Goal: Task Accomplishment & Management: Complete application form

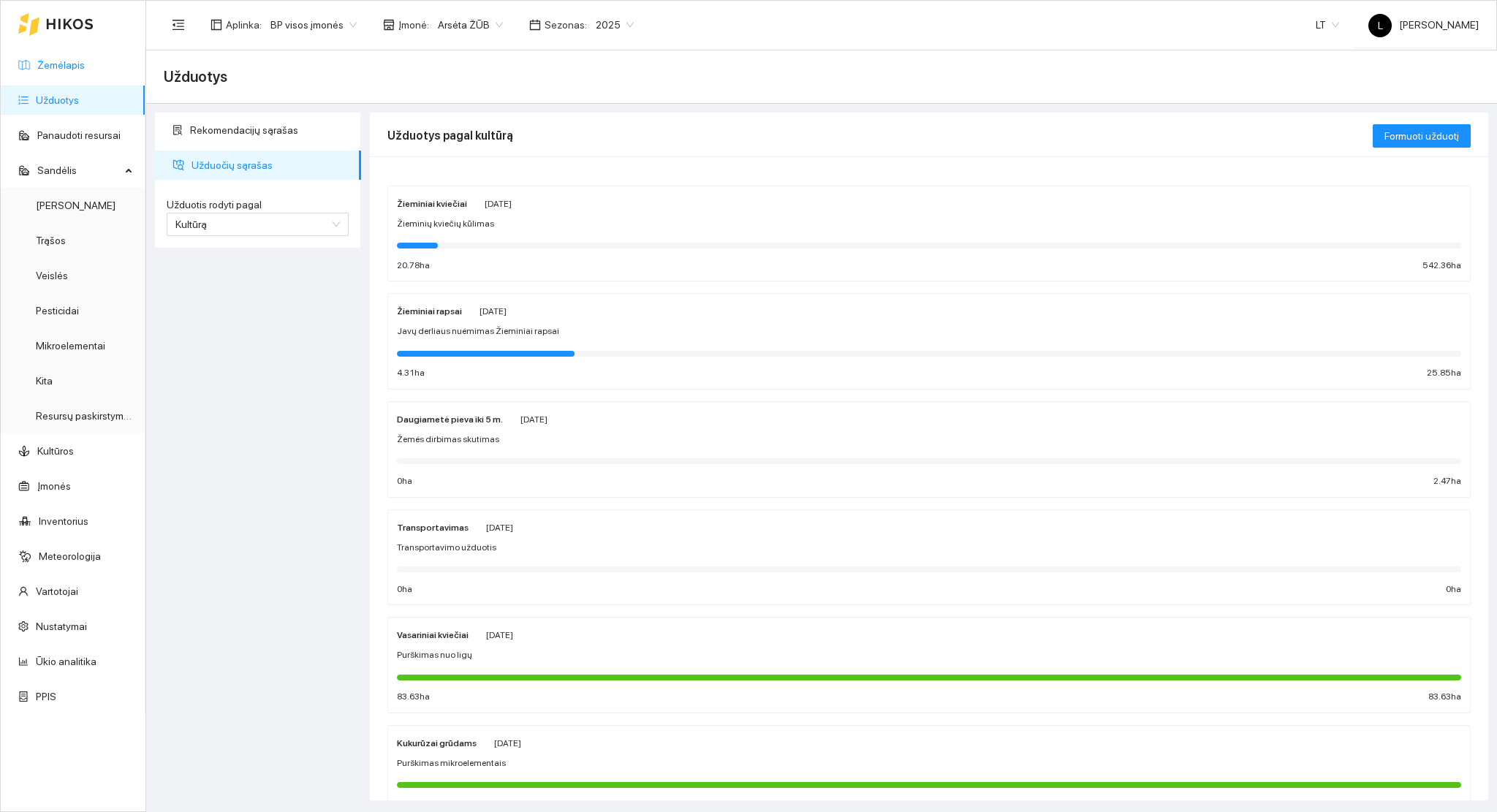
click at [55, 71] on link "Žemėlapis" at bounding box center [60, 64] width 48 height 11
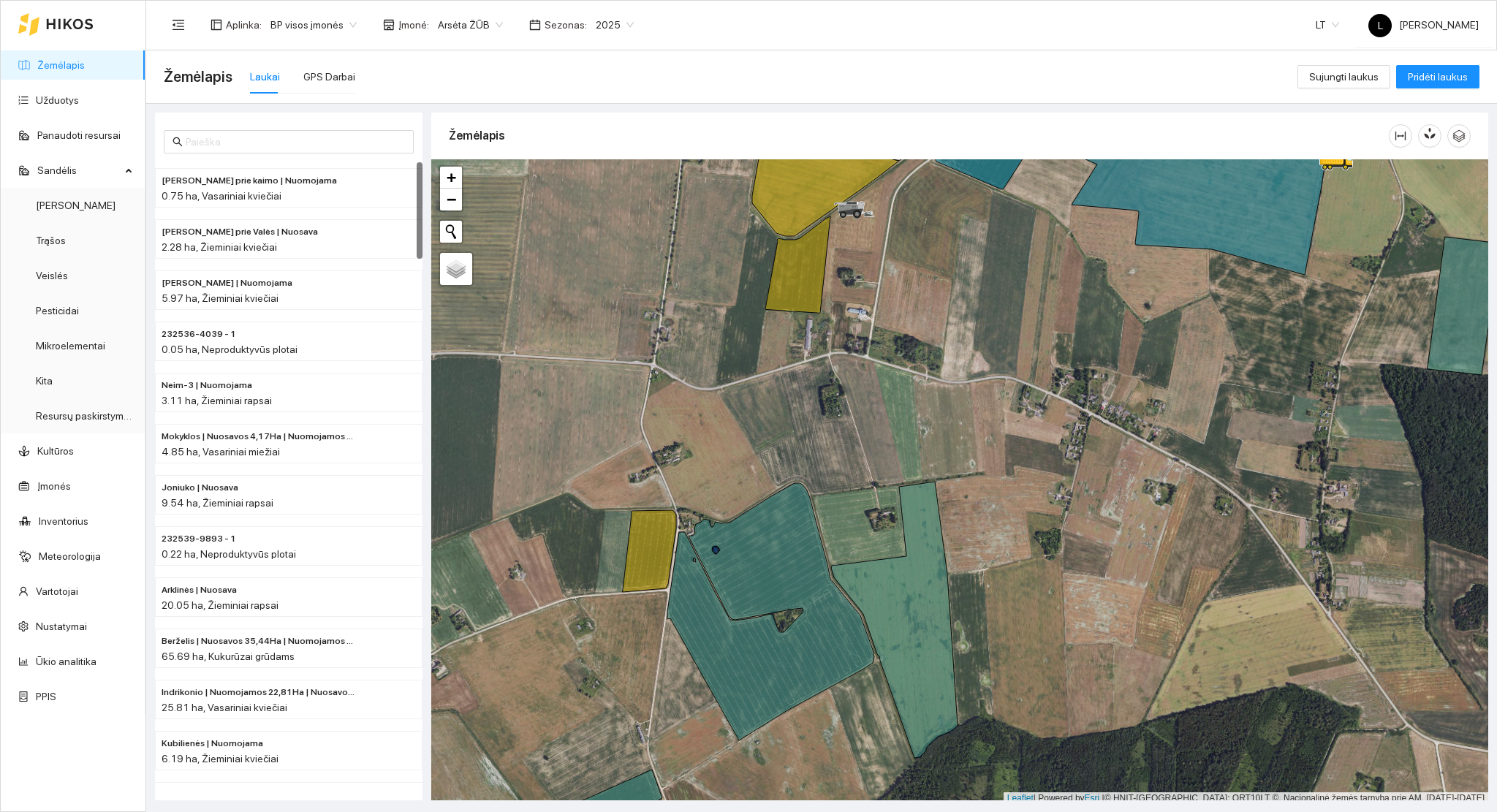
click at [86, 118] on ul "Žemėlapis Užduotys Panaudoti resursai Sandėlis Derlius Trąšos Veislės Pesticida…" at bounding box center [73, 380] width 145 height 666
click at [75, 103] on link "Užduotys" at bounding box center [57, 100] width 43 height 11
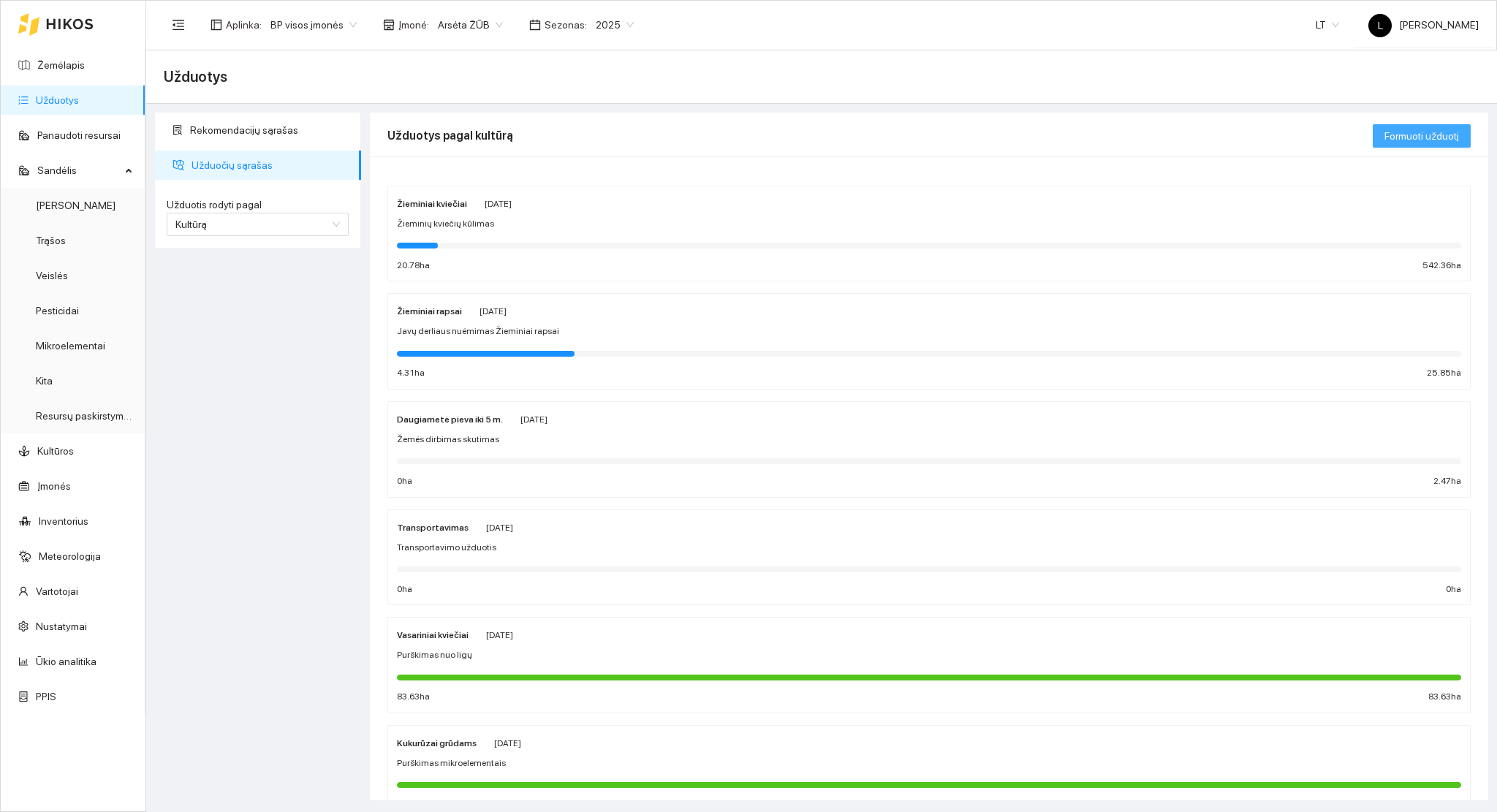
click at [1393, 130] on span "Formuoti užduotį" at bounding box center [1422, 135] width 75 height 16
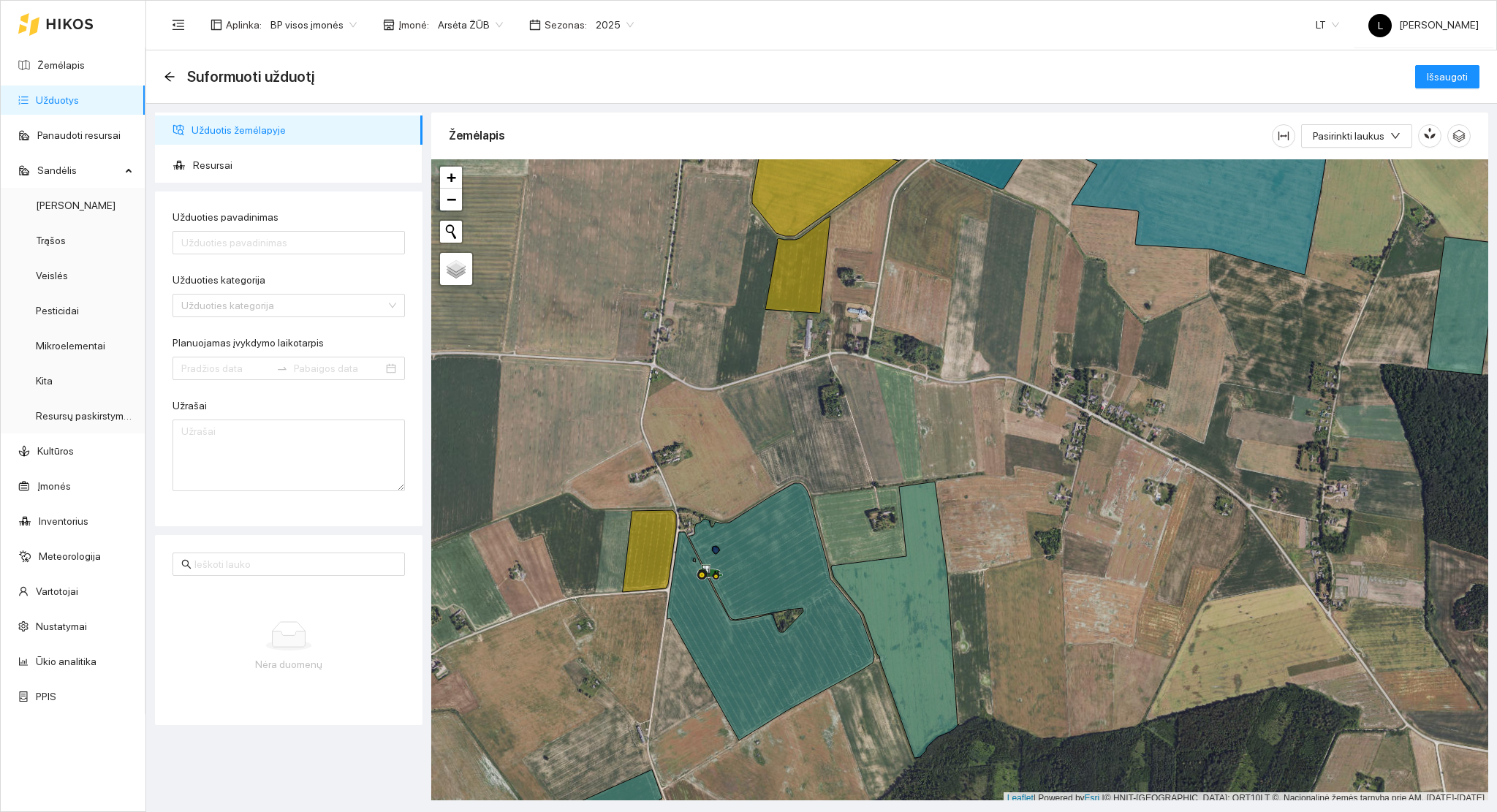
click at [240, 228] on div "Užduoties pavadinimas" at bounding box center [289, 220] width 233 height 22
click at [242, 234] on input "Užduoties pavadinimas" at bounding box center [289, 242] width 233 height 23
type input "Purškimas nuo žolių"
click at [219, 311] on input "Užduoties kategorija" at bounding box center [283, 305] width 205 height 22
type input "purškimas"
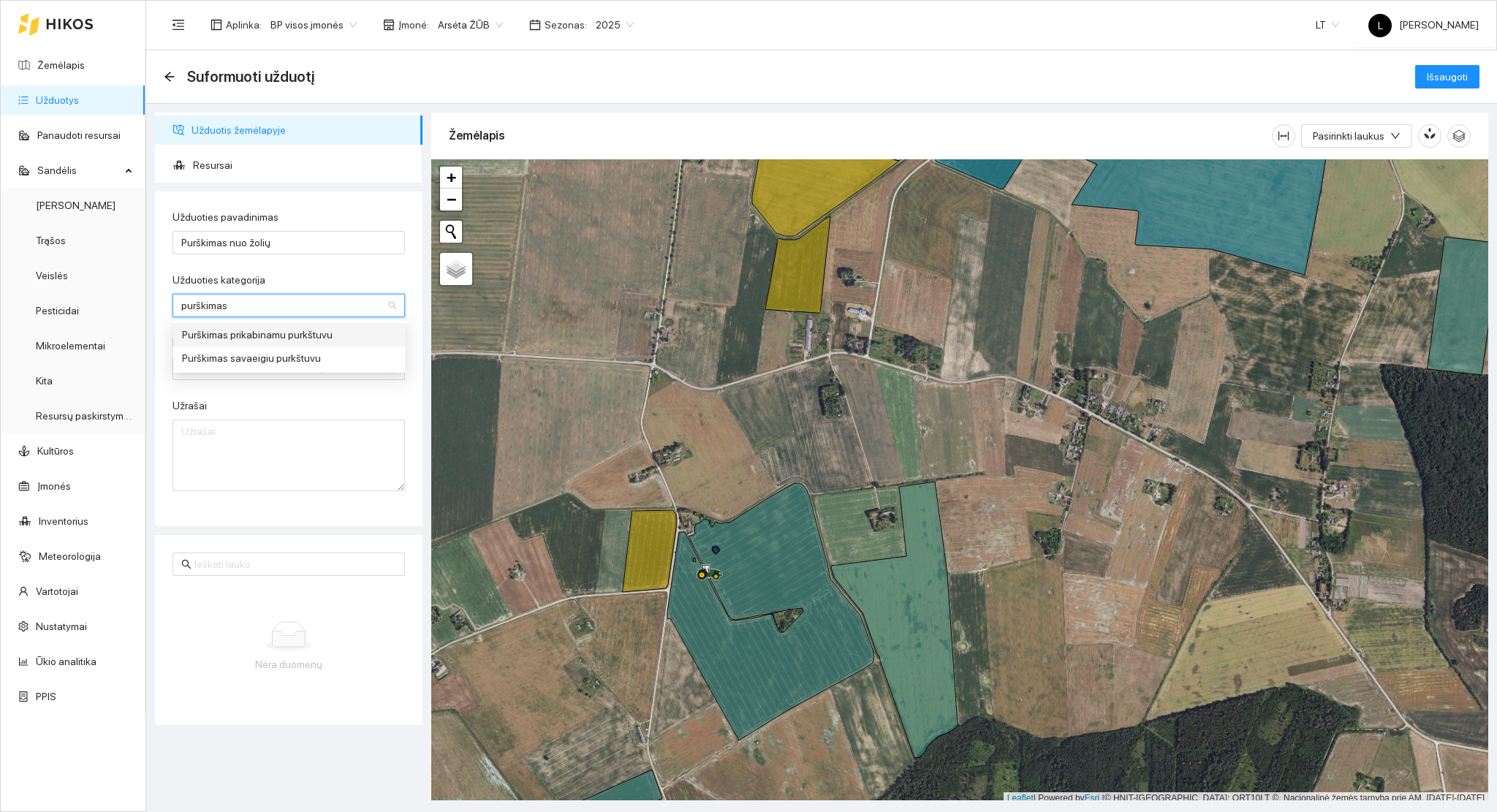
click at [306, 337] on div "Purškimas prikabinamu purkštuvu" at bounding box center [289, 334] width 215 height 16
click at [237, 355] on div "Planuojamas įvykdymo laikotarpis" at bounding box center [289, 346] width 233 height 22
click at [236, 362] on input "Planuojamas įvykdymo laikotarpis" at bounding box center [226, 368] width 89 height 16
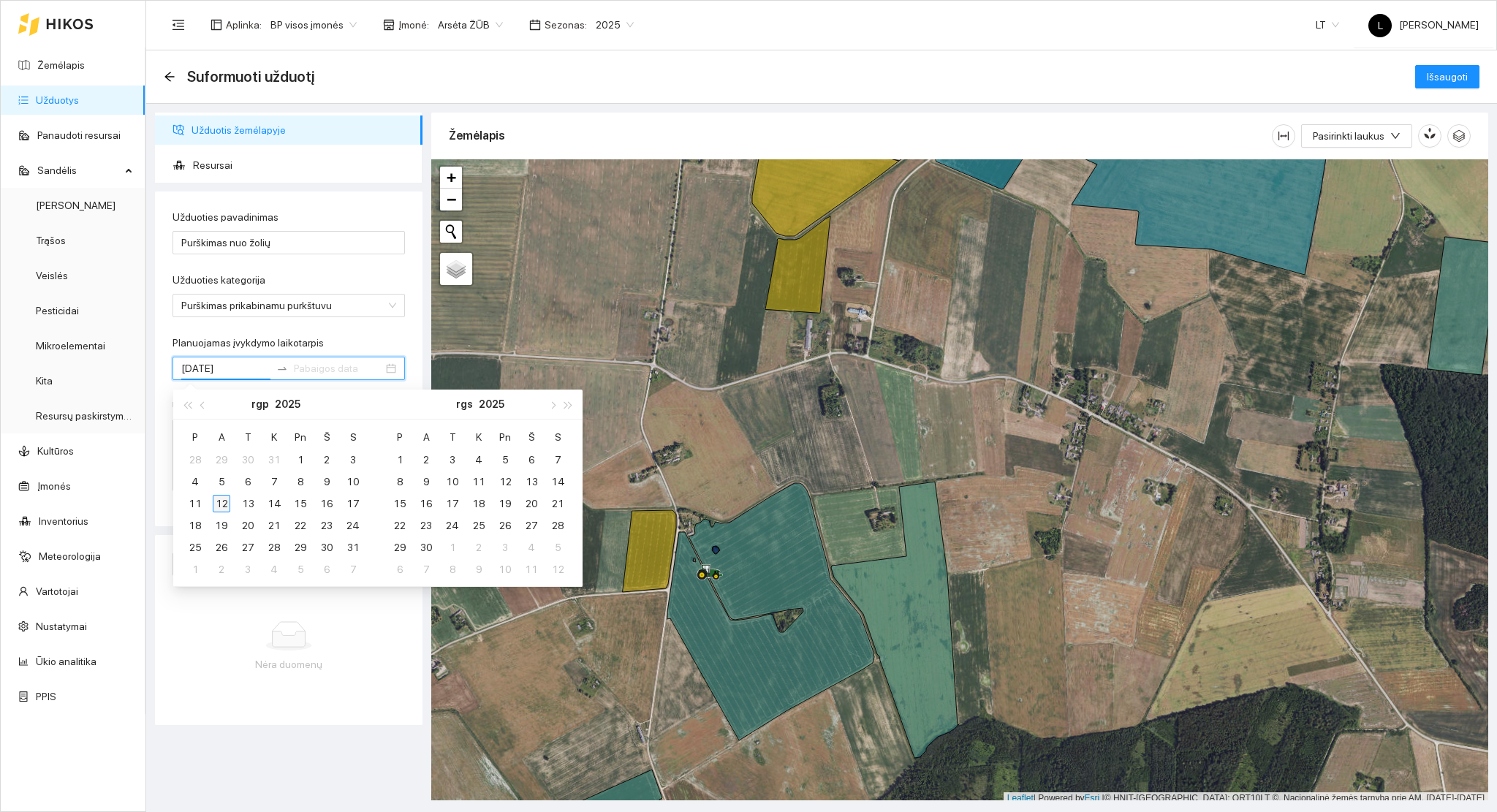
type input "[DATE]"
click at [225, 503] on div "12" at bounding box center [221, 503] width 17 height 17
click at [222, 503] on div "12" at bounding box center [221, 503] width 17 height 17
type input "[DATE]"
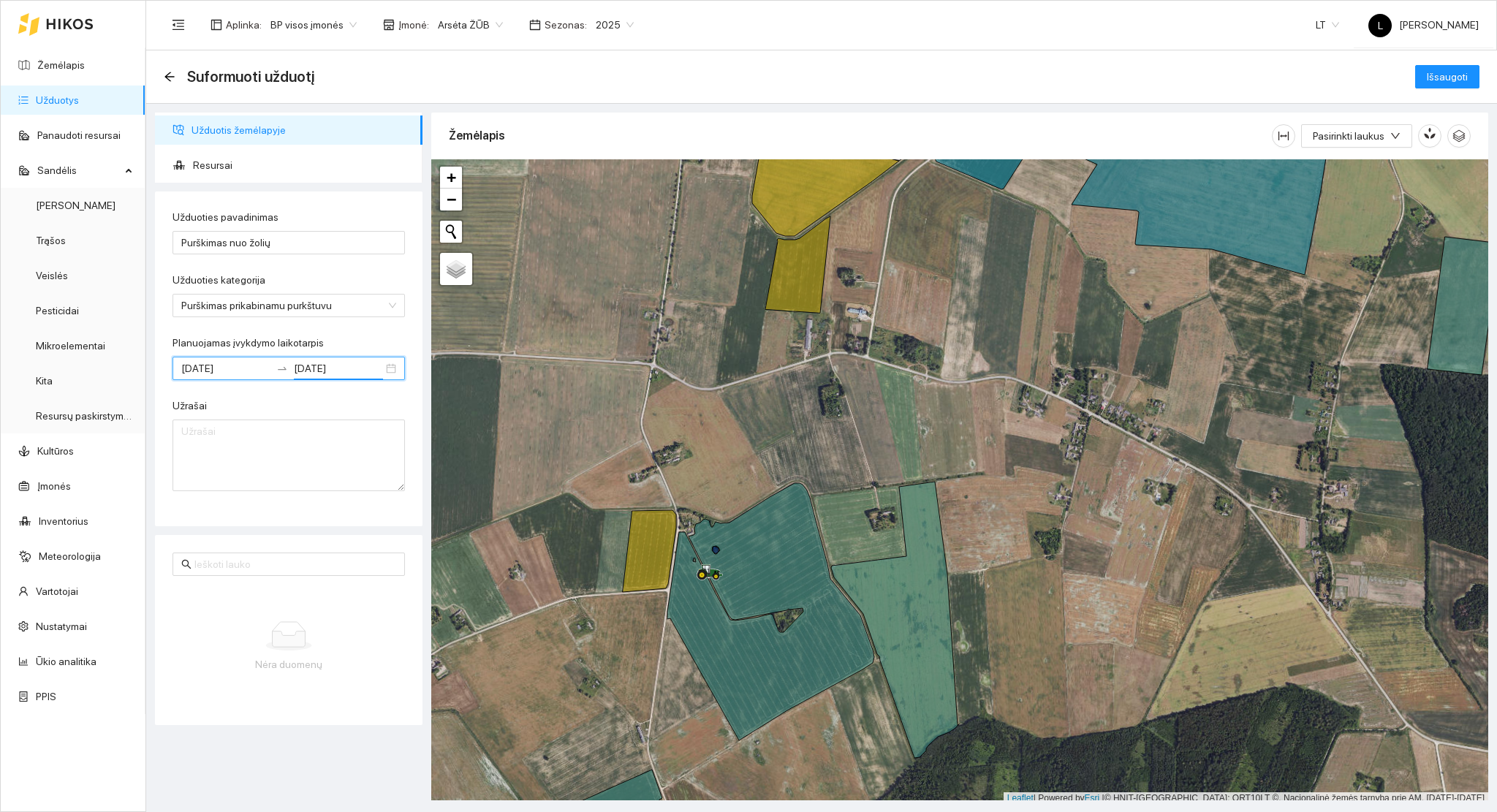
click at [928, 469] on div at bounding box center [959, 481] width 1057 height 645
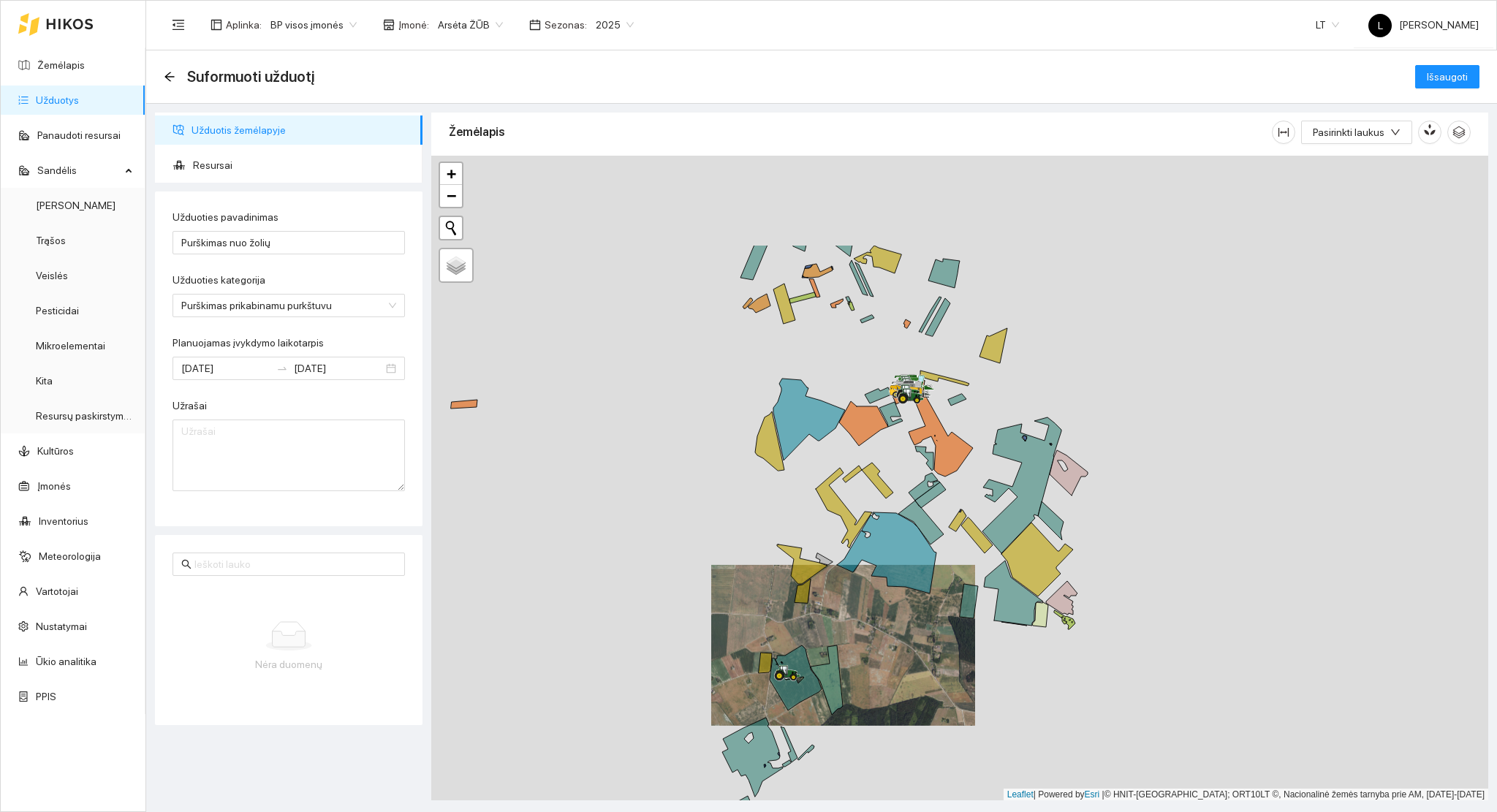
drag, startPoint x: 916, startPoint y: 266, endPoint x: 887, endPoint y: 427, distance: 163.6
click at [839, 418] on icon at bounding box center [864, 423] width 49 height 45
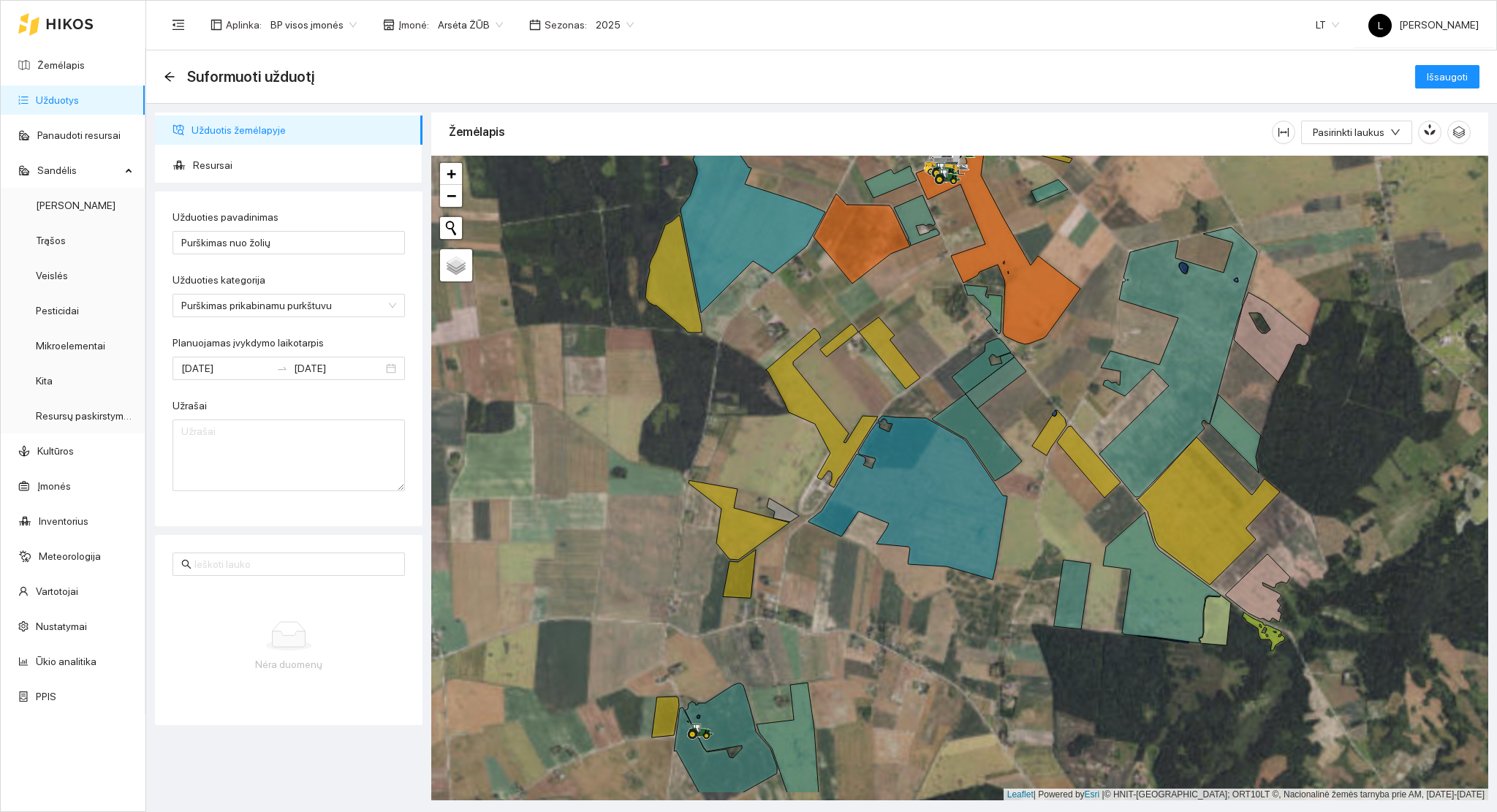
drag, startPoint x: 818, startPoint y: 638, endPoint x: 839, endPoint y: 413, distance: 226.0
click at [839, 414] on div at bounding box center [959, 478] width 1057 height 645
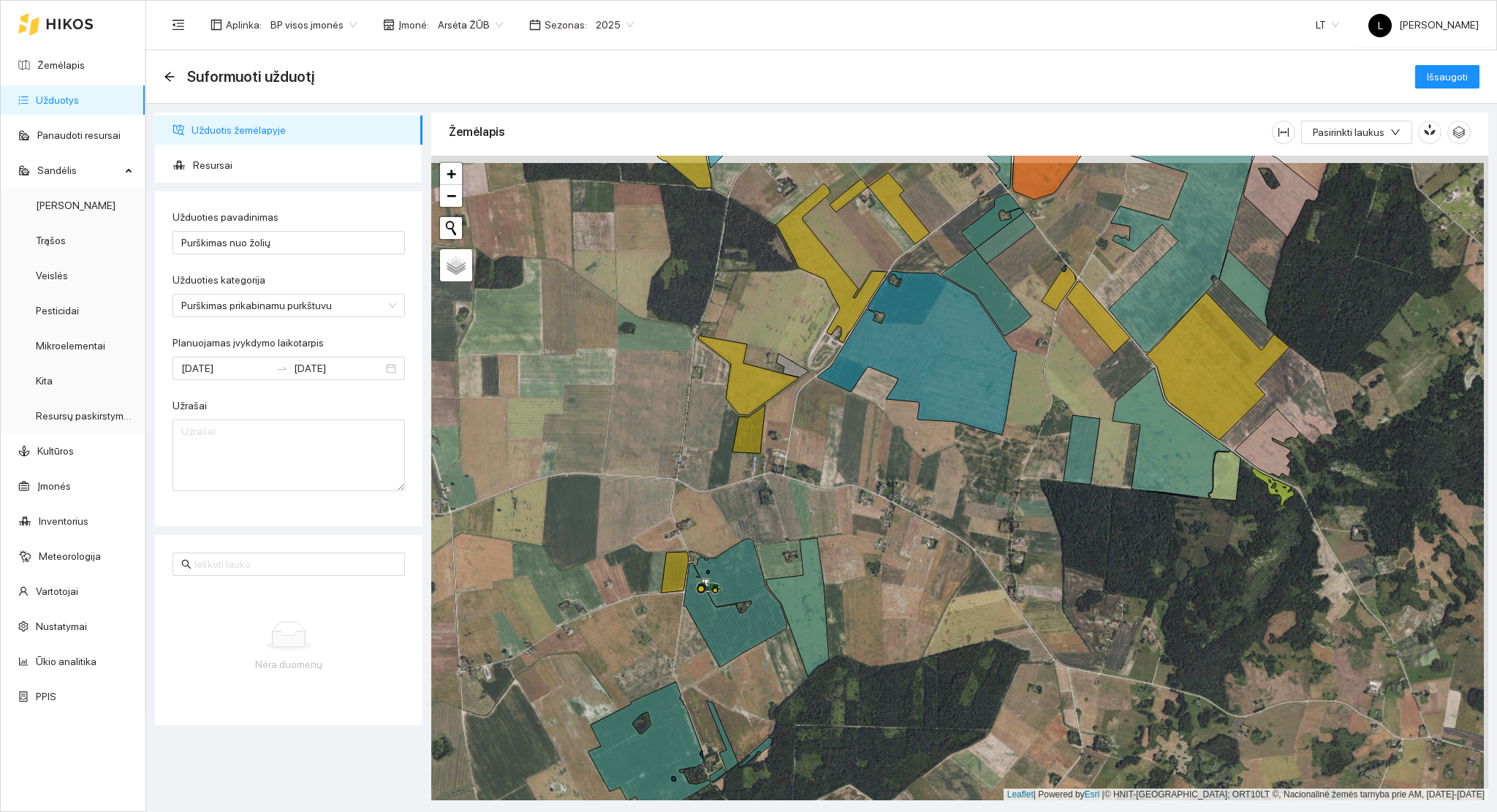
drag, startPoint x: 1081, startPoint y: 362, endPoint x: 771, endPoint y: 691, distance: 452.0
click at [777, 704] on div at bounding box center [959, 478] width 1057 height 645
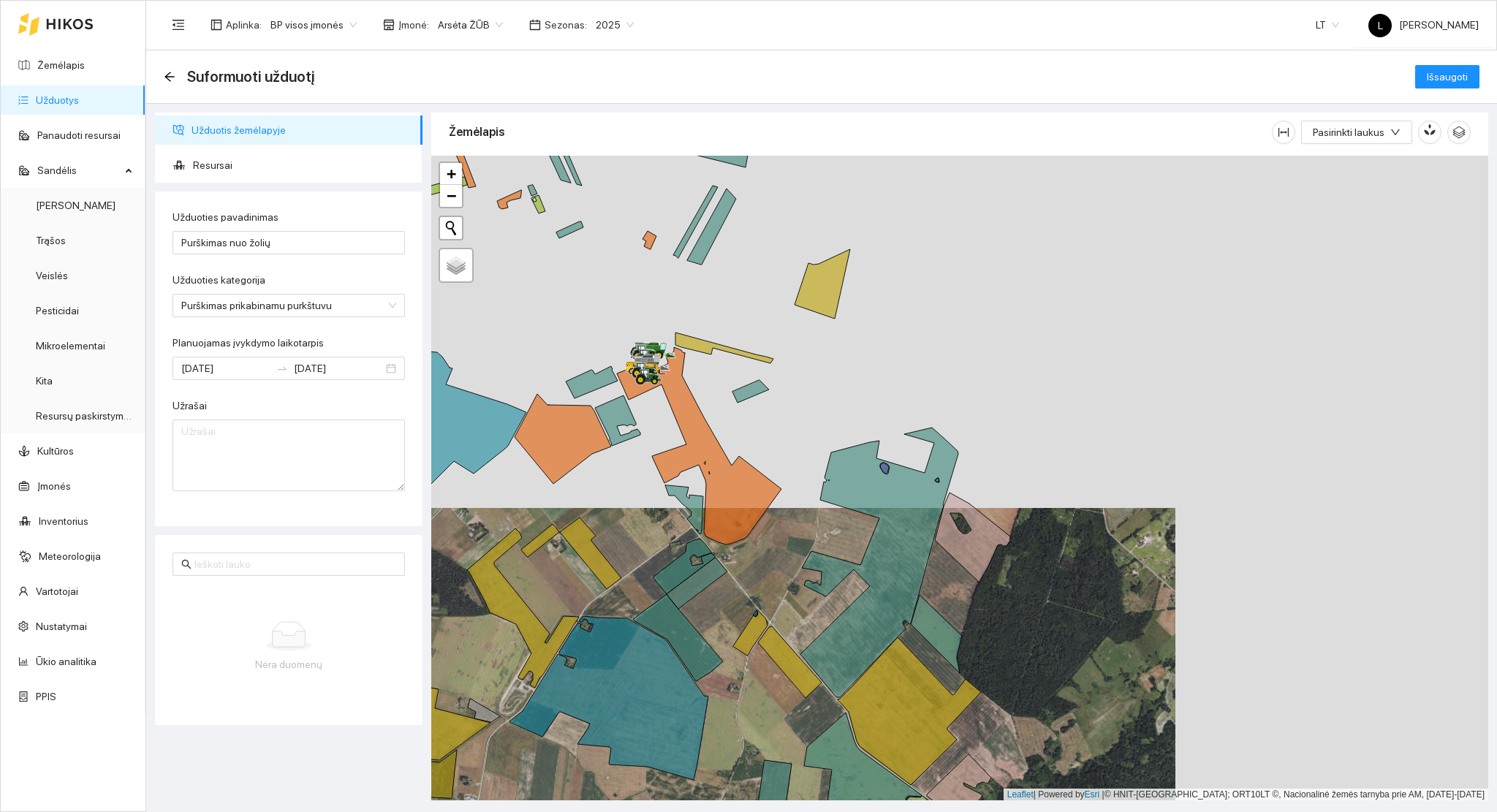
drag, startPoint x: 805, startPoint y: 568, endPoint x: 830, endPoint y: 567, distance: 25.0
click at [830, 567] on div at bounding box center [959, 478] width 1057 height 645
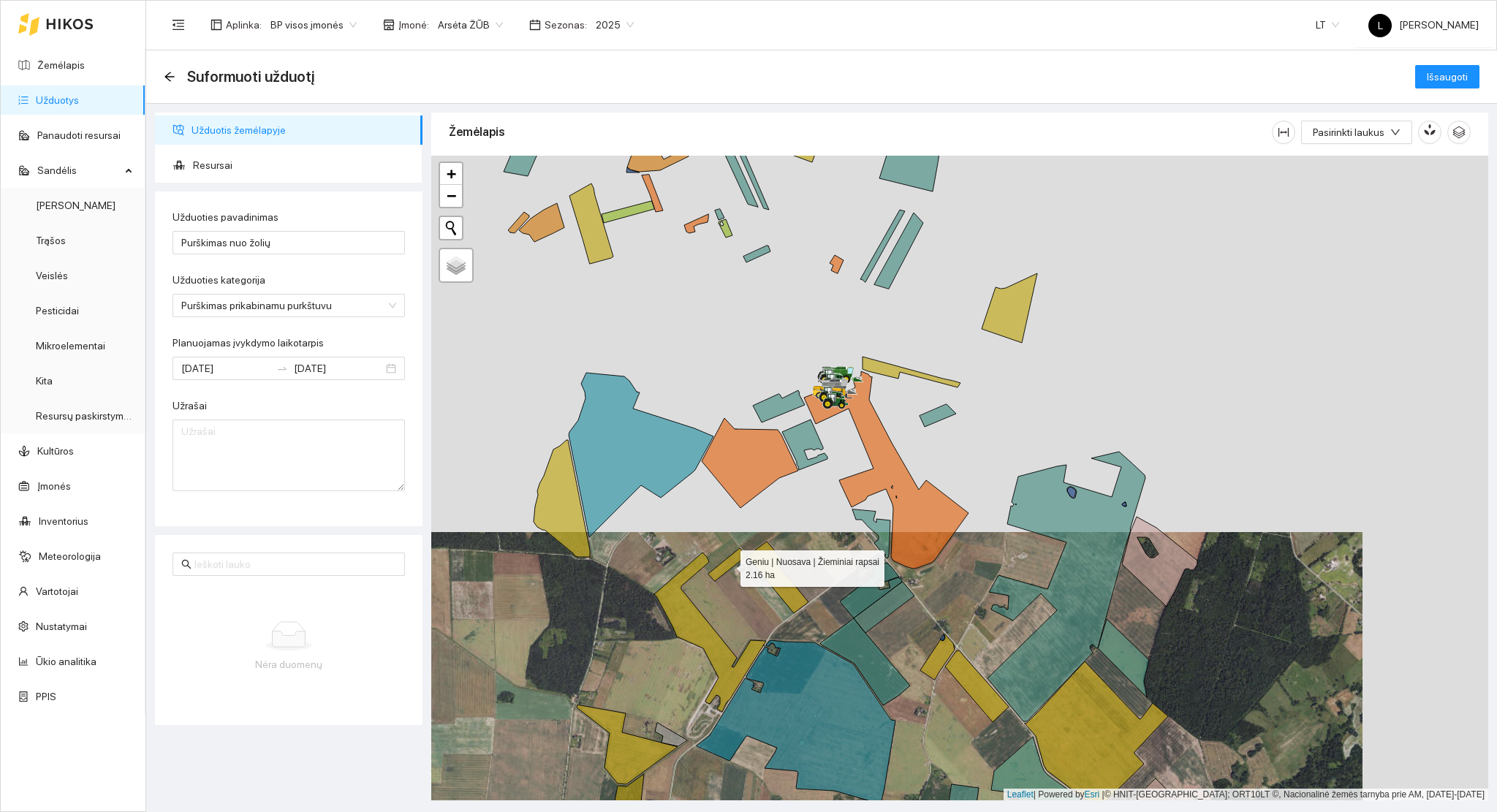
click at [730, 564] on icon at bounding box center [727, 564] width 38 height 33
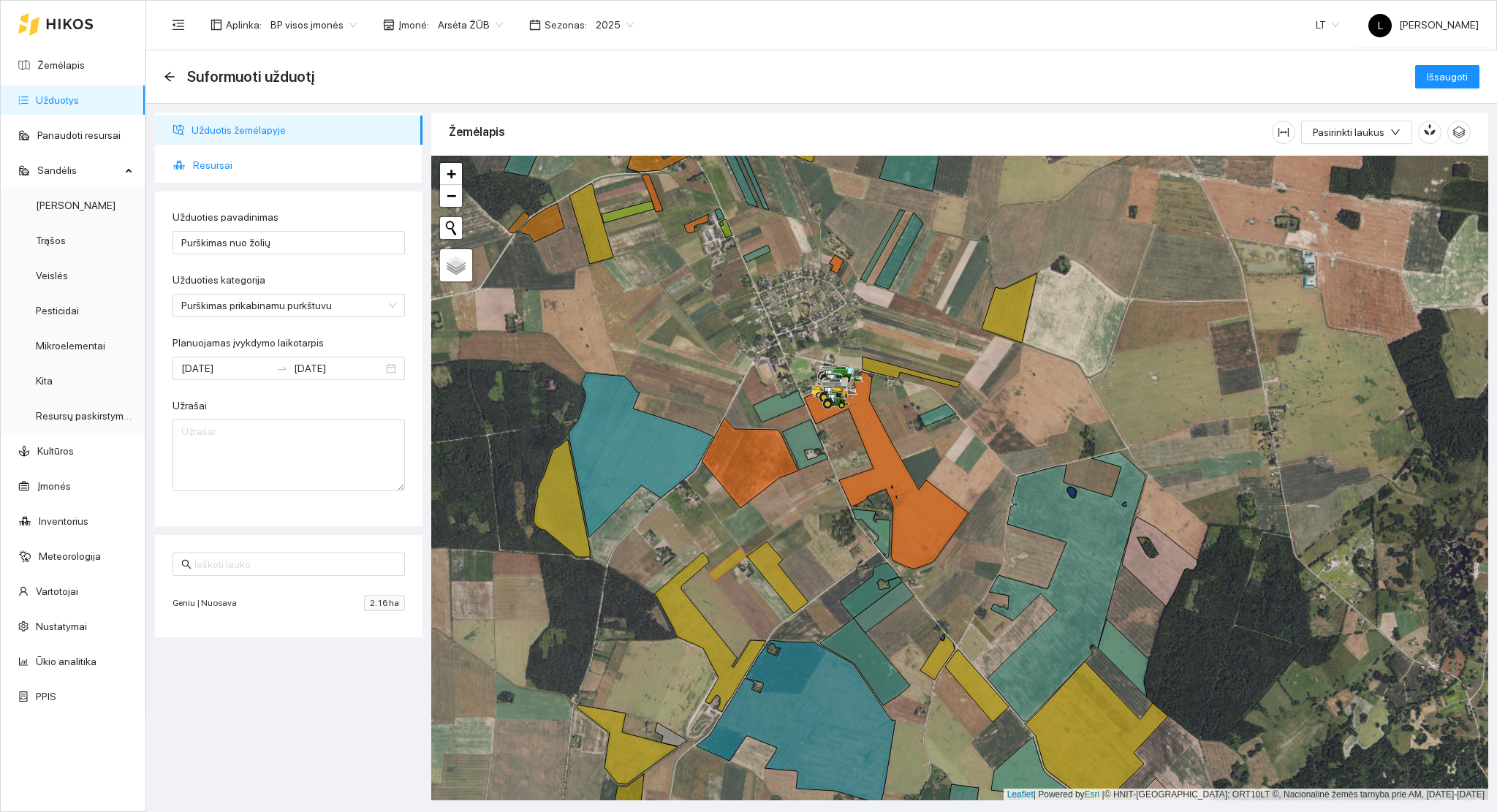
click at [229, 157] on span "Resursai" at bounding box center [302, 165] width 218 height 29
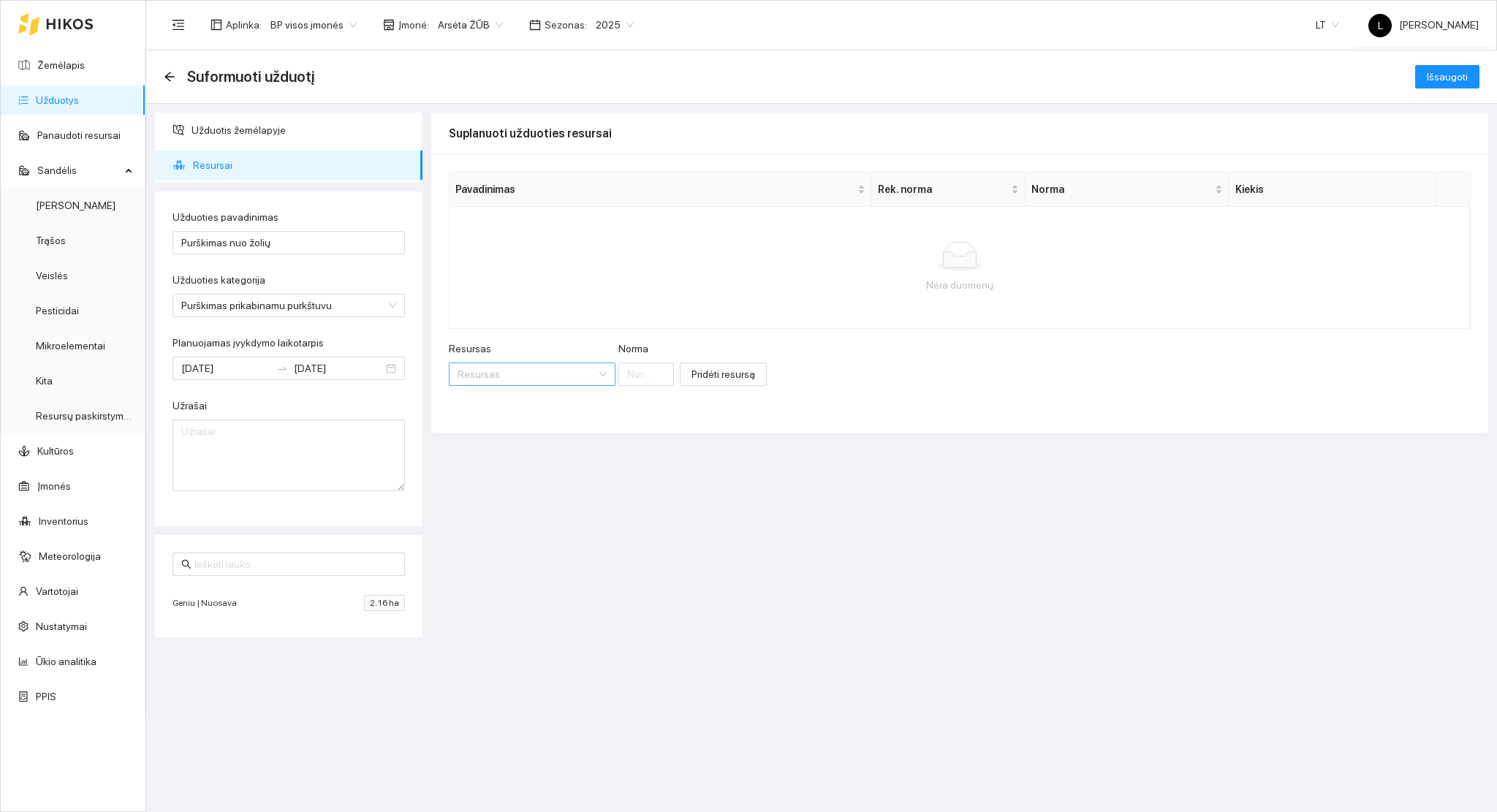
click at [491, 377] on input "Resursas" at bounding box center [527, 374] width 139 height 22
type input "rode"
click at [521, 406] on span "Rode" at bounding box center [519, 404] width 24 height 11
drag, startPoint x: 676, startPoint y: 374, endPoint x: 469, endPoint y: 334, distance: 210.8
click at [571, 355] on div "Resursas Herbicidai / Rodeo Plus Herbicidai / Rodeo Plus Norma 1" at bounding box center [593, 371] width 288 height 63
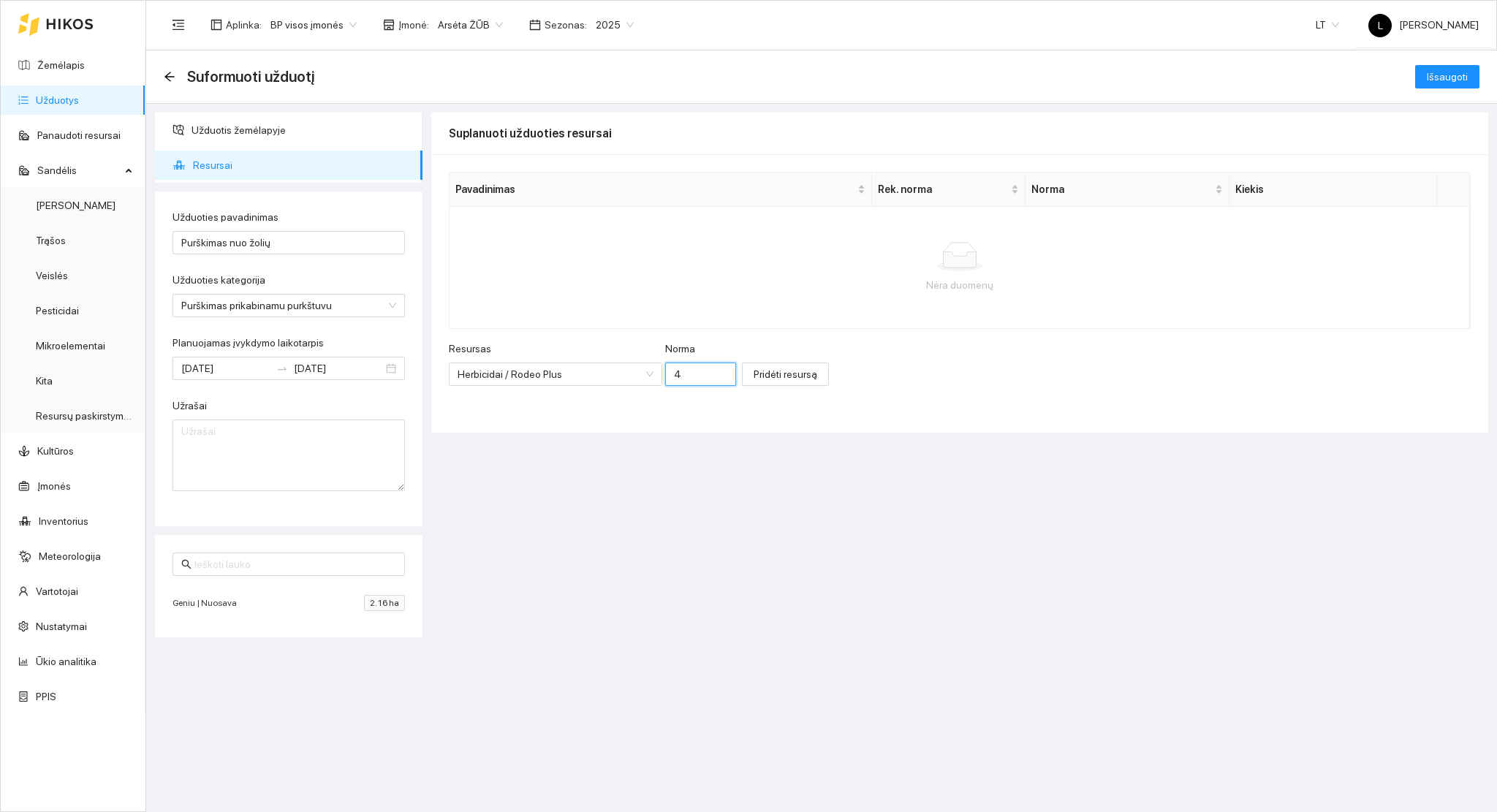
type input "4"
click at [767, 373] on span "Pridėti resursą" at bounding box center [785, 374] width 63 height 16
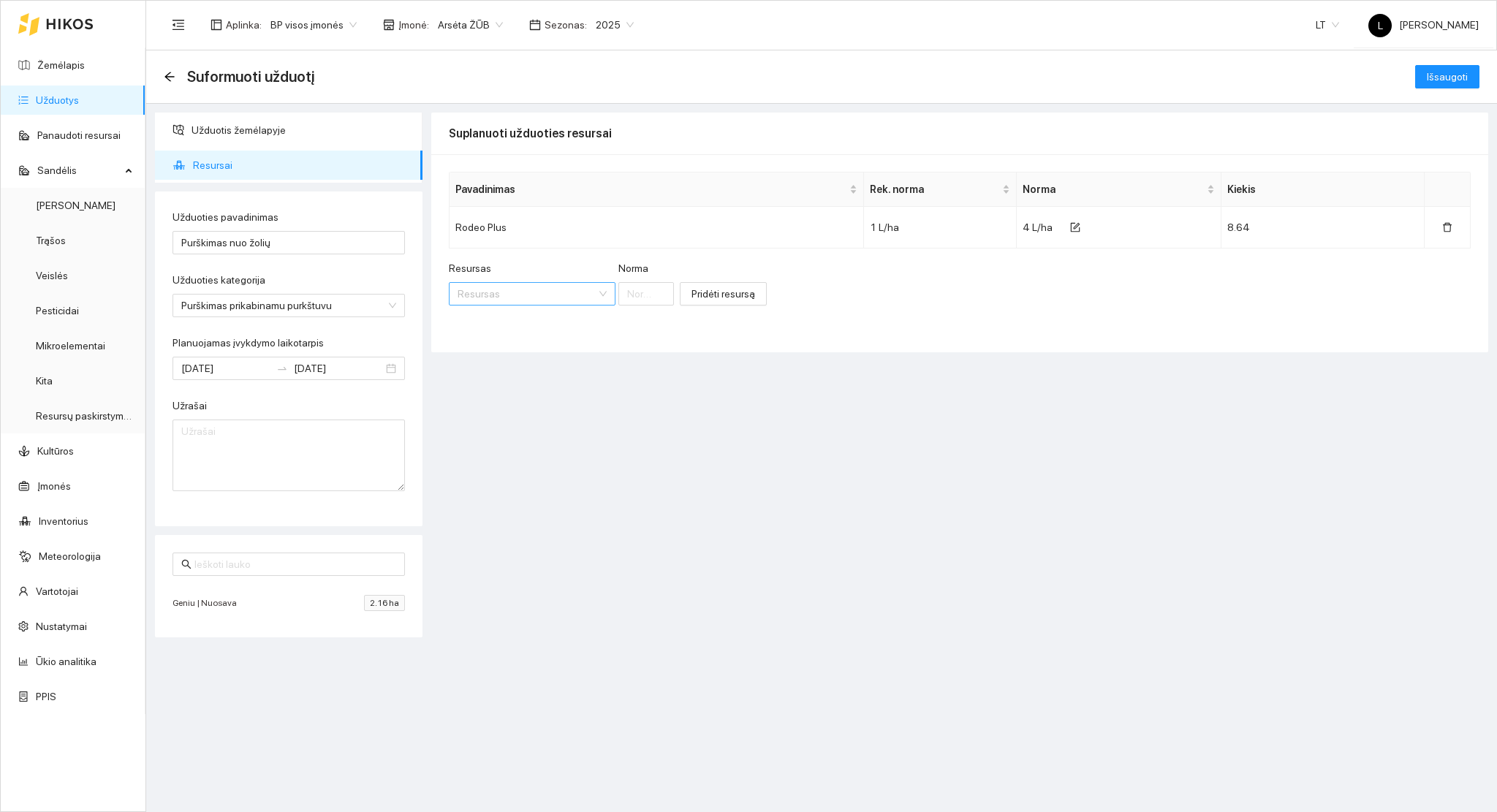
click at [494, 297] on input "Resursas" at bounding box center [527, 294] width 139 height 22
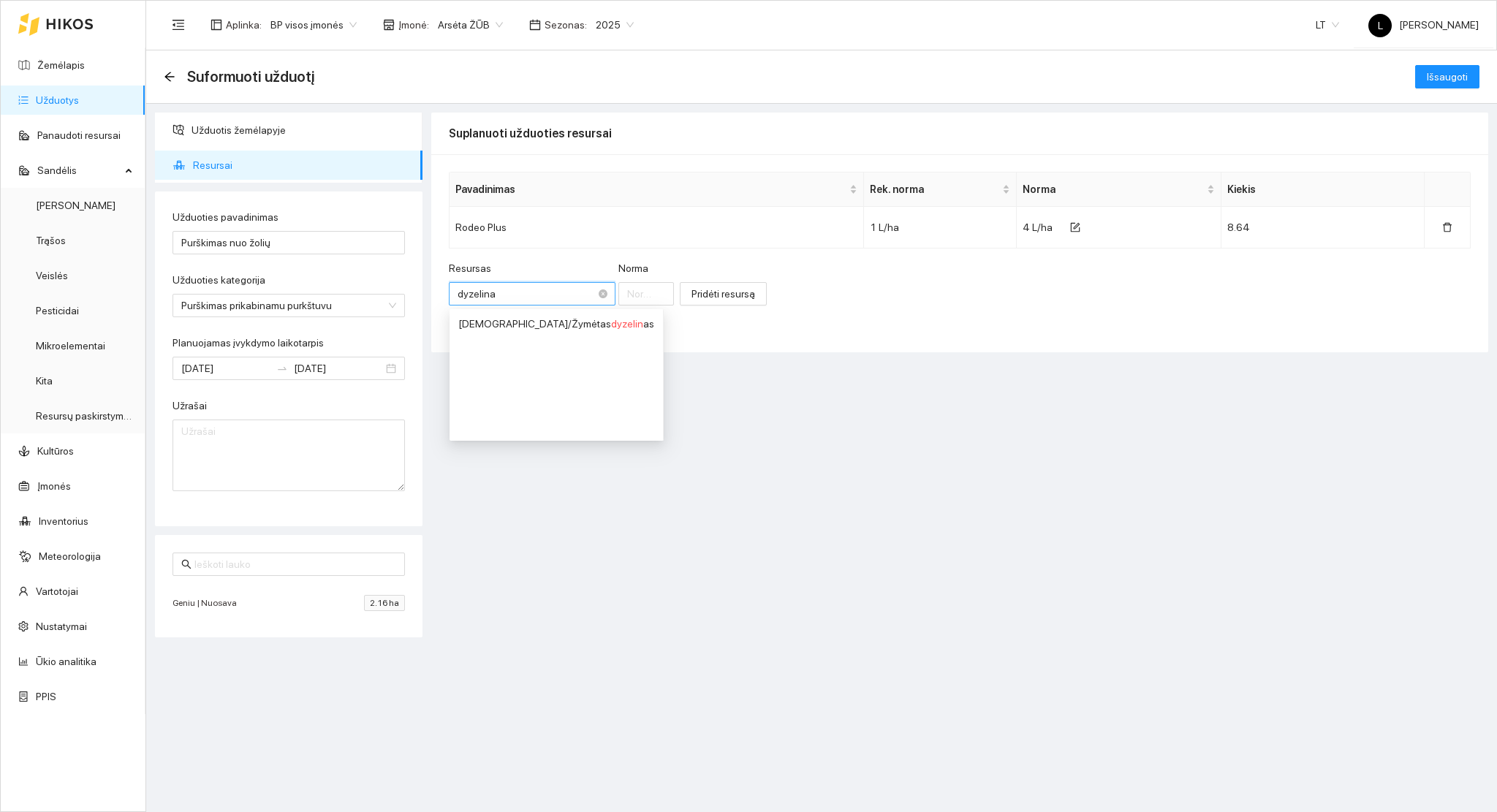
type input "dyzelinas"
click at [520, 320] on div "Kuras / Žymėtas dyzelinas" at bounding box center [556, 323] width 196 height 16
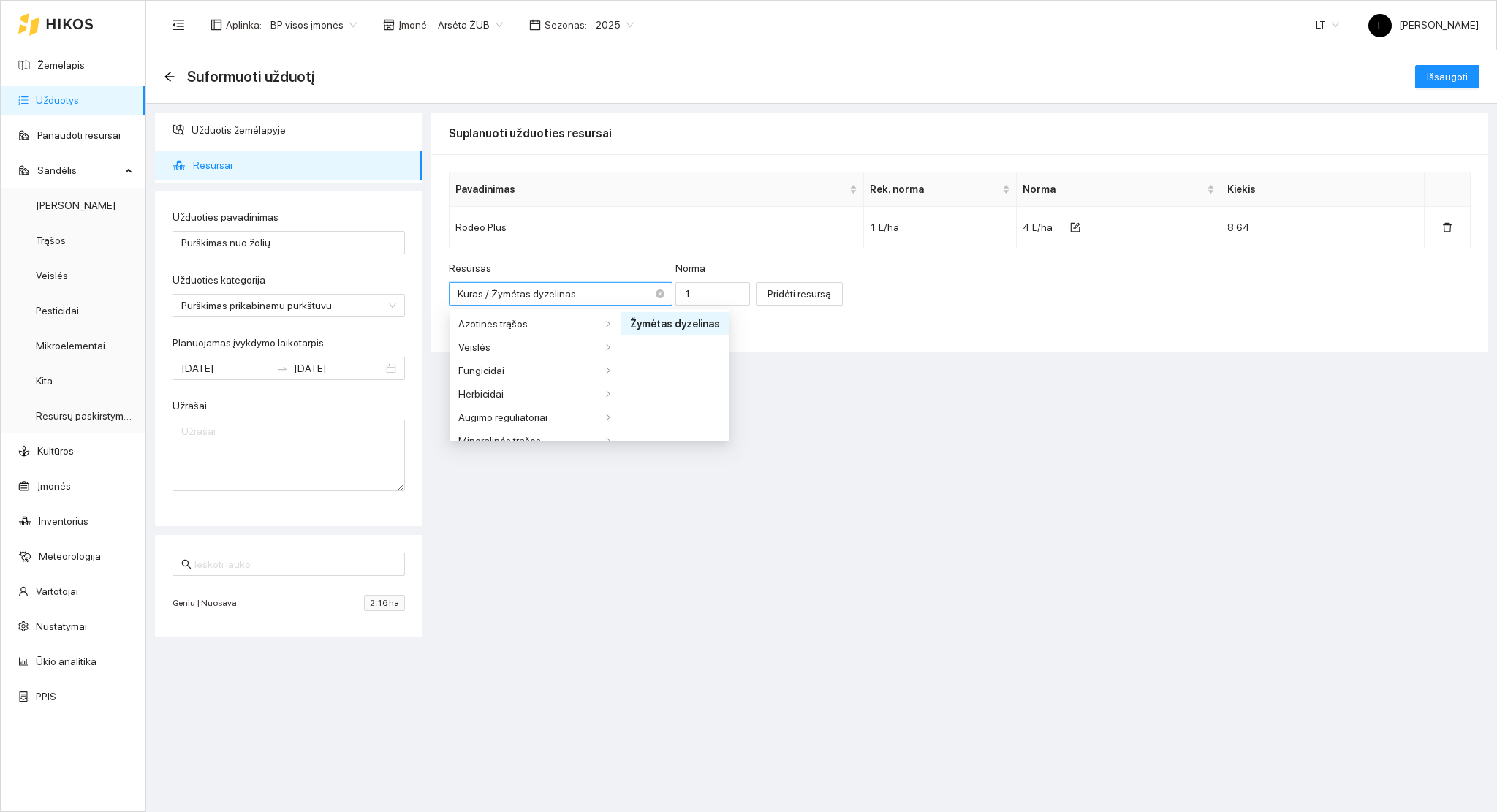
scroll to position [456, 0]
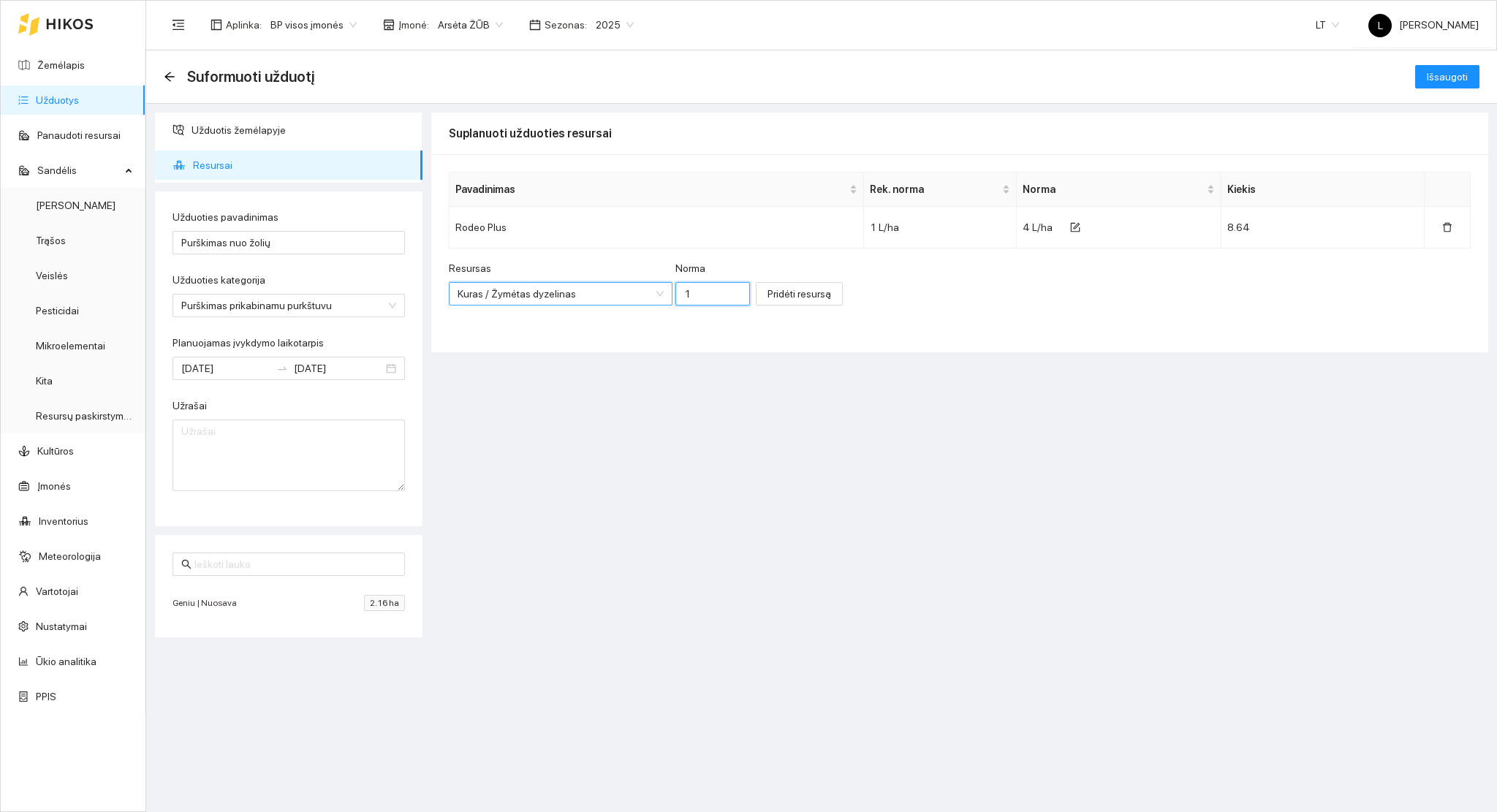
click at [636, 278] on div "Resursas Kuras / Žymėtas dyzelinas Kuras / Žymėtas dyzelinas Norma 1" at bounding box center [599, 291] width 301 height 63
type input "0.7"
click at [770, 286] on span "Pridėti resursą" at bounding box center [799, 294] width 63 height 16
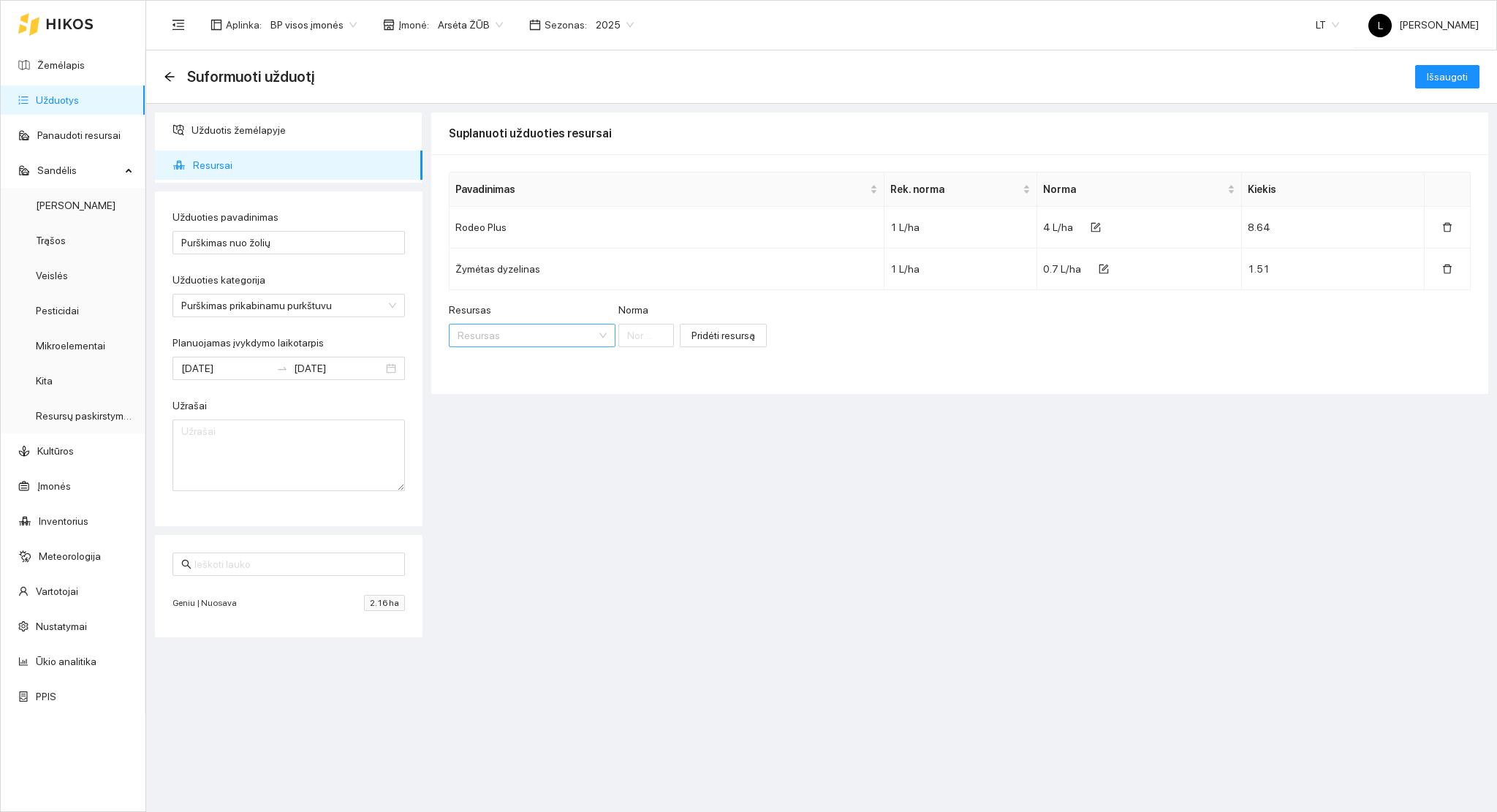
click at [488, 339] on input "Resursas" at bounding box center [527, 335] width 139 height 22
type input "staple"
click at [513, 362] on span "Staple" at bounding box center [522, 364] width 29 height 11
click at [661, 335] on input "Norma" at bounding box center [684, 335] width 66 height 23
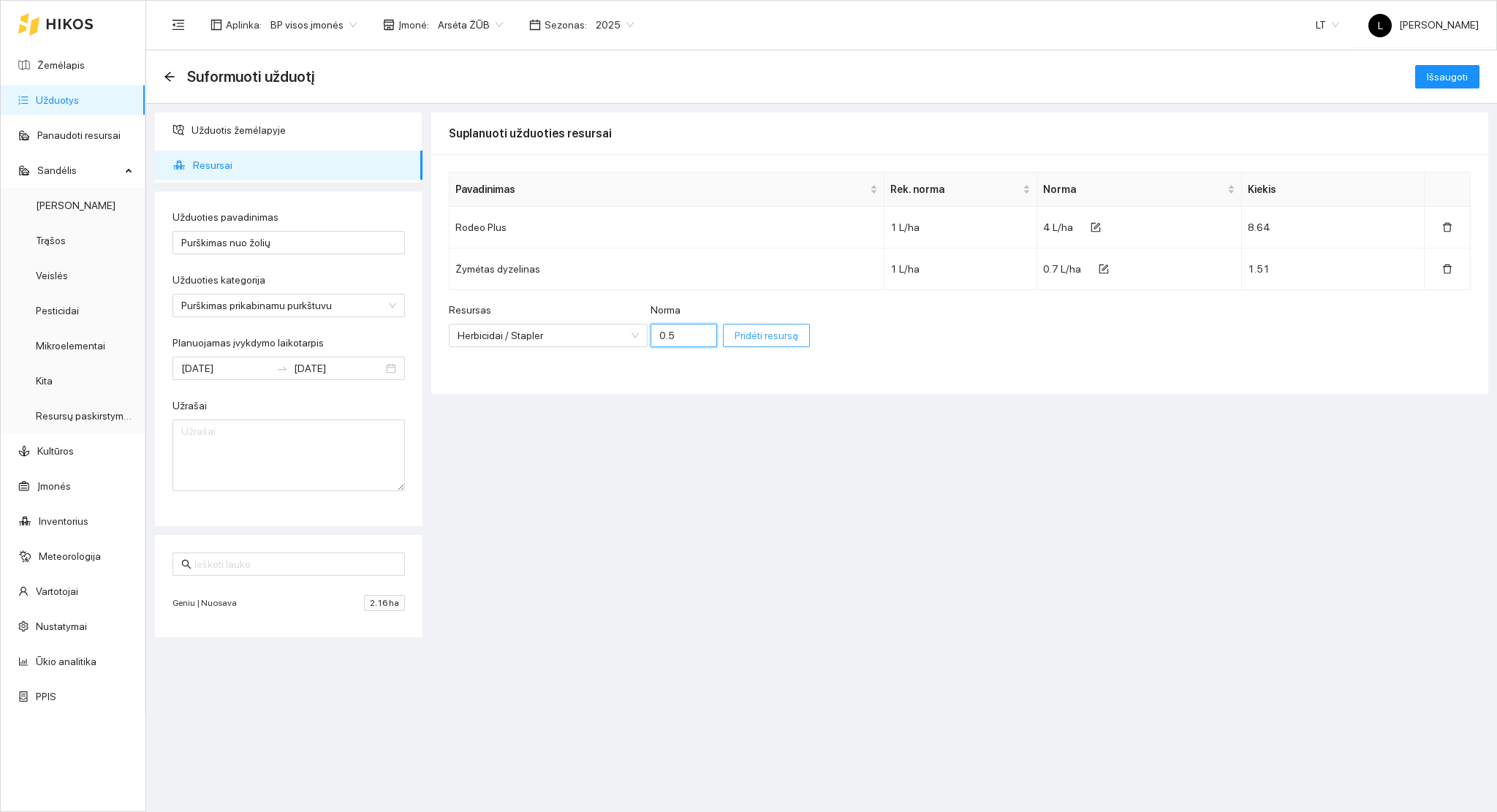
type input "0.5"
click at [735, 332] on span "Pridėti resursą" at bounding box center [766, 335] width 63 height 16
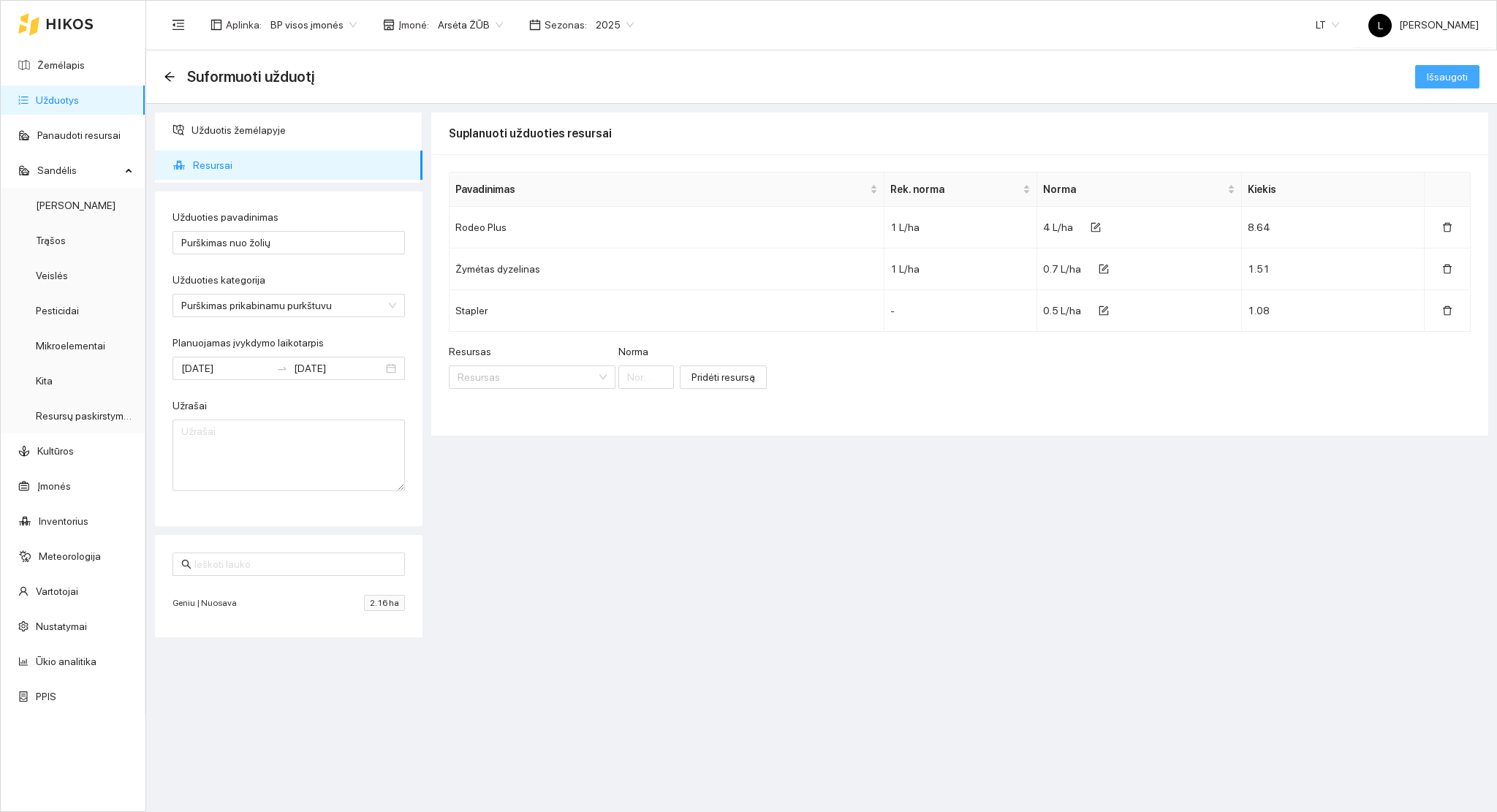
click at [1458, 72] on span "Išsaugoti" at bounding box center [1447, 76] width 41 height 16
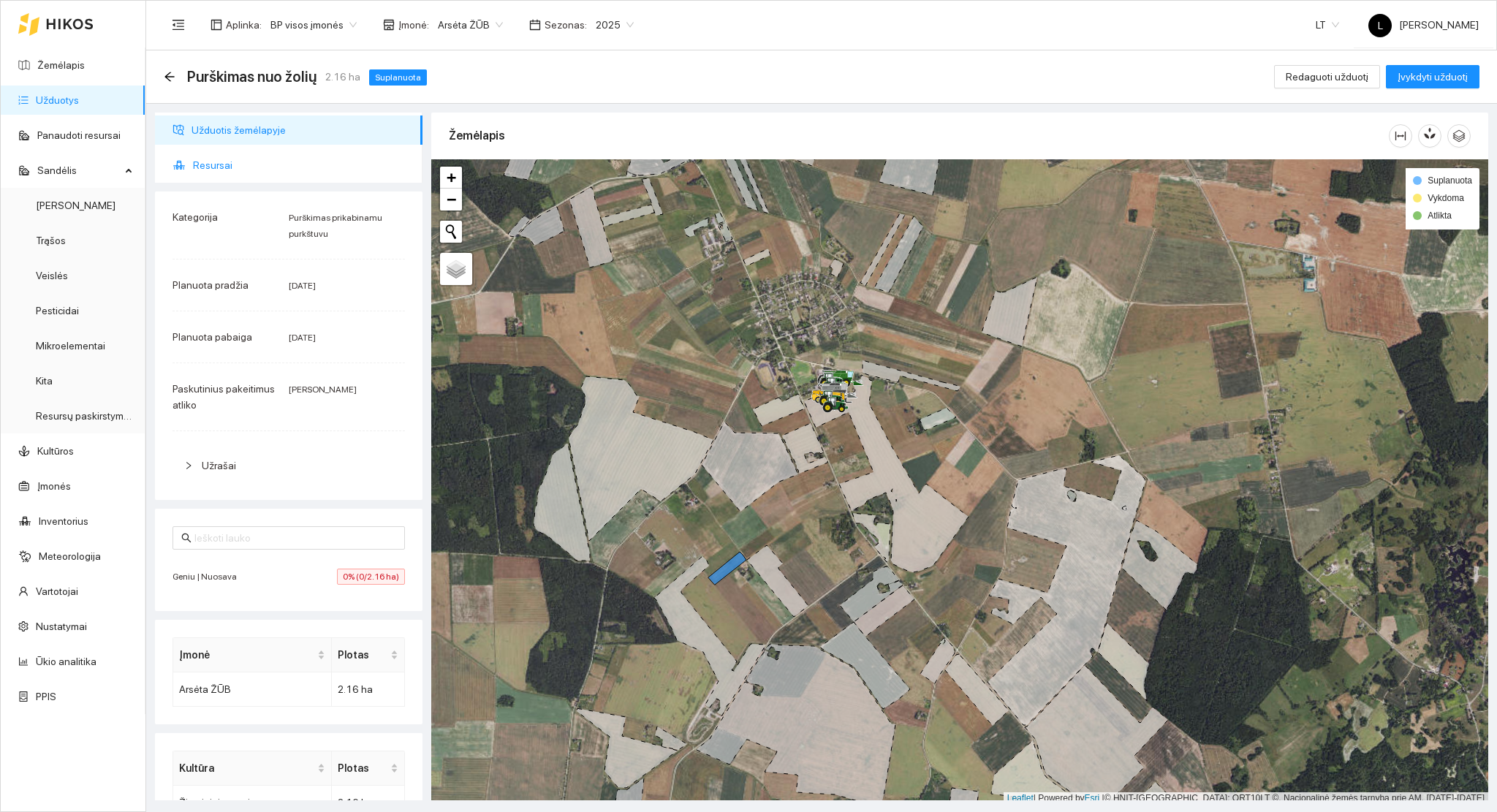
click at [199, 157] on span "Resursai" at bounding box center [302, 165] width 218 height 29
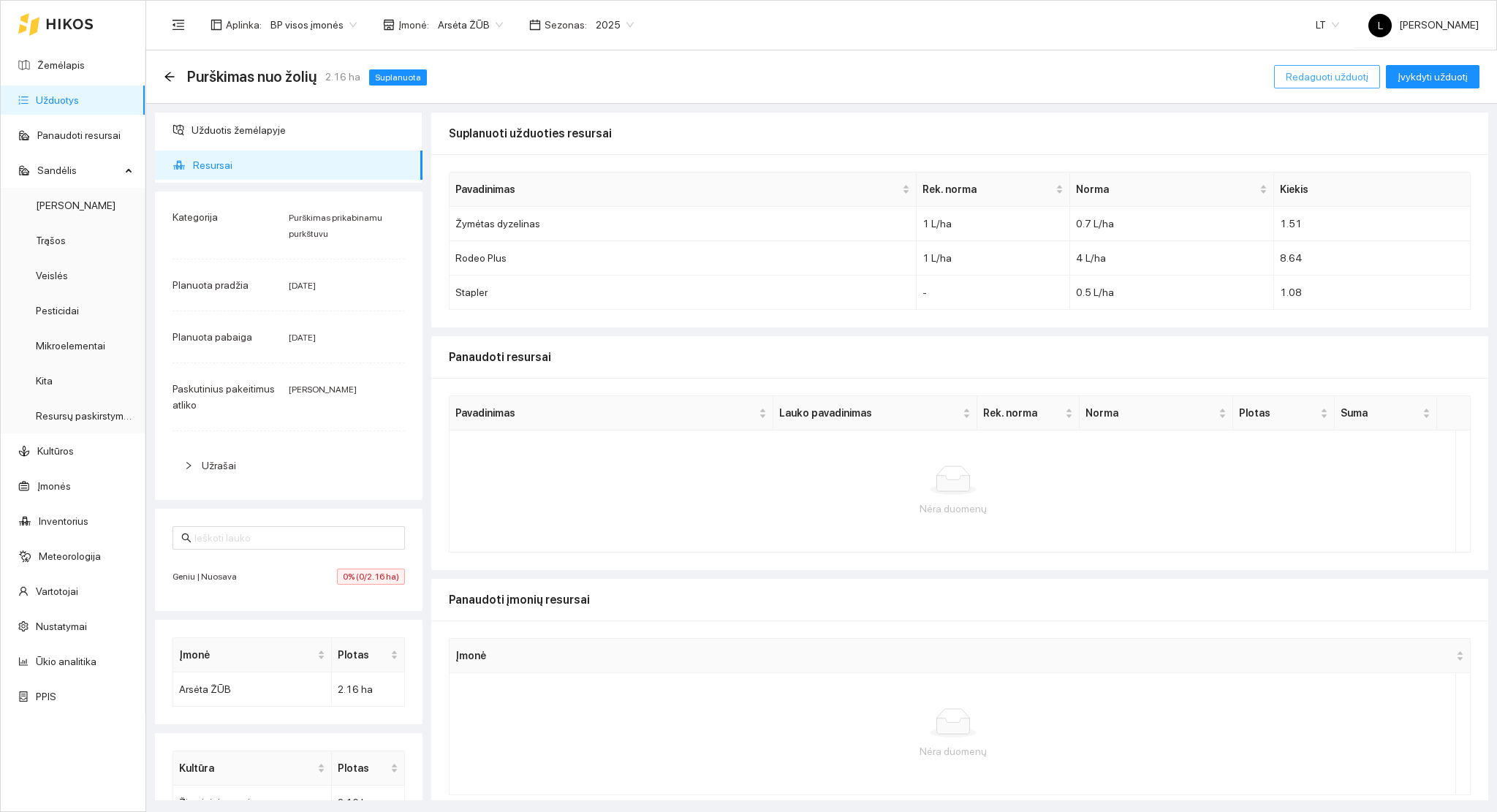
click at [1316, 72] on span "Redaguoti užduotį" at bounding box center [1327, 76] width 82 height 16
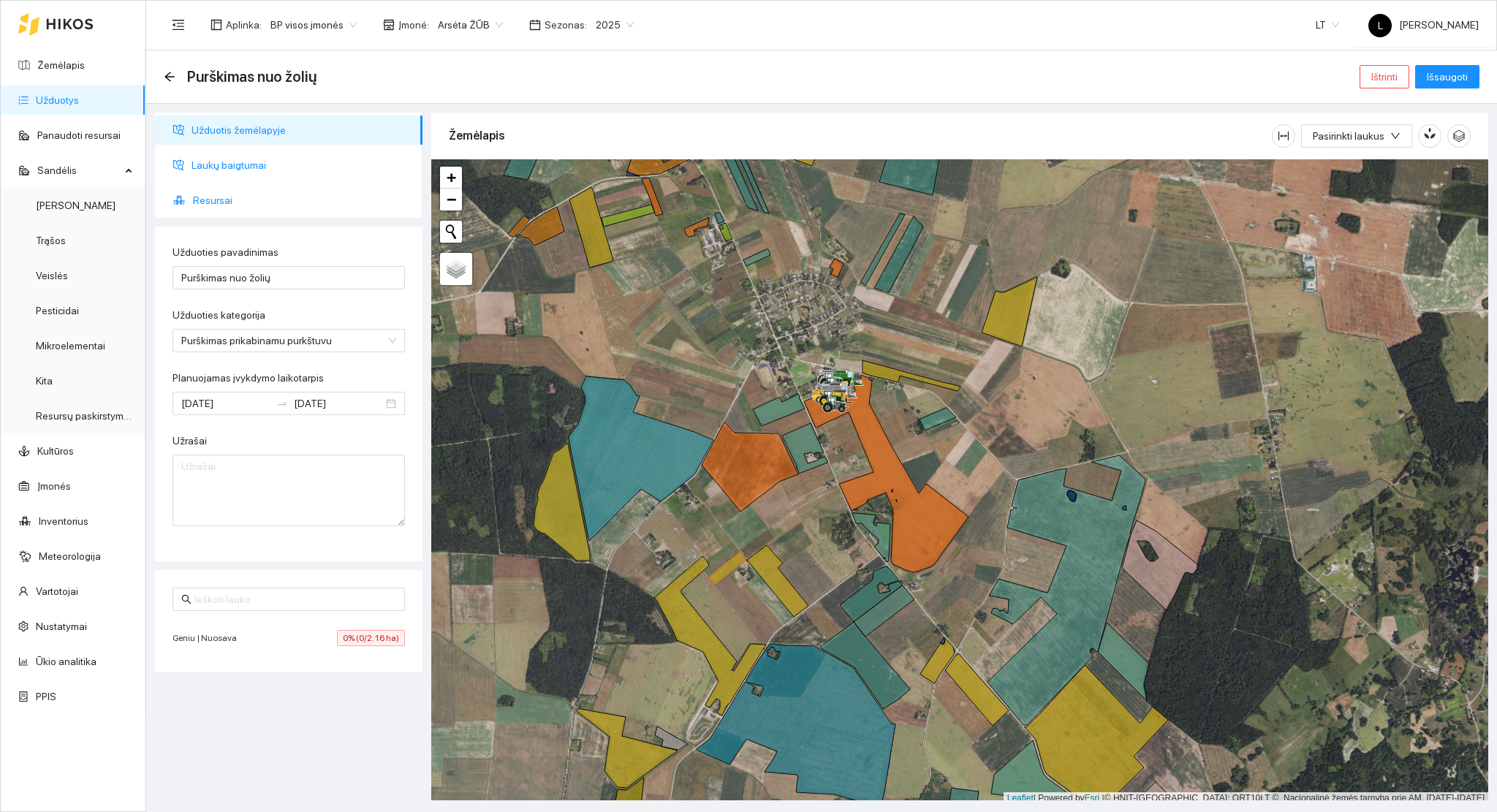
click at [224, 193] on span "Resursai" at bounding box center [302, 200] width 218 height 29
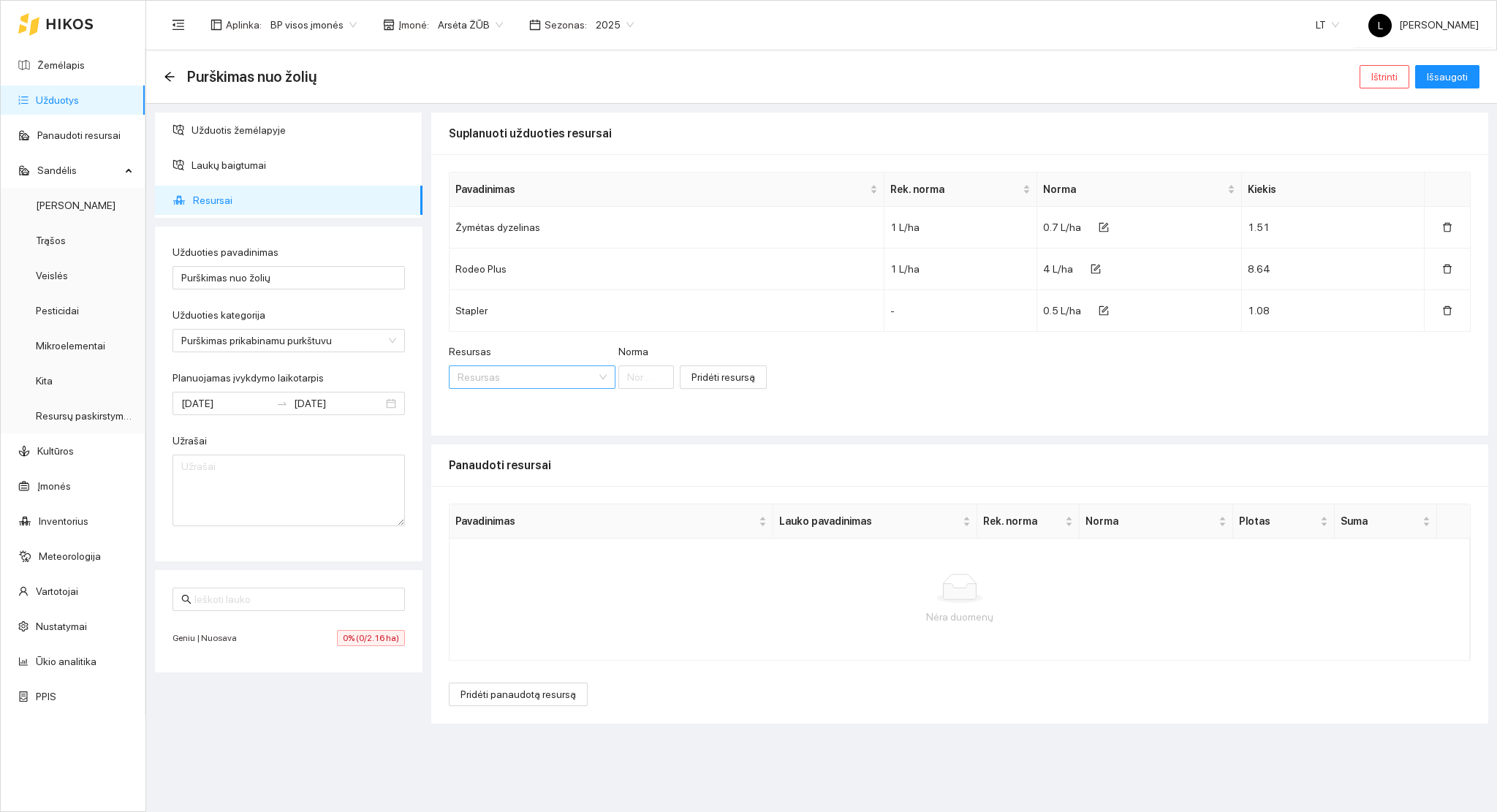
click at [504, 373] on input "Resursas" at bounding box center [527, 377] width 139 height 22
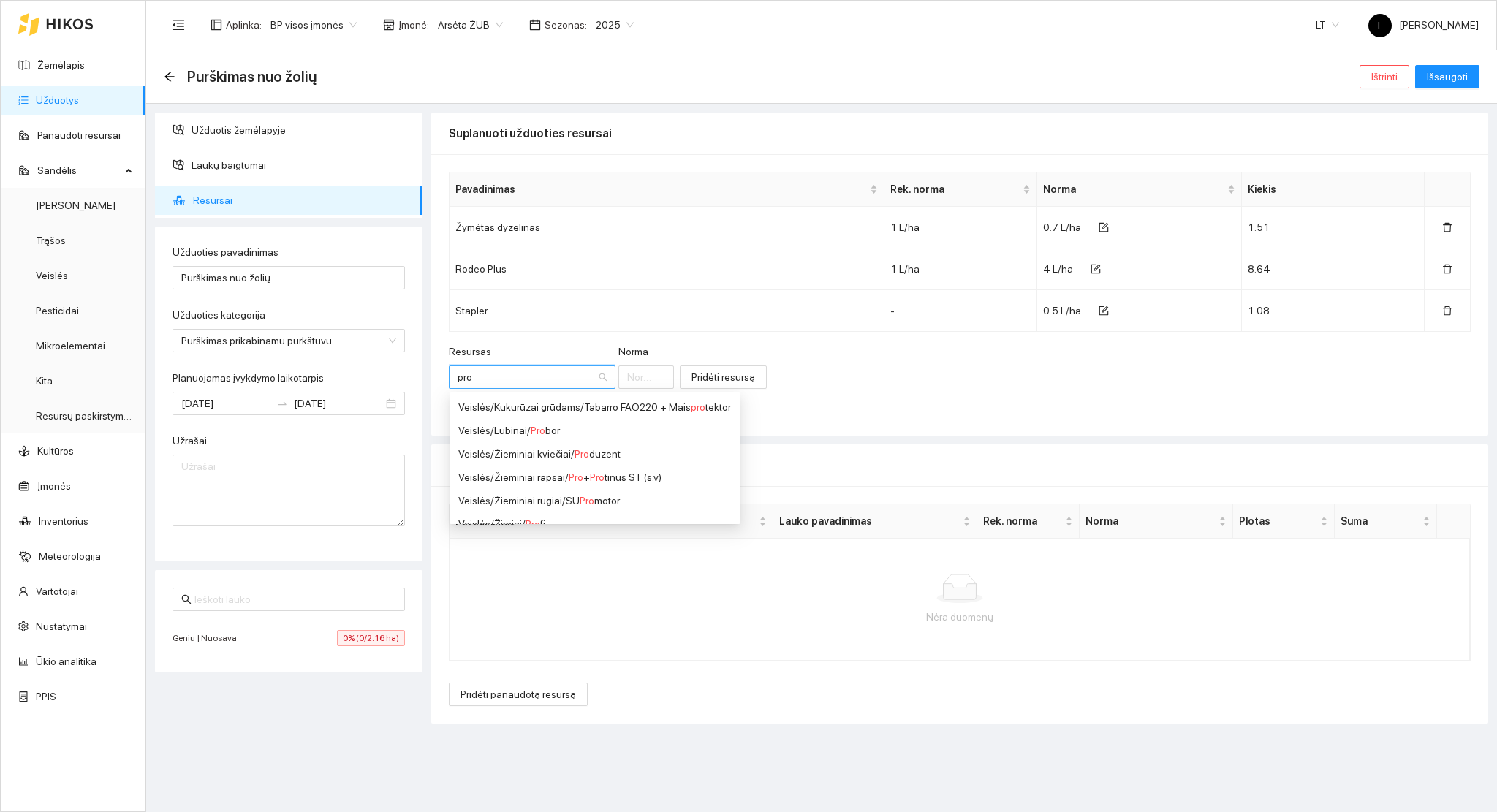
type input "pro"
click at [608, 481] on span "Pro" at bounding box center [605, 477] width 14 height 11
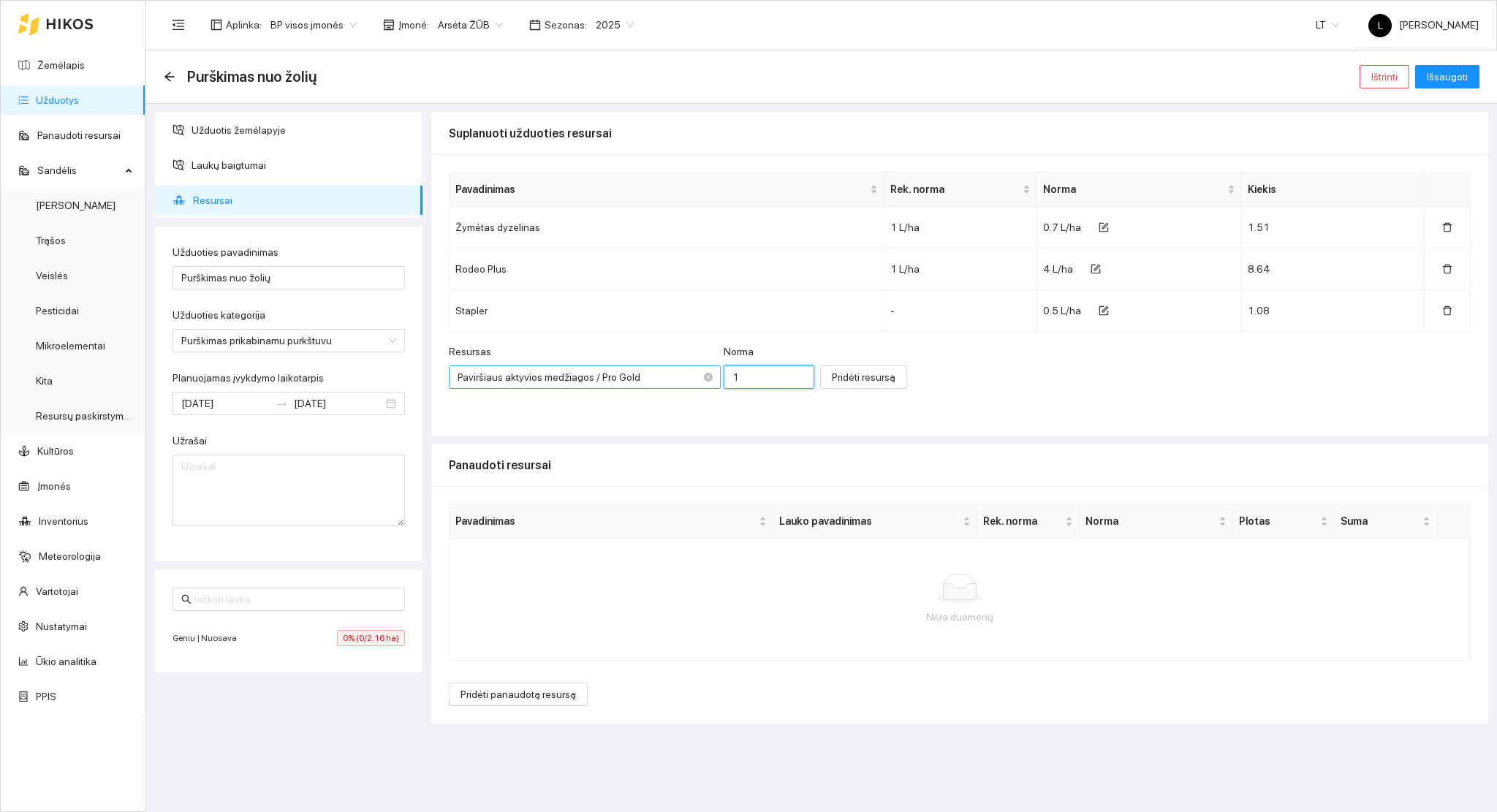
drag, startPoint x: 741, startPoint y: 379, endPoint x: 595, endPoint y: 375, distance: 146.1
click at [626, 374] on div "Resursas Paviršiaus aktyvios medžiagos / Pro Gold Norma 1" at bounding box center [632, 374] width 365 height 63
type input "0.1"
click at [851, 380] on span "Pridėti resursą" at bounding box center [864, 377] width 63 height 16
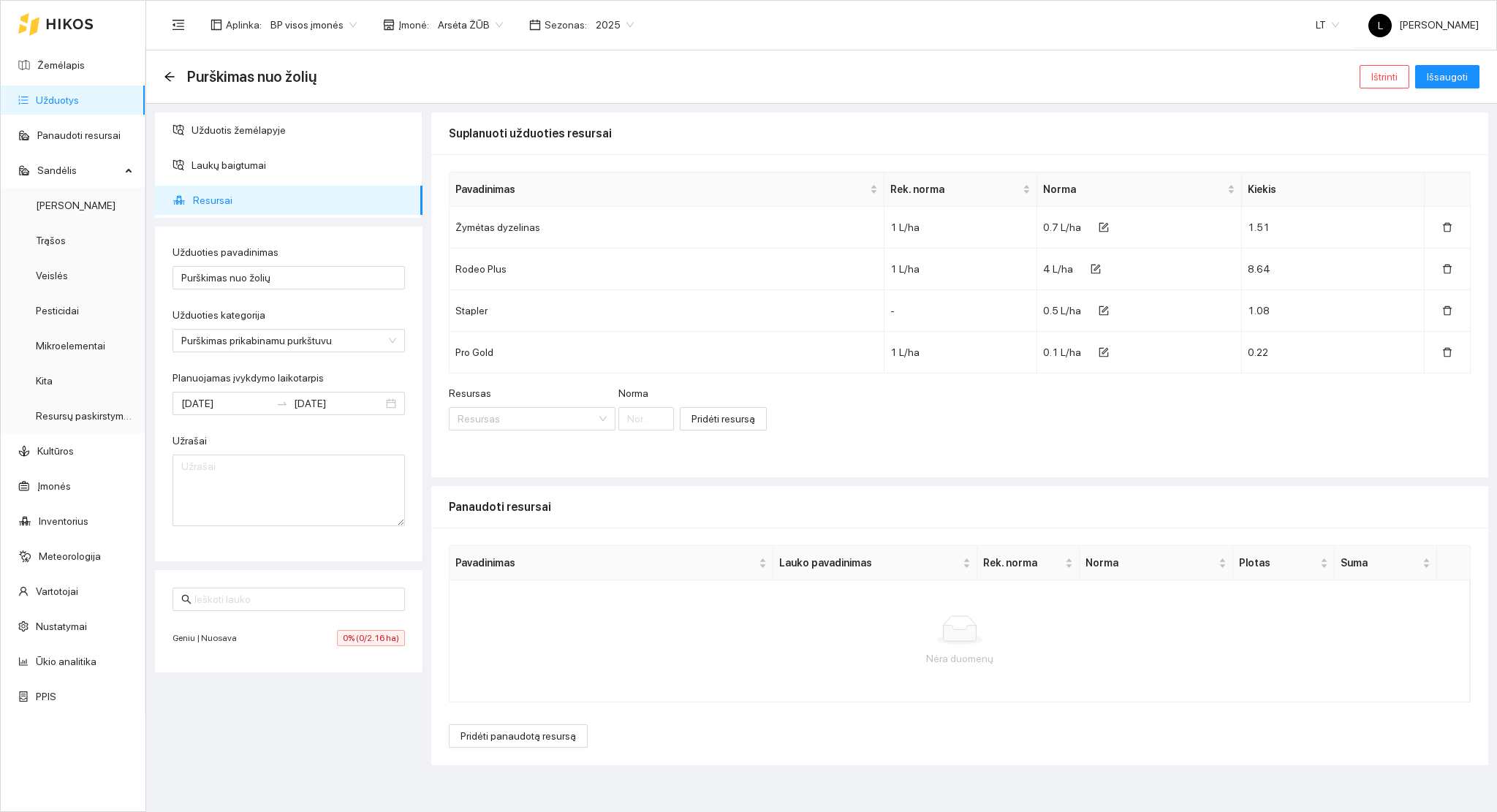
click at [1444, 94] on div "Purškimas nuo žolių Ištrinti Išsaugoti" at bounding box center [822, 77] width 1351 height 54
click at [1449, 81] on span "Išsaugoti" at bounding box center [1447, 76] width 41 height 16
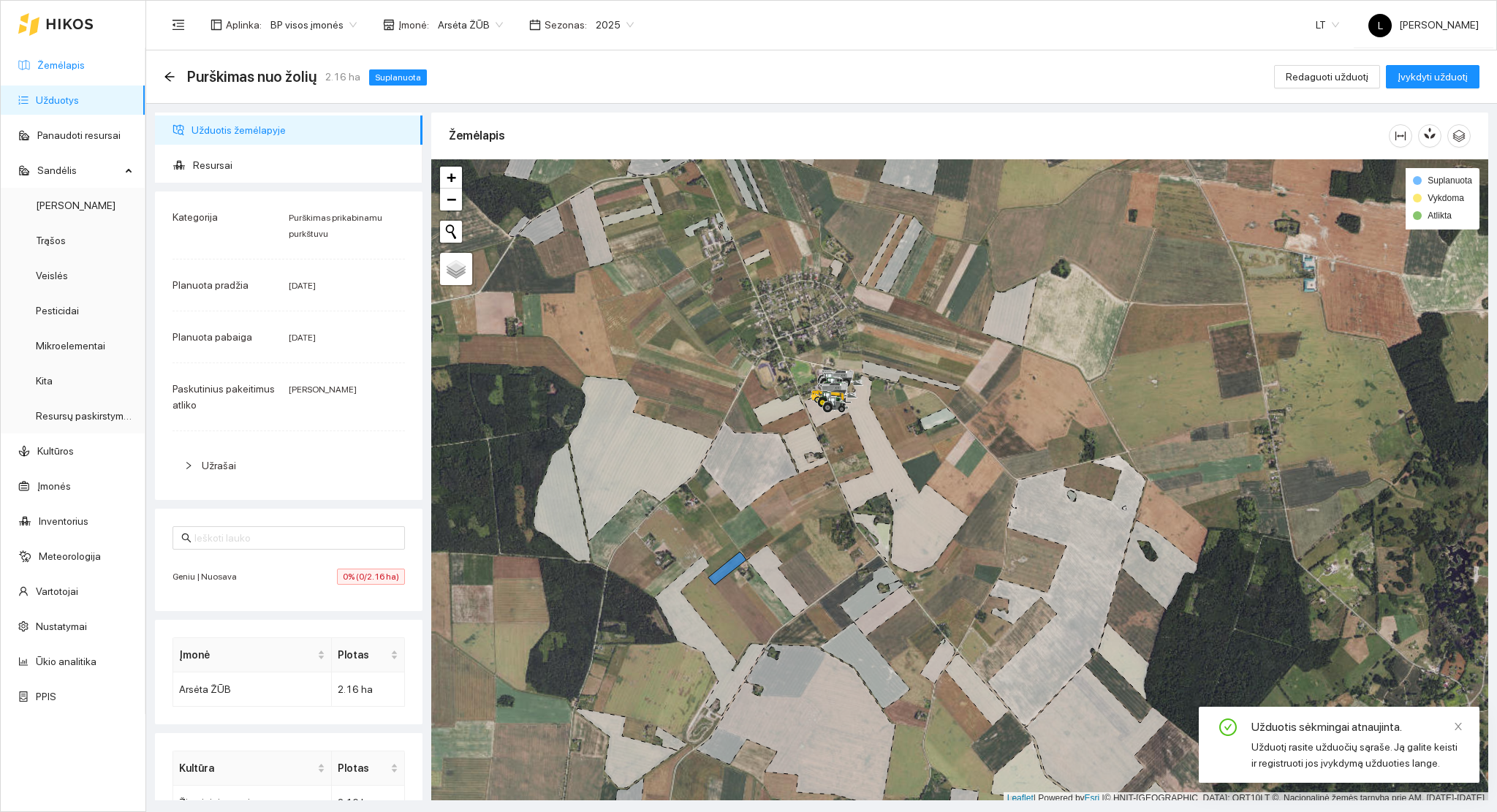
click at [65, 63] on link "Žemėlapis" at bounding box center [60, 64] width 48 height 11
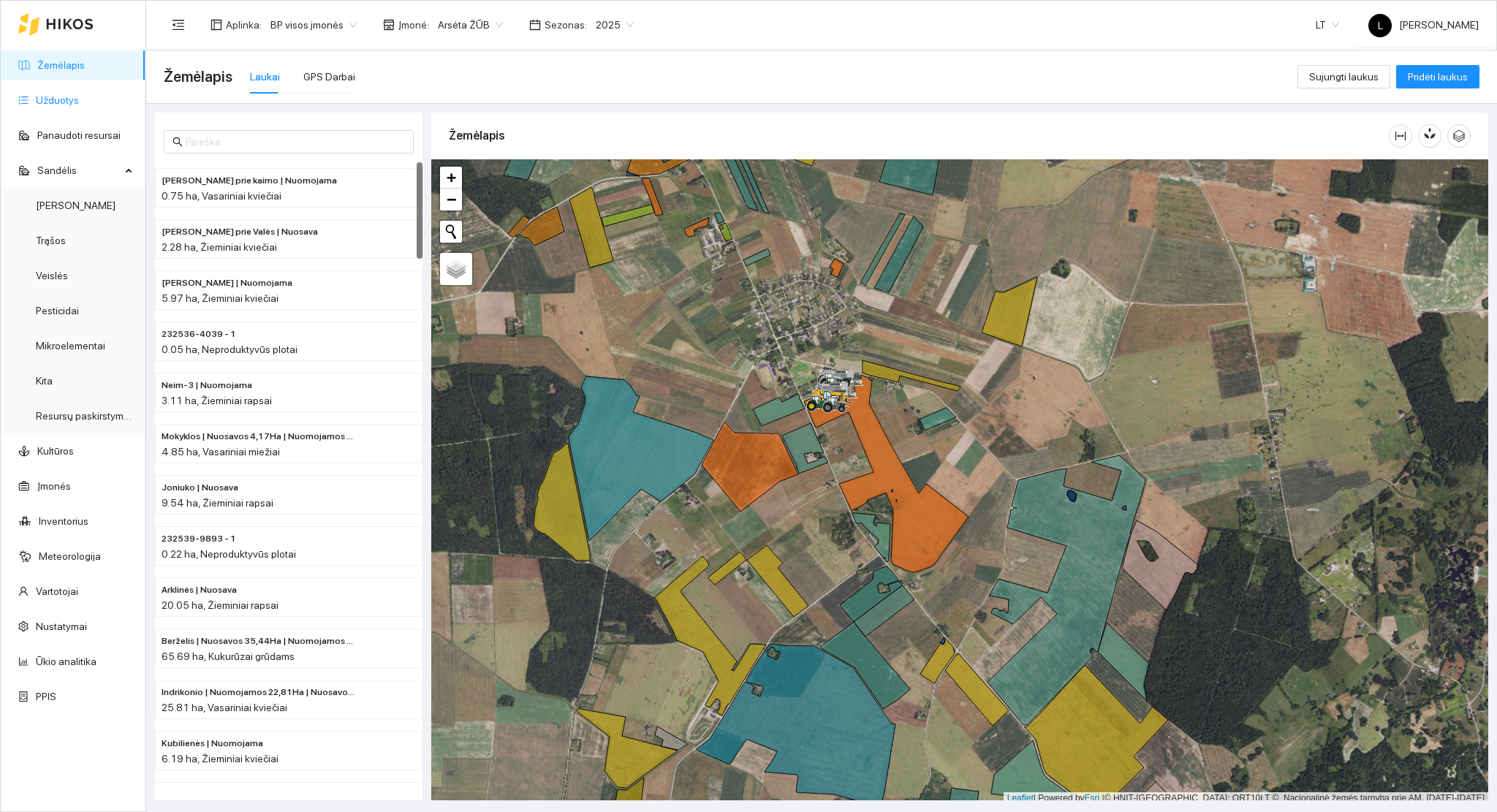
click at [40, 95] on link "Užduotys" at bounding box center [57, 100] width 43 height 11
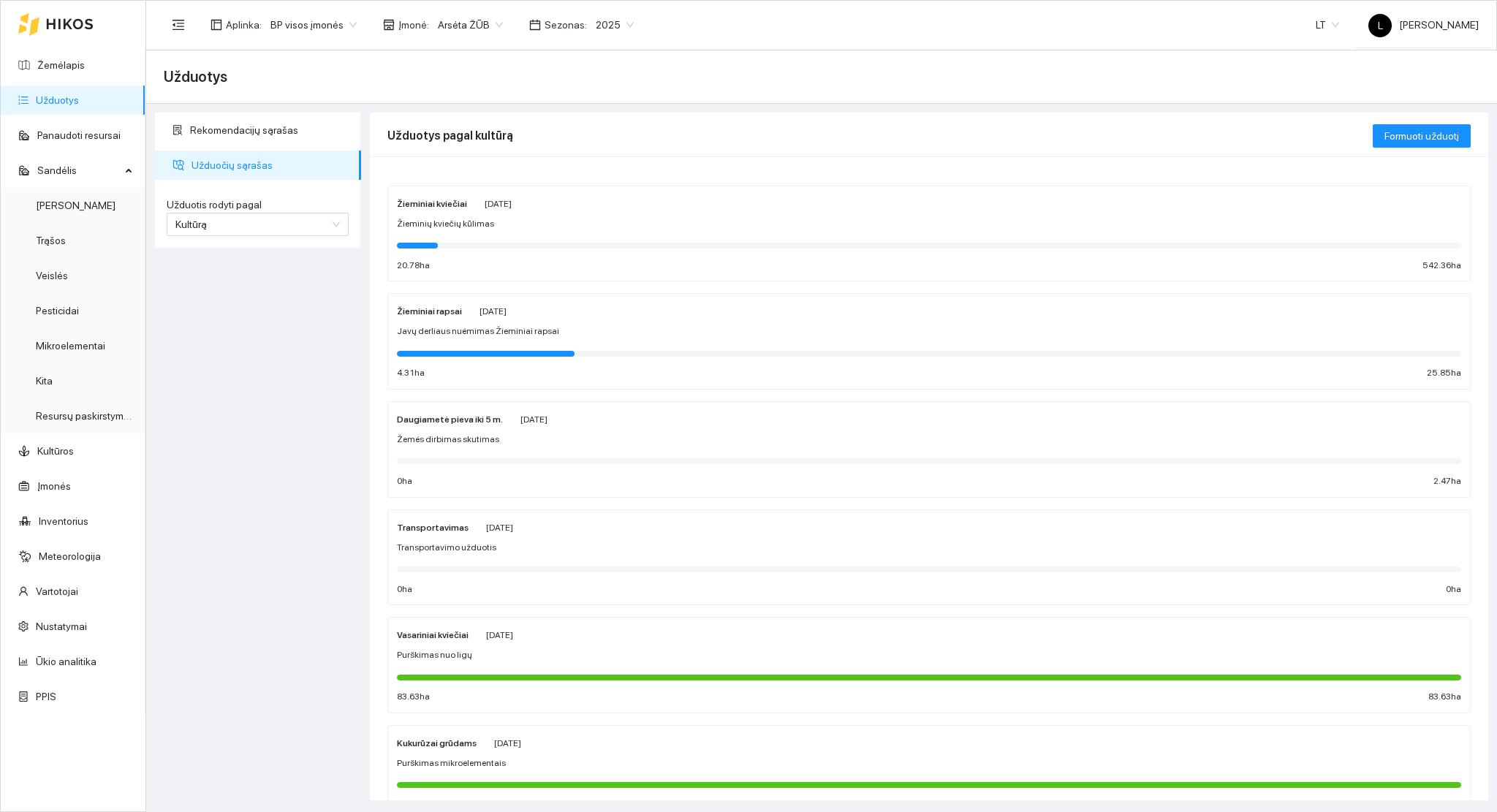
click at [490, 353] on div at bounding box center [485, 354] width 177 height 6
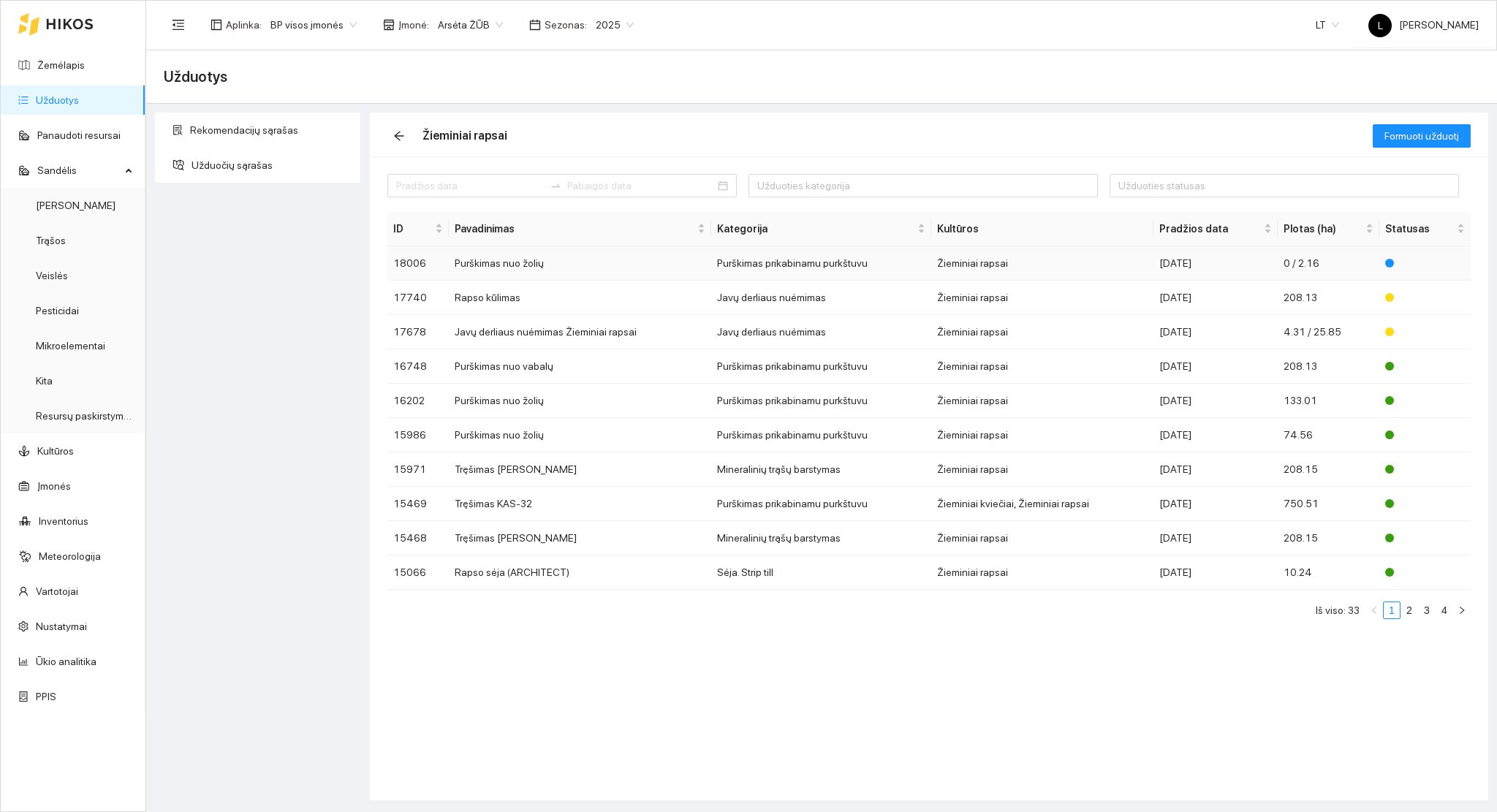
click at [710, 266] on td "Purškimas nuo žolių" at bounding box center [581, 263] width 263 height 35
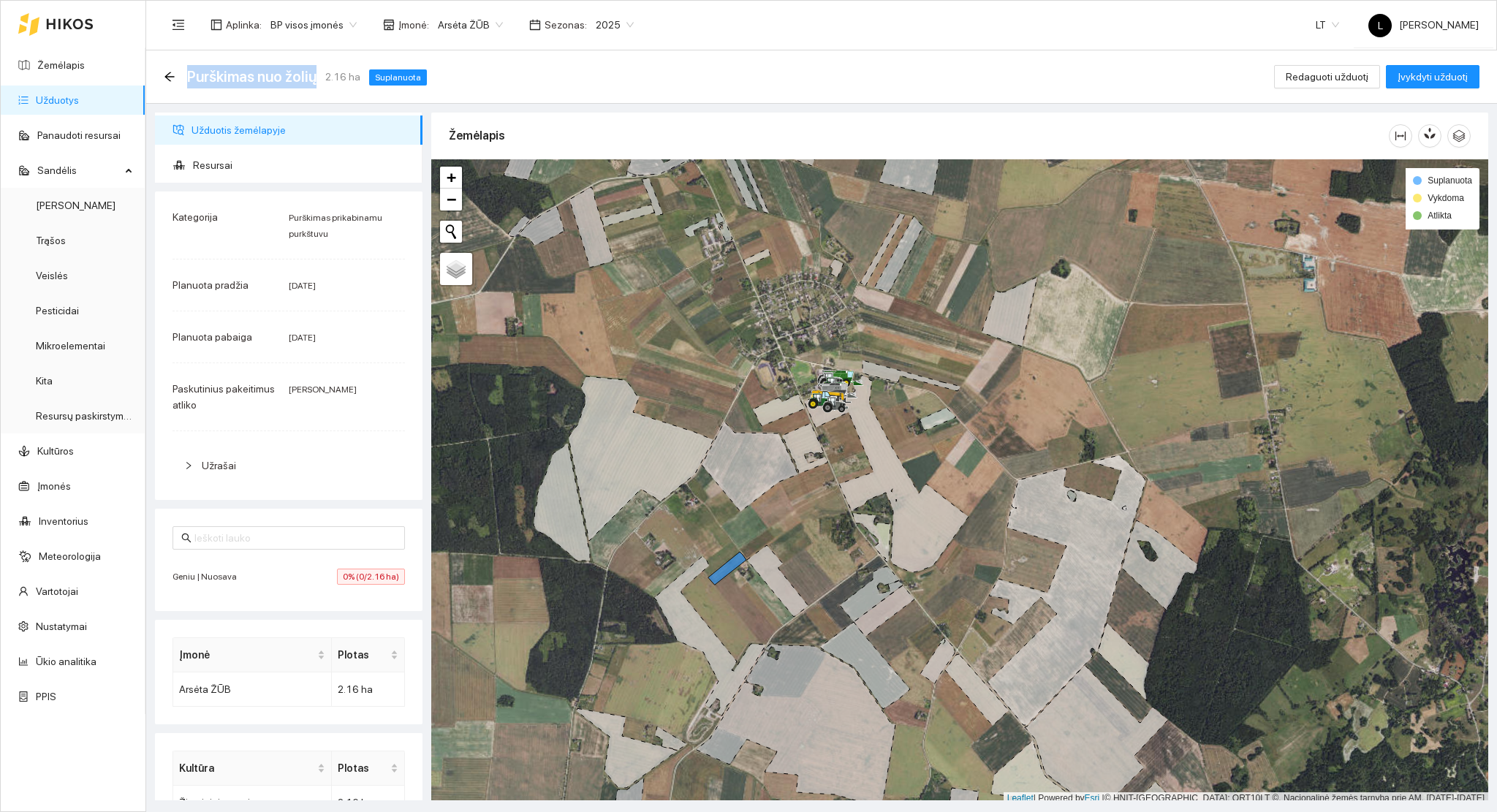
drag, startPoint x: 318, startPoint y: 81, endPoint x: 187, endPoint y: 76, distance: 131.1
click at [187, 76] on div "Purškimas nuo žolių 2.16 ha Suplanuota" at bounding box center [298, 76] width 269 height 23
copy span "Purškimas nuo žolių"
click at [212, 159] on span "Resursai" at bounding box center [302, 165] width 218 height 29
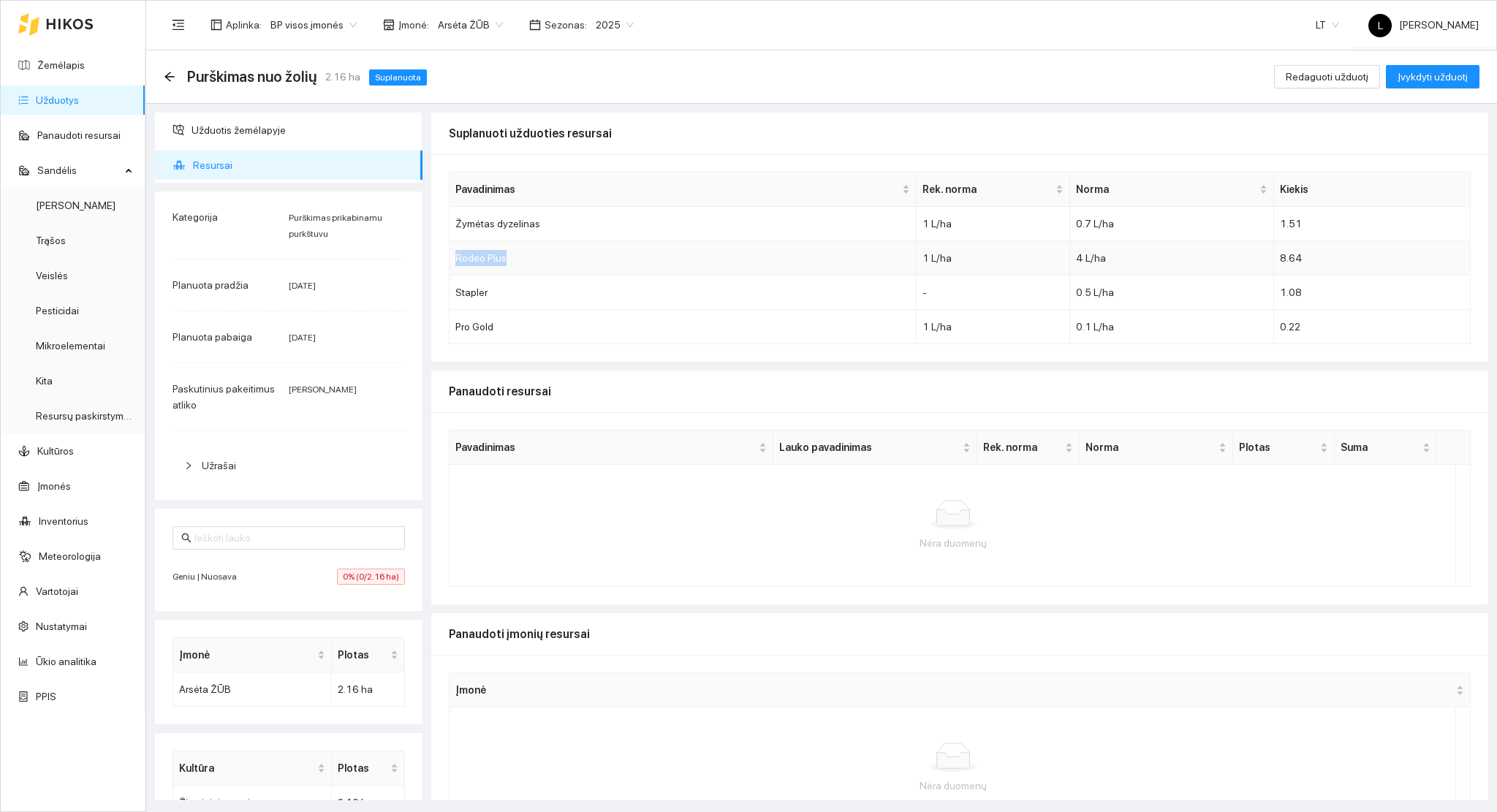
drag, startPoint x: 508, startPoint y: 257, endPoint x: 452, endPoint y: 254, distance: 56.1
click at [452, 254] on td "Rodeo Plus" at bounding box center [683, 259] width 467 height 35
copy td "Rodeo Plus"
drag, startPoint x: 491, startPoint y: 297, endPoint x: 448, endPoint y: 297, distance: 43.0
click at [449, 297] on div "Pavadinimas Rek. norma Norma Kiekis Žymėtas dyzelinas 1 L/ha 0.7 L/ha 1.51 Rode…" at bounding box center [960, 258] width 1022 height 173
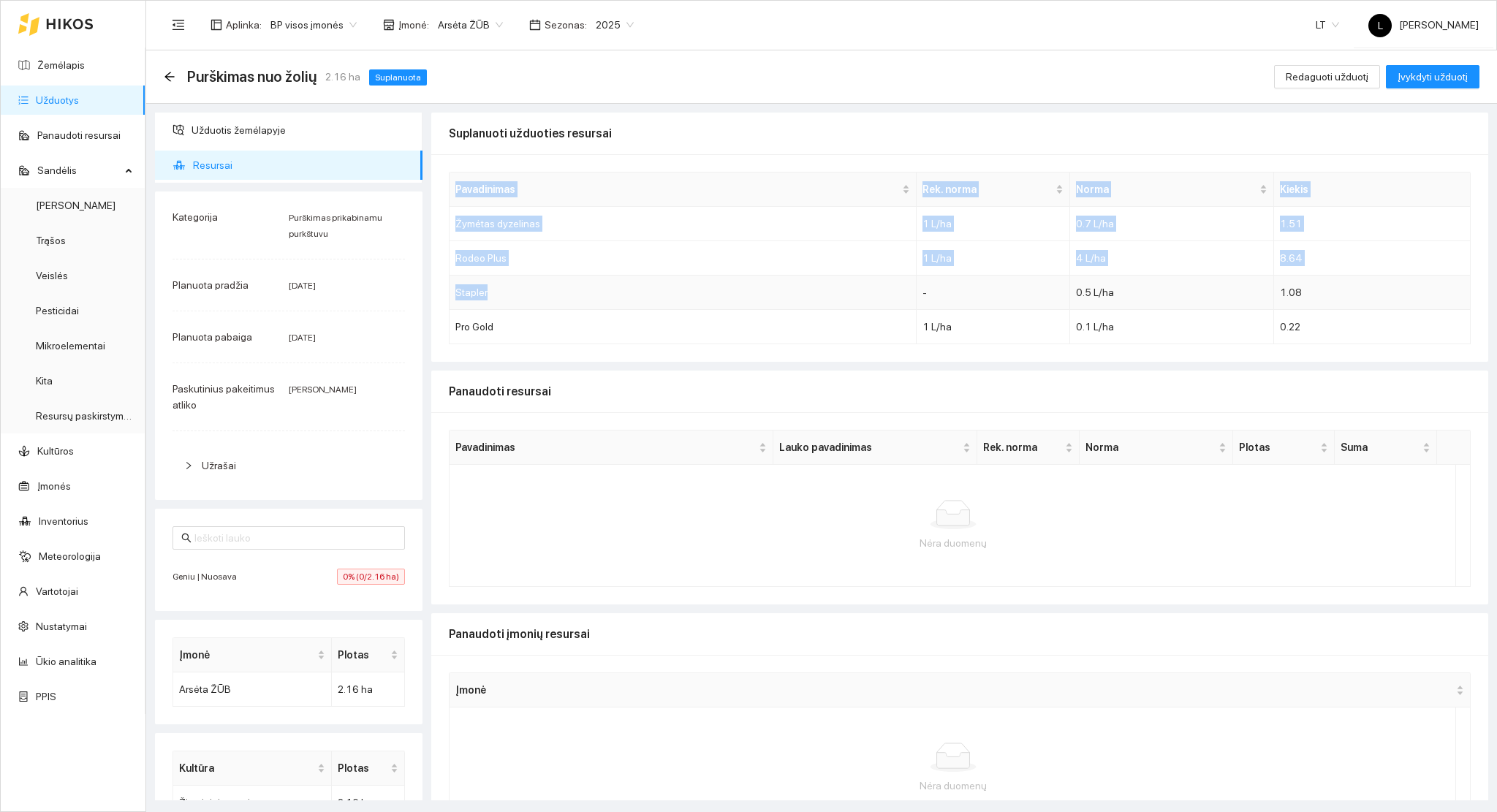
click at [482, 297] on td "Stapler" at bounding box center [683, 293] width 467 height 35
click at [473, 319] on td "Pro Gold" at bounding box center [683, 328] width 467 height 35
click at [474, 292] on td "Stapler" at bounding box center [683, 293] width 467 height 35
copy td "Stapler"
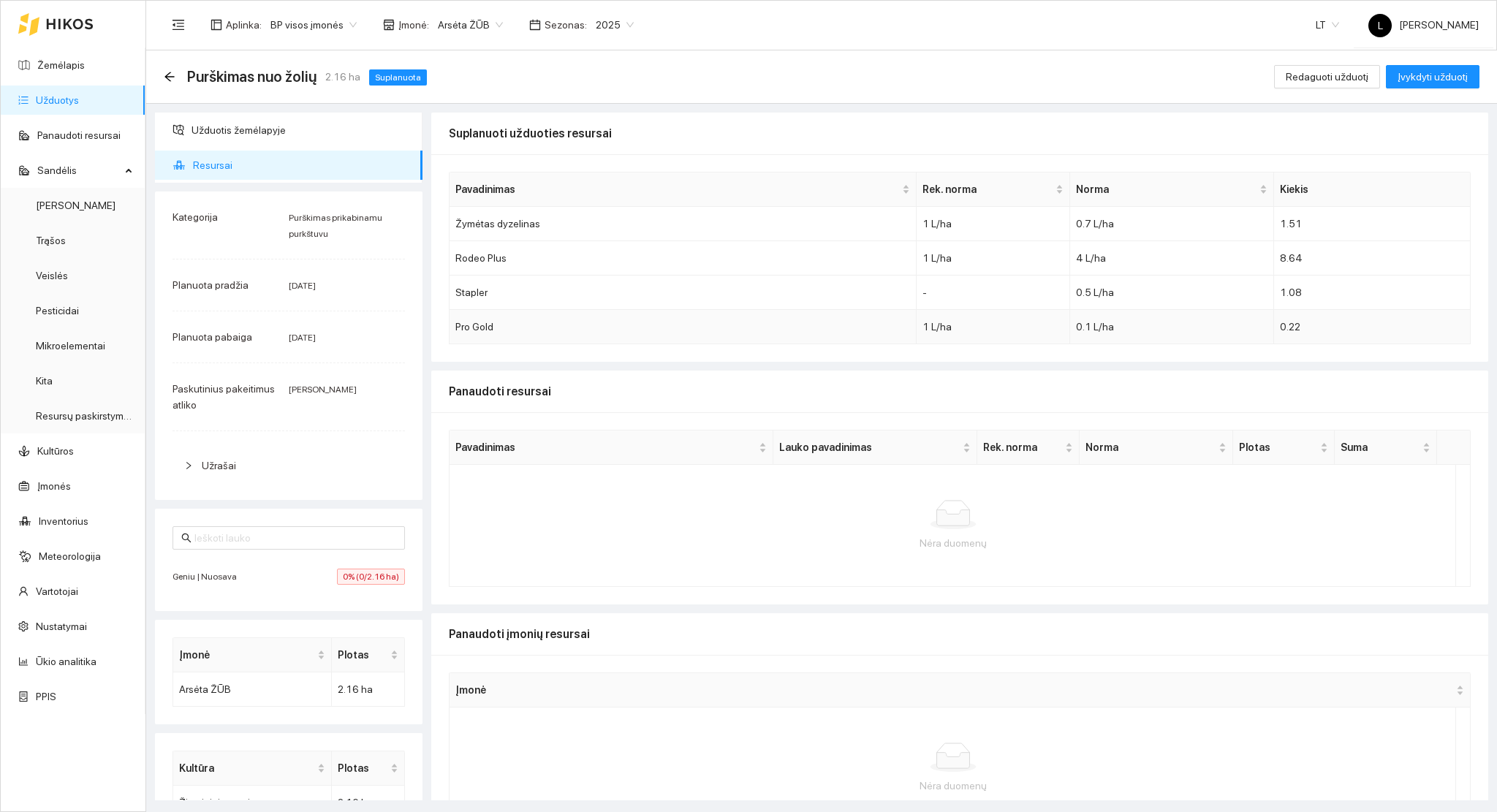
click at [476, 323] on td "Pro Gold" at bounding box center [683, 328] width 467 height 35
drag, startPoint x: 504, startPoint y: 328, endPoint x: 451, endPoint y: 321, distance: 53.5
click at [451, 321] on td "Pro Gold" at bounding box center [683, 328] width 467 height 35
copy td "Pro Gold"
click at [1292, 88] on div "Redaguoti užduotį" at bounding box center [1327, 76] width 106 height 23
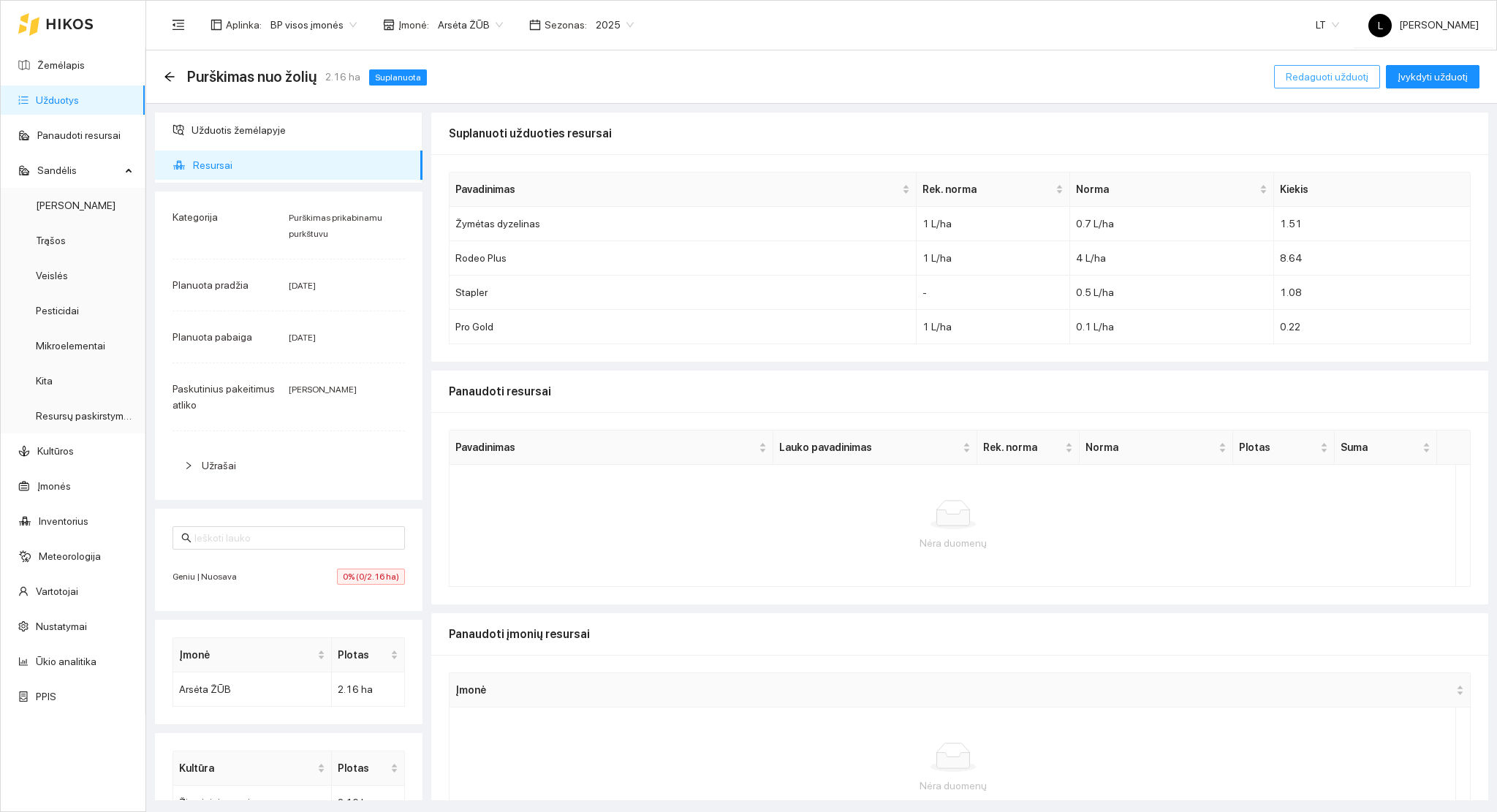
click at [1305, 72] on span "Redaguoti užduotį" at bounding box center [1327, 76] width 82 height 16
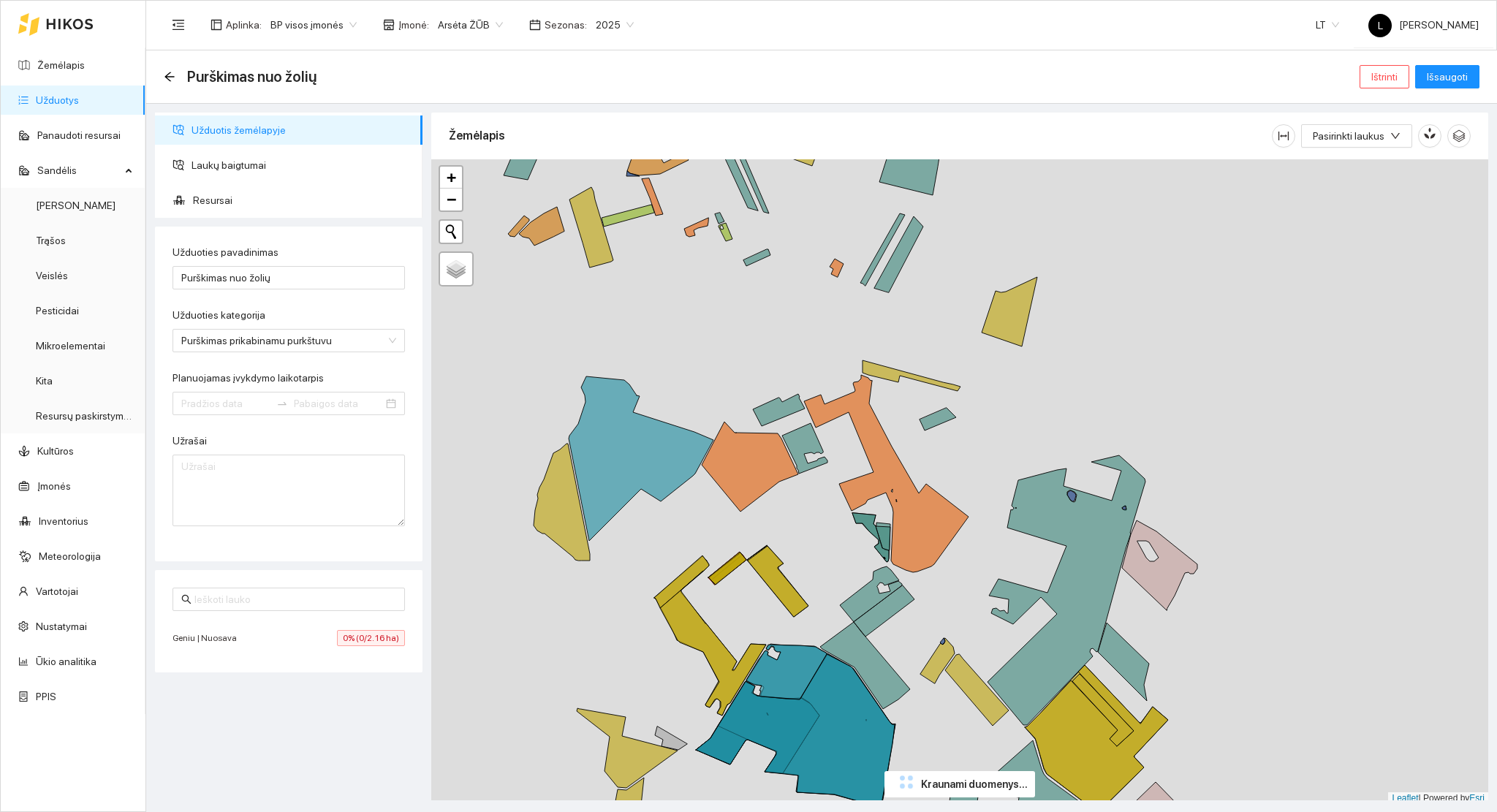
type input "2025-08-12"
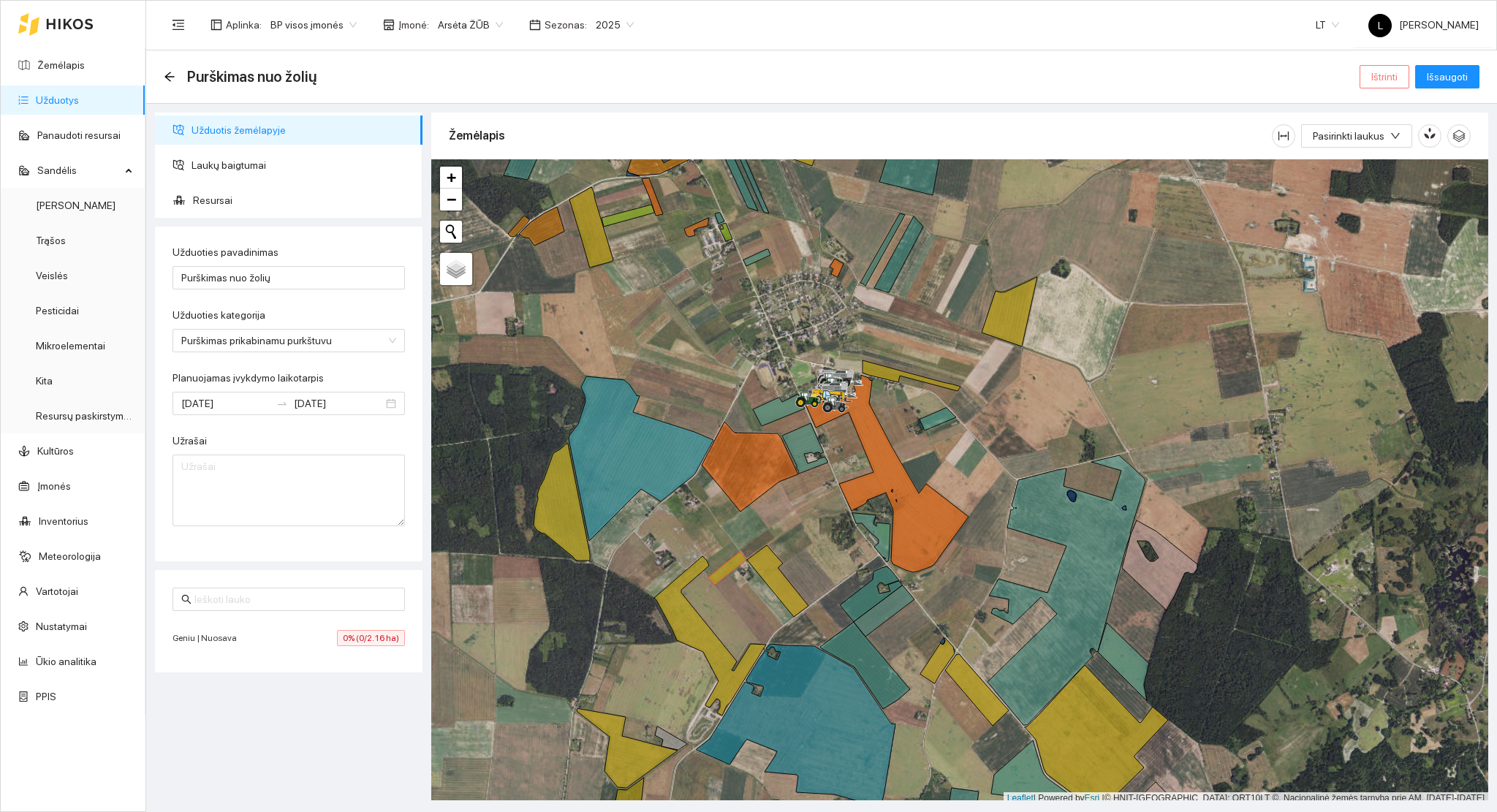
drag, startPoint x: 1413, startPoint y: 64, endPoint x: 1403, endPoint y: 73, distance: 13.5
click at [1412, 65] on div "Ištrinti Išsaugoti" at bounding box center [1419, 76] width 120 height 23
click at [480, 22] on span "Arsėta ŽŪB" at bounding box center [470, 24] width 65 height 22
click at [476, 60] on div "Visos" at bounding box center [508, 54] width 153 height 16
click at [1385, 79] on span "Ištrinti" at bounding box center [1385, 76] width 26 height 16
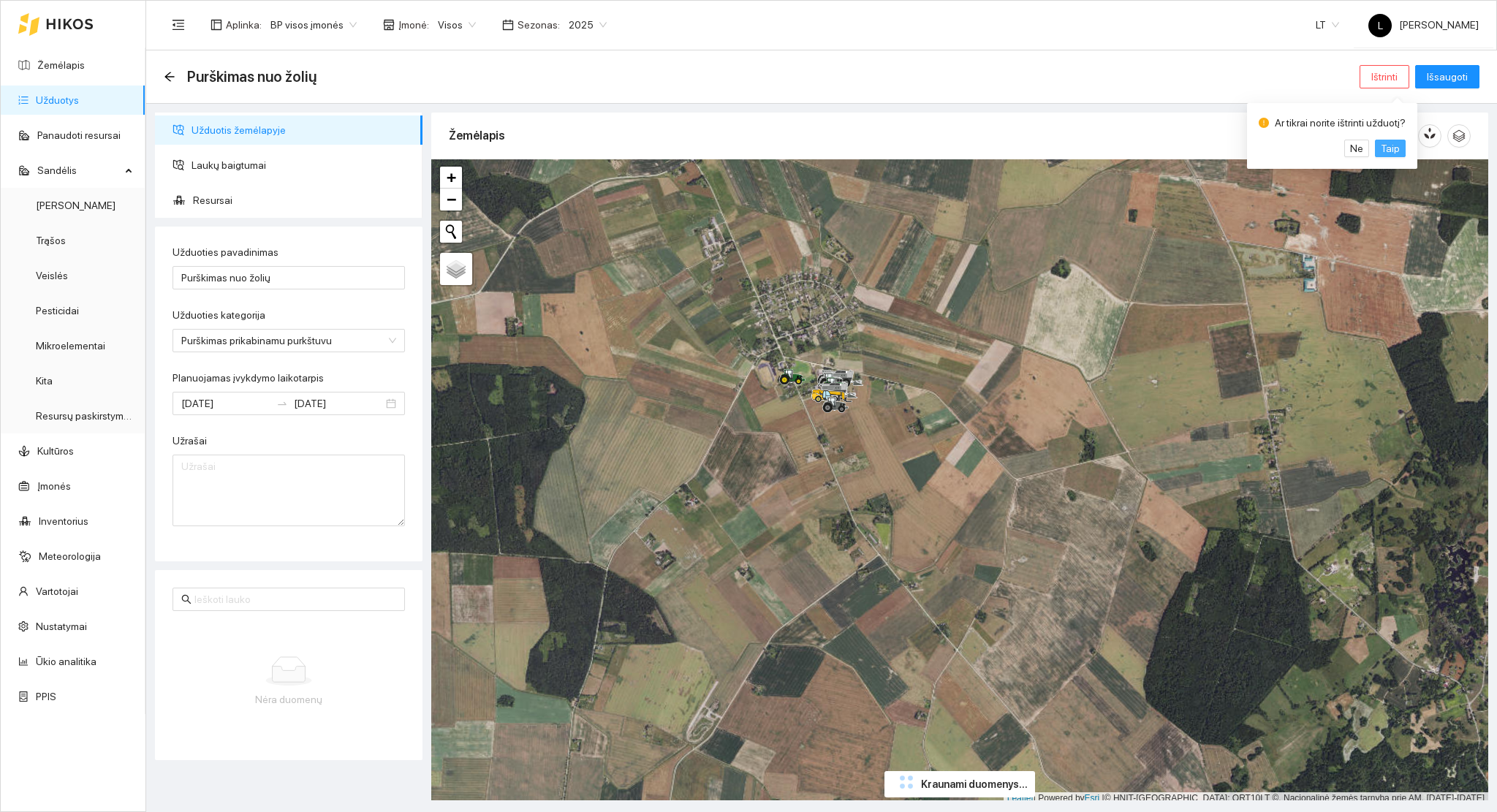
click at [1394, 148] on button "Taip" at bounding box center [1391, 148] width 31 height 17
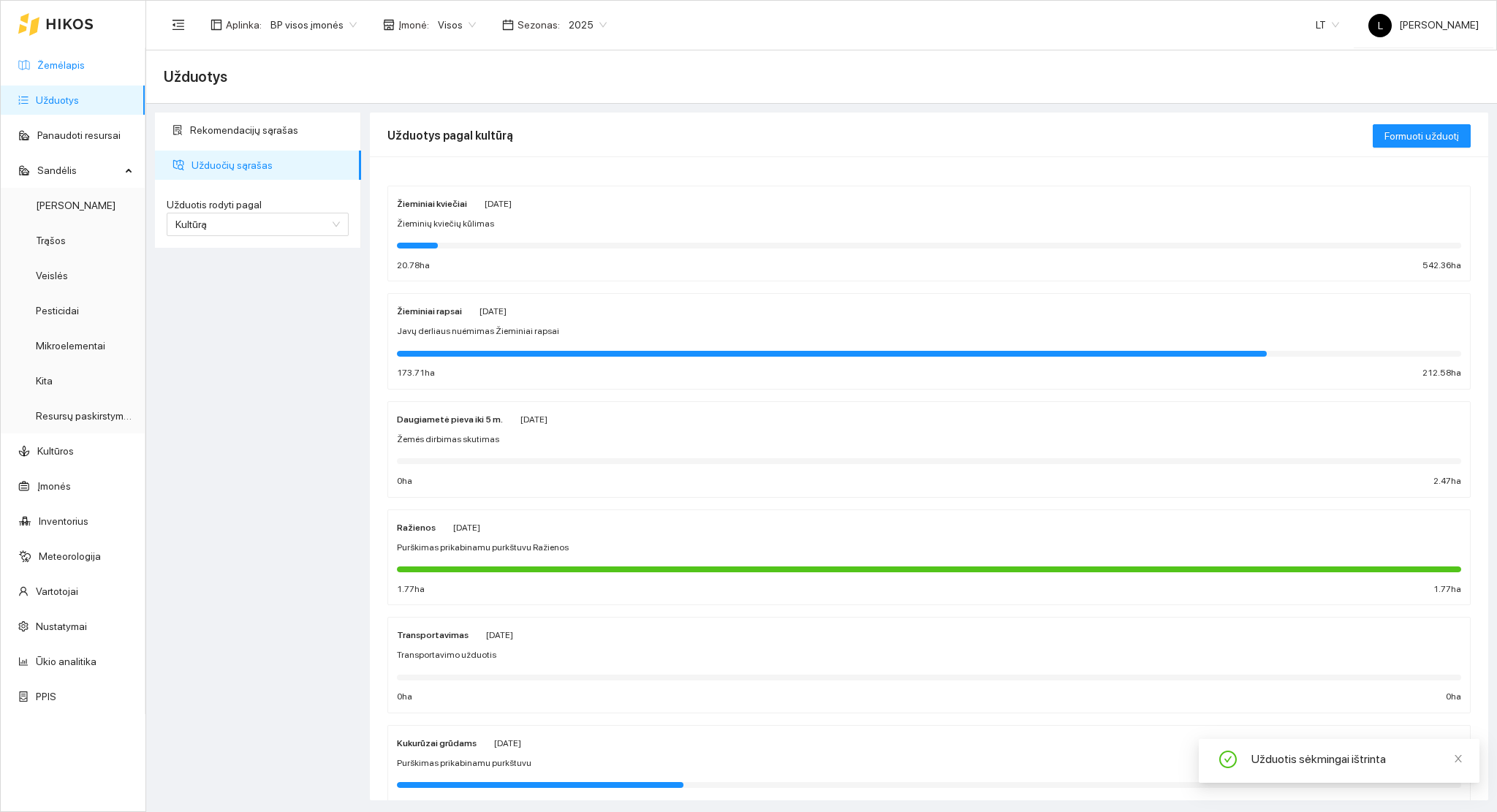
click at [54, 69] on link "Žemėlapis" at bounding box center [60, 64] width 48 height 11
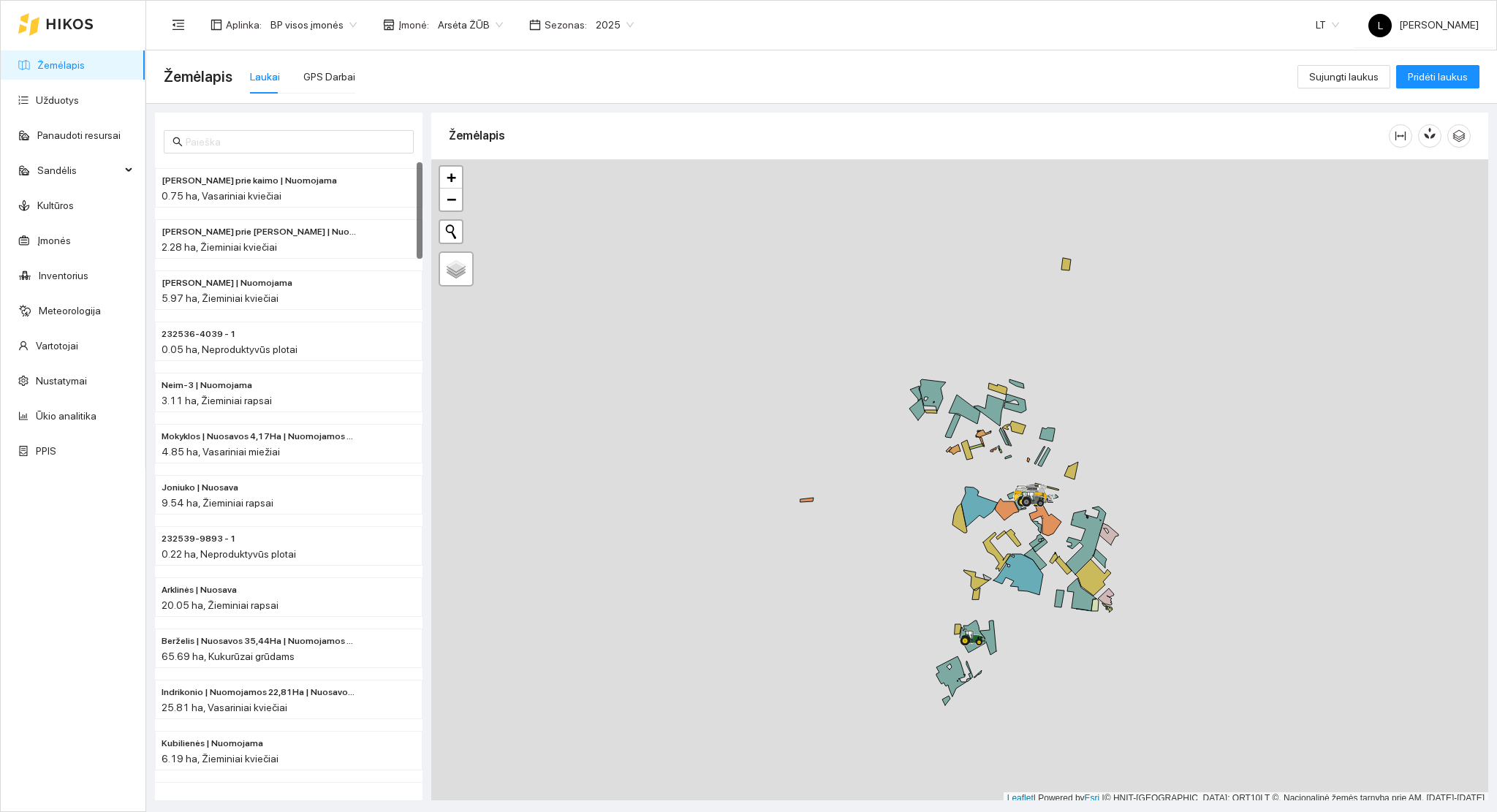
click at [615, 26] on span "2025" at bounding box center [615, 24] width 38 height 22
click at [604, 188] on div "2026" at bounding box center [603, 194] width 38 height 16
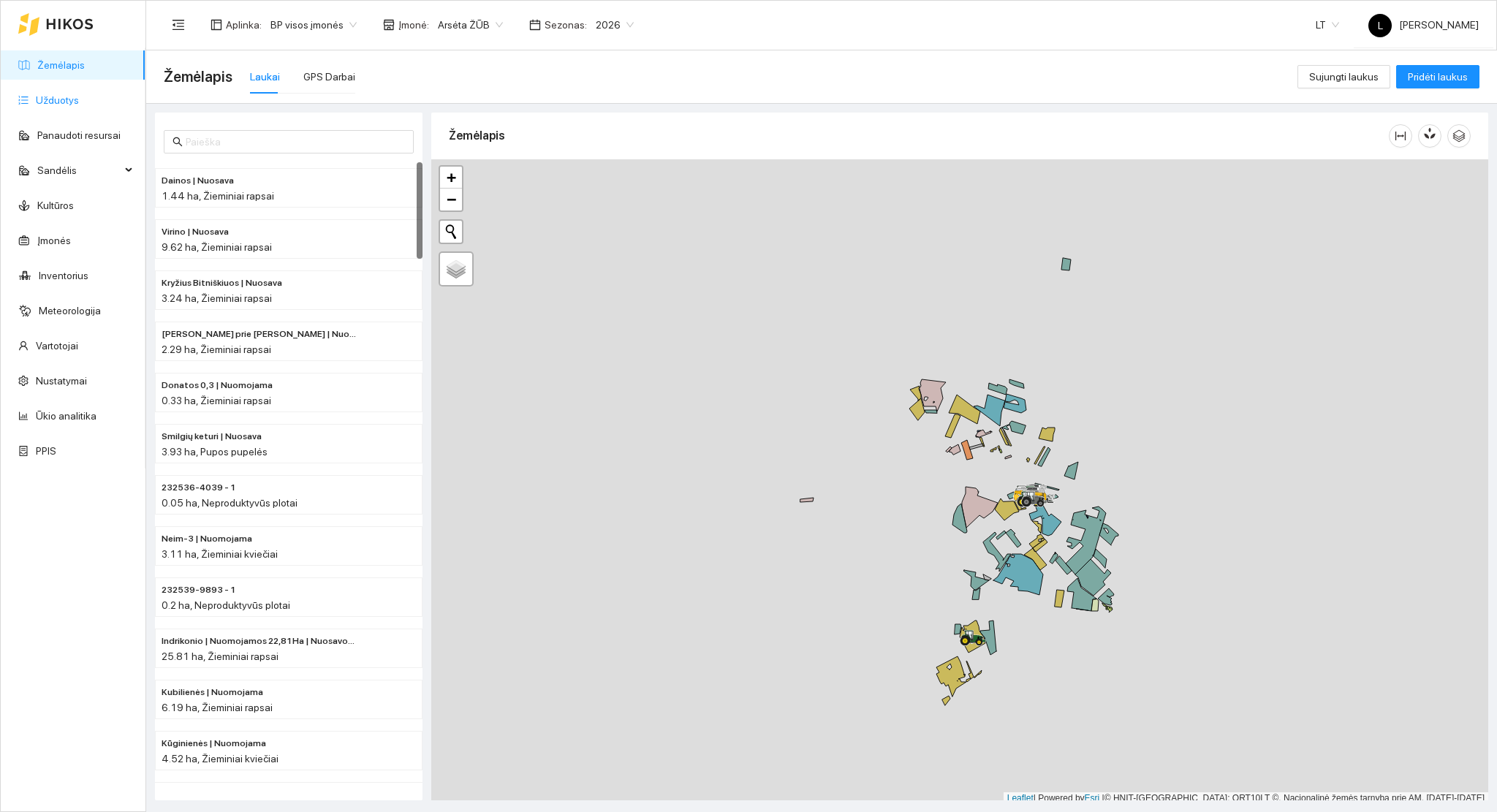
click at [55, 83] on ul "Žemėlapis Užduotys Panaudoti resursai Sandėlis Kultūros Įmonės Inventorius Mete…" at bounding box center [73, 258] width 145 height 421
click at [59, 95] on link "Užduotys" at bounding box center [57, 100] width 43 height 11
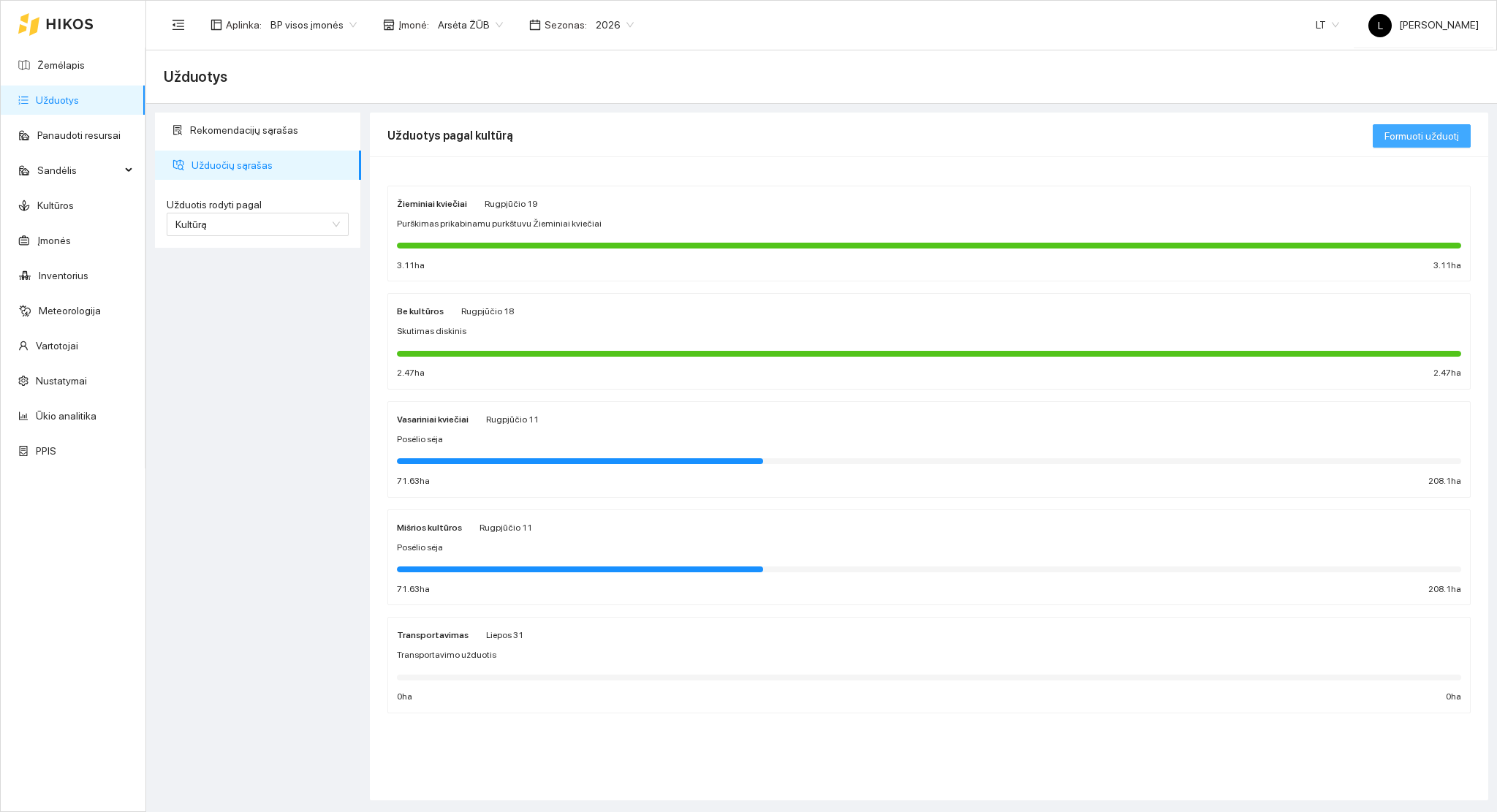
click at [1407, 131] on span "Formuoti užduotį" at bounding box center [1422, 135] width 75 height 16
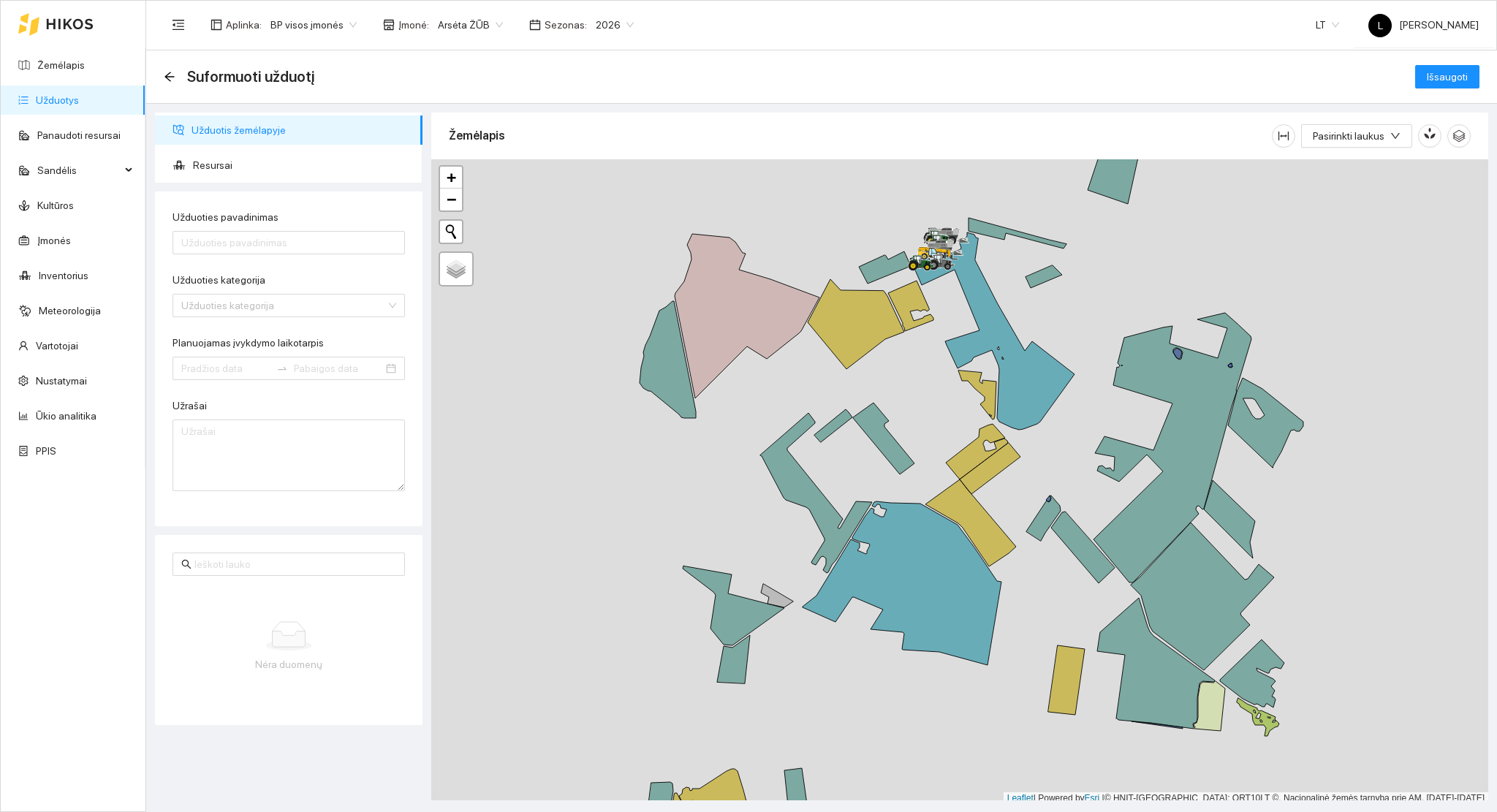
click at [836, 426] on icon at bounding box center [833, 426] width 38 height 33
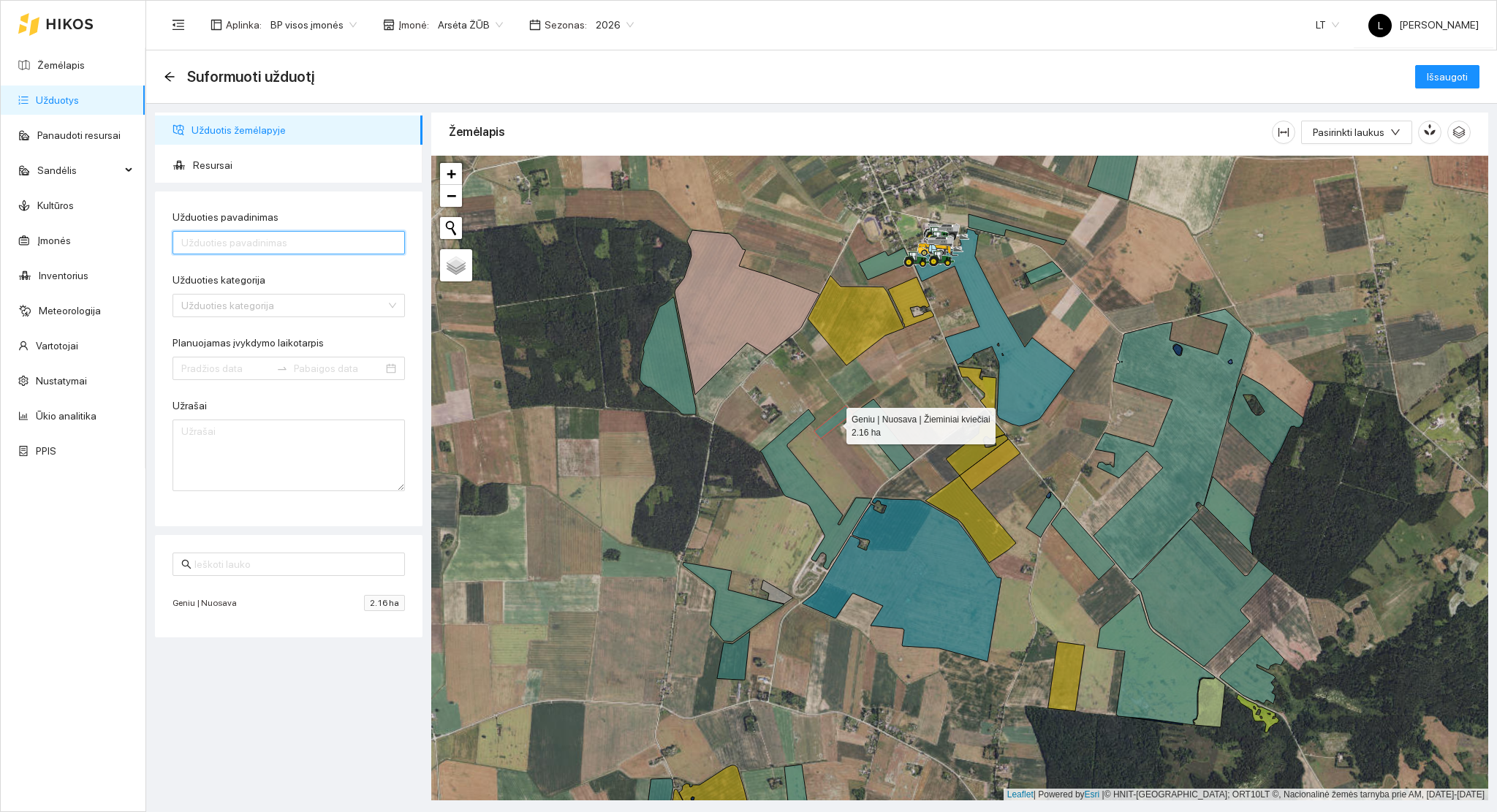
click at [232, 247] on input "Užduoties pavadinimas" at bounding box center [289, 242] width 233 height 23
paste input "Purškimas nuo žolių"
type input "Purškimas nuo žolių"
click at [237, 305] on input "Užduoties kategorija" at bounding box center [283, 305] width 205 height 22
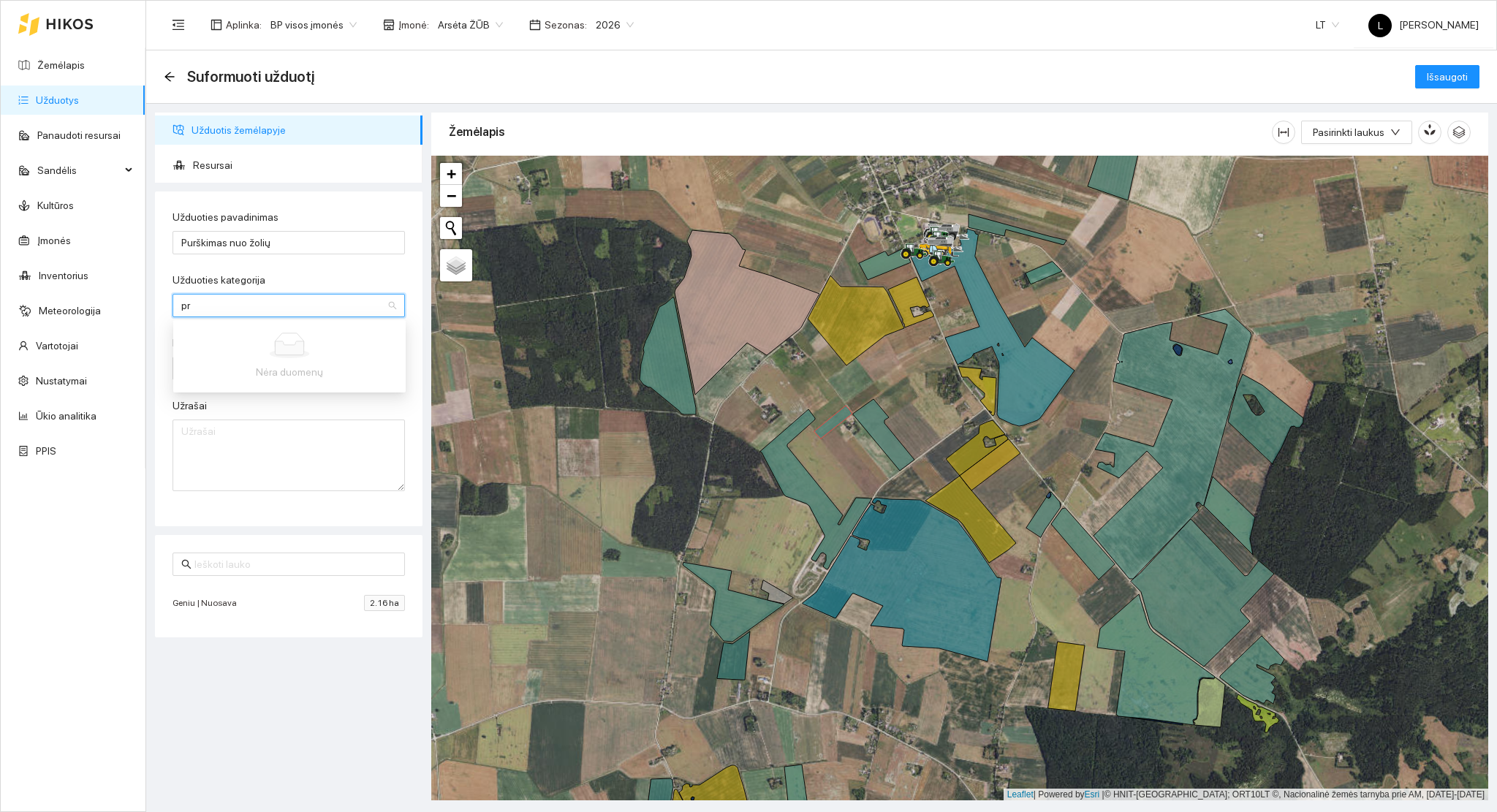
type input "p"
type input "purškimas"
click at [337, 333] on div "Purškimas prikabinamu purkštuvu" at bounding box center [289, 334] width 215 height 16
click at [233, 364] on input "Planuojamas įvykdymo laikotarpis" at bounding box center [226, 368] width 89 height 16
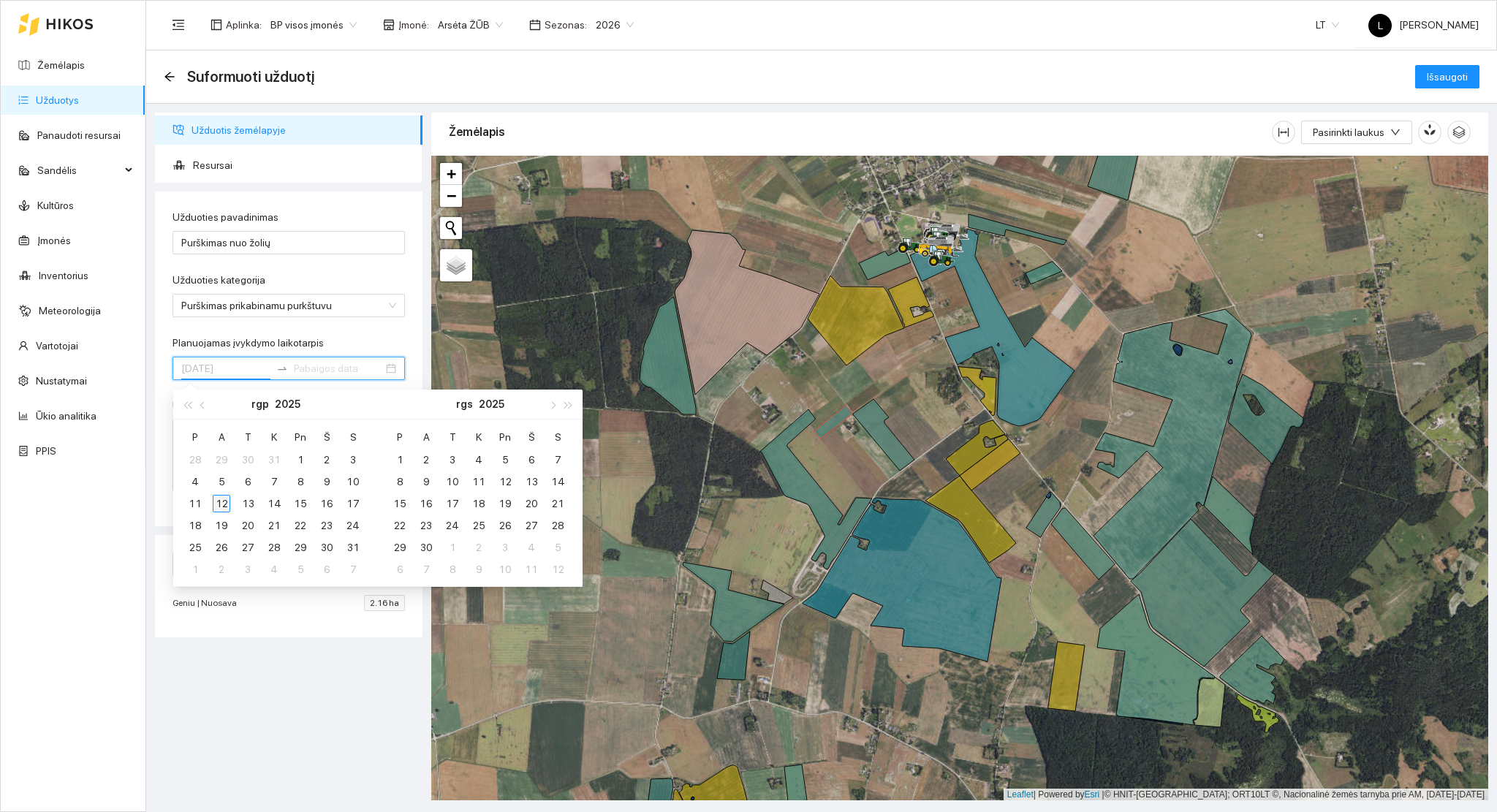
type input "2025-08-12"
click at [223, 507] on div "12" at bounding box center [221, 503] width 17 height 17
click at [222, 506] on div "12" at bounding box center [221, 503] width 17 height 17
type input "2025-08-12"
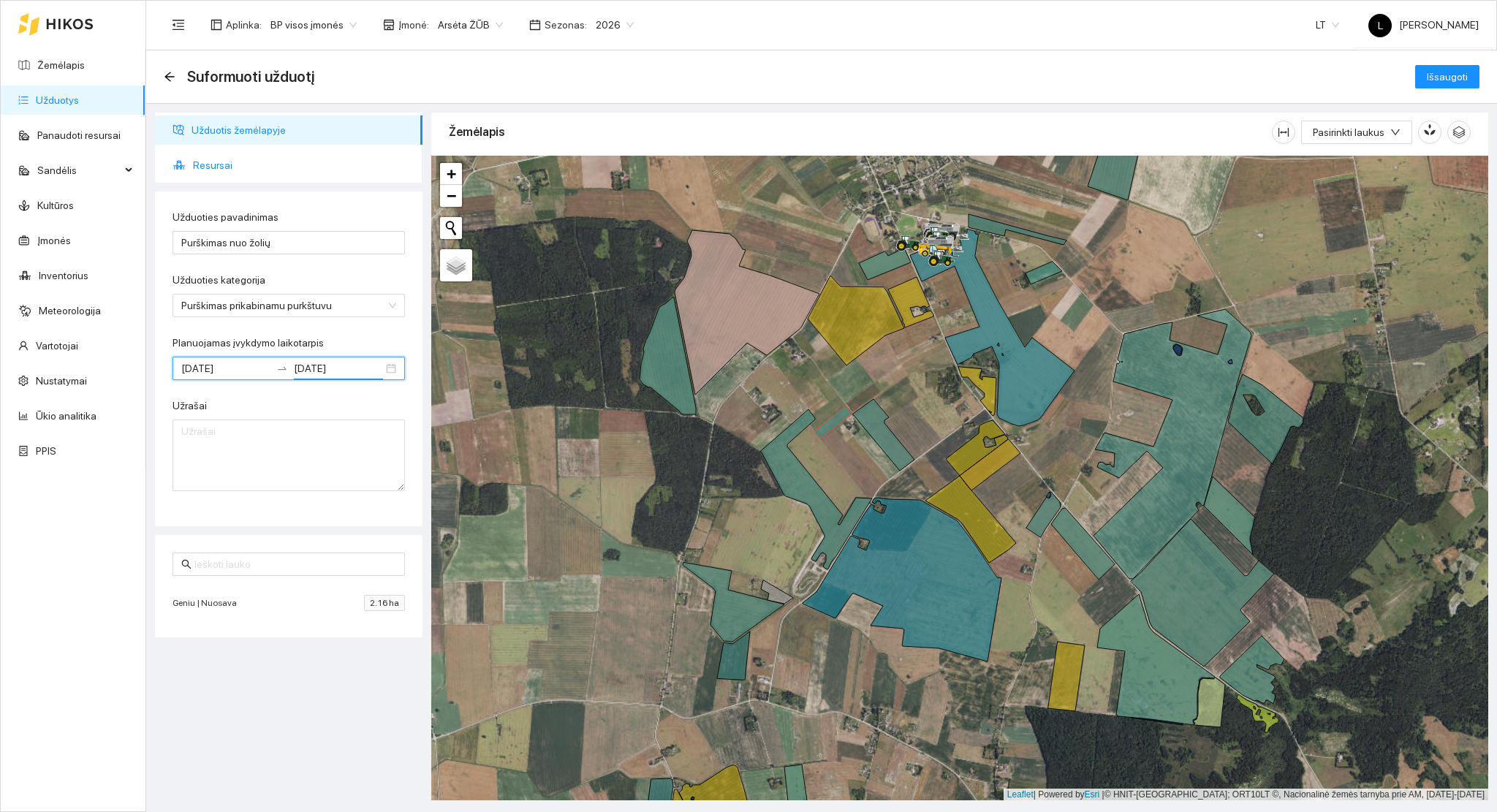
click at [247, 170] on span "Resursai" at bounding box center [302, 165] width 218 height 29
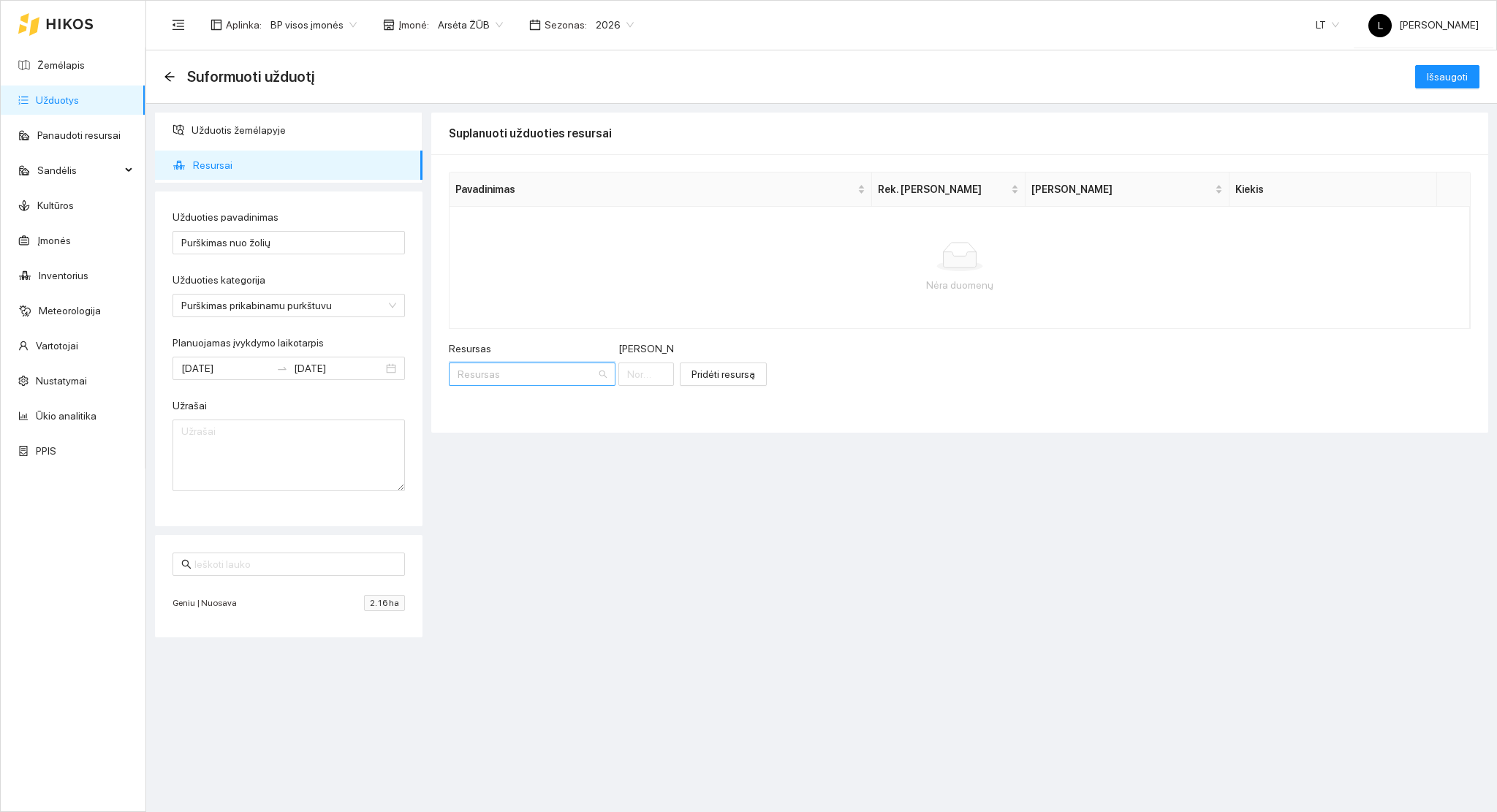
click at [475, 371] on input "Resursas" at bounding box center [527, 374] width 139 height 22
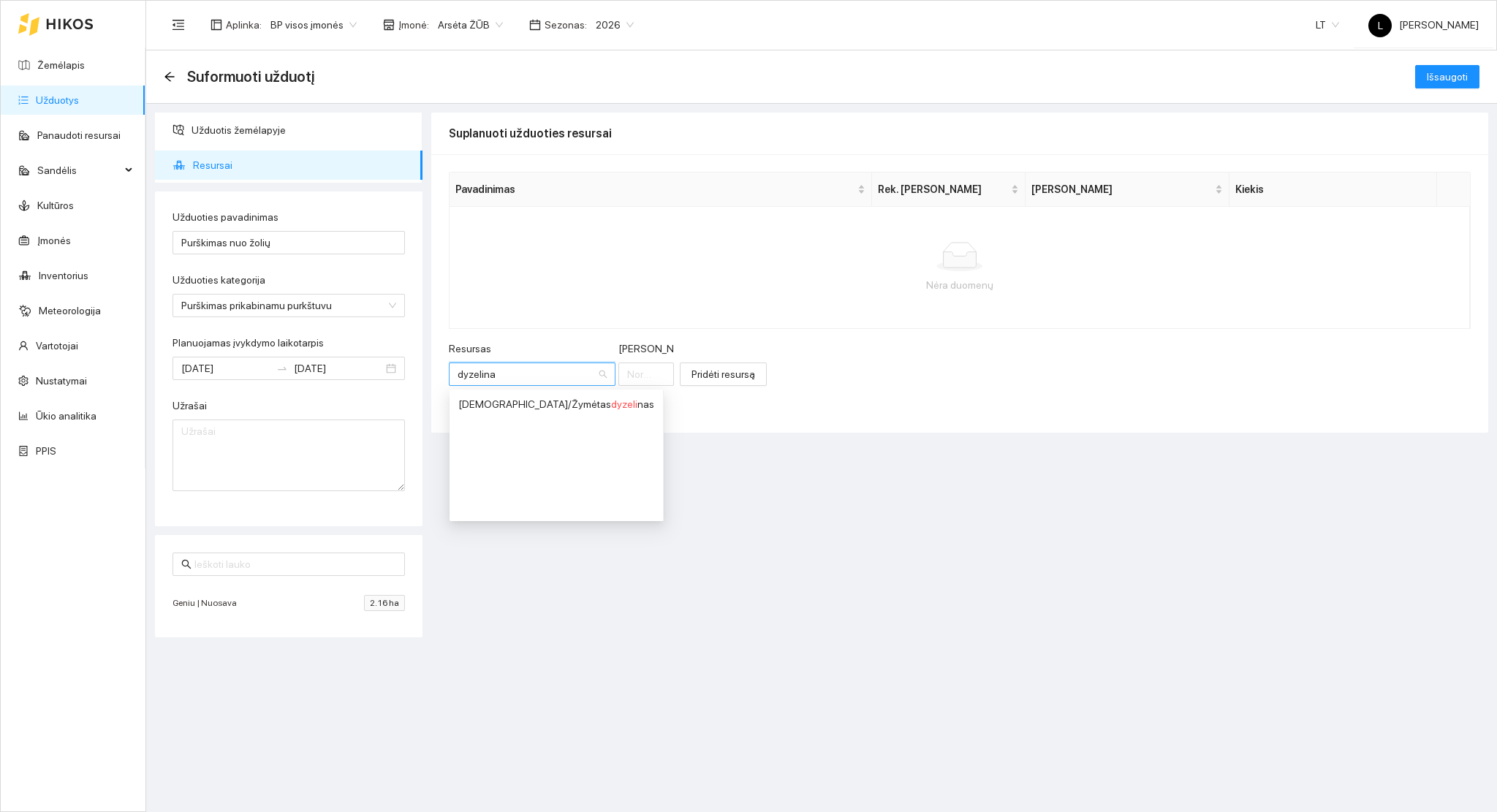
type input "dyzelinas"
click at [539, 409] on div "Kuras / Žymėtas dyzelinas" at bounding box center [556, 404] width 196 height 16
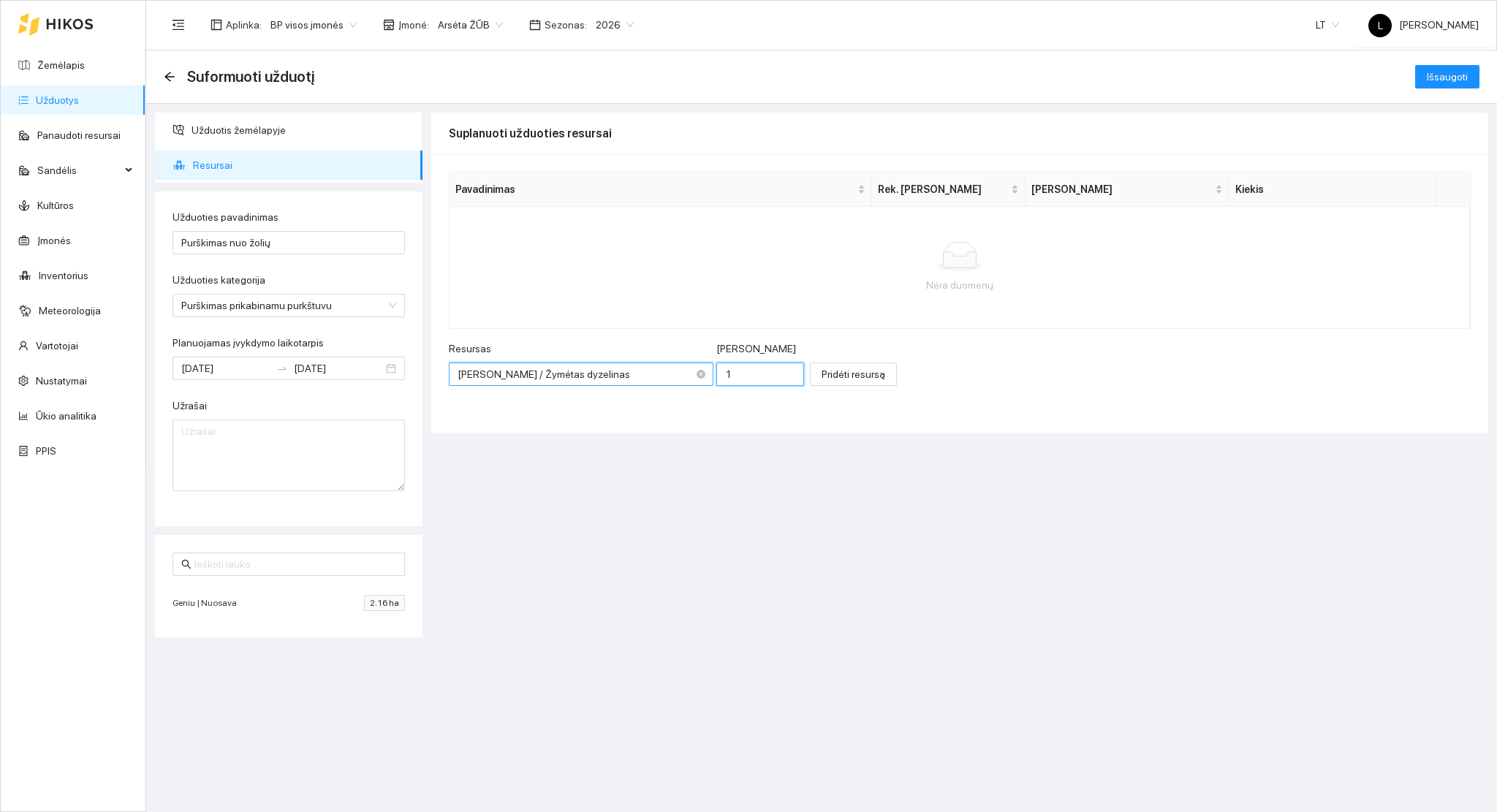
drag, startPoint x: 667, startPoint y: 379, endPoint x: 624, endPoint y: 375, distance: 43.2
click at [630, 377] on div "Resursas Kuras / Žymėtas dyzelinas Kuras / Žymėtas dyzelinas Norma 1" at bounding box center [627, 371] width 356 height 63
type input "0.8"
click at [822, 377] on span "Pridėti resursą" at bounding box center [854, 374] width 63 height 16
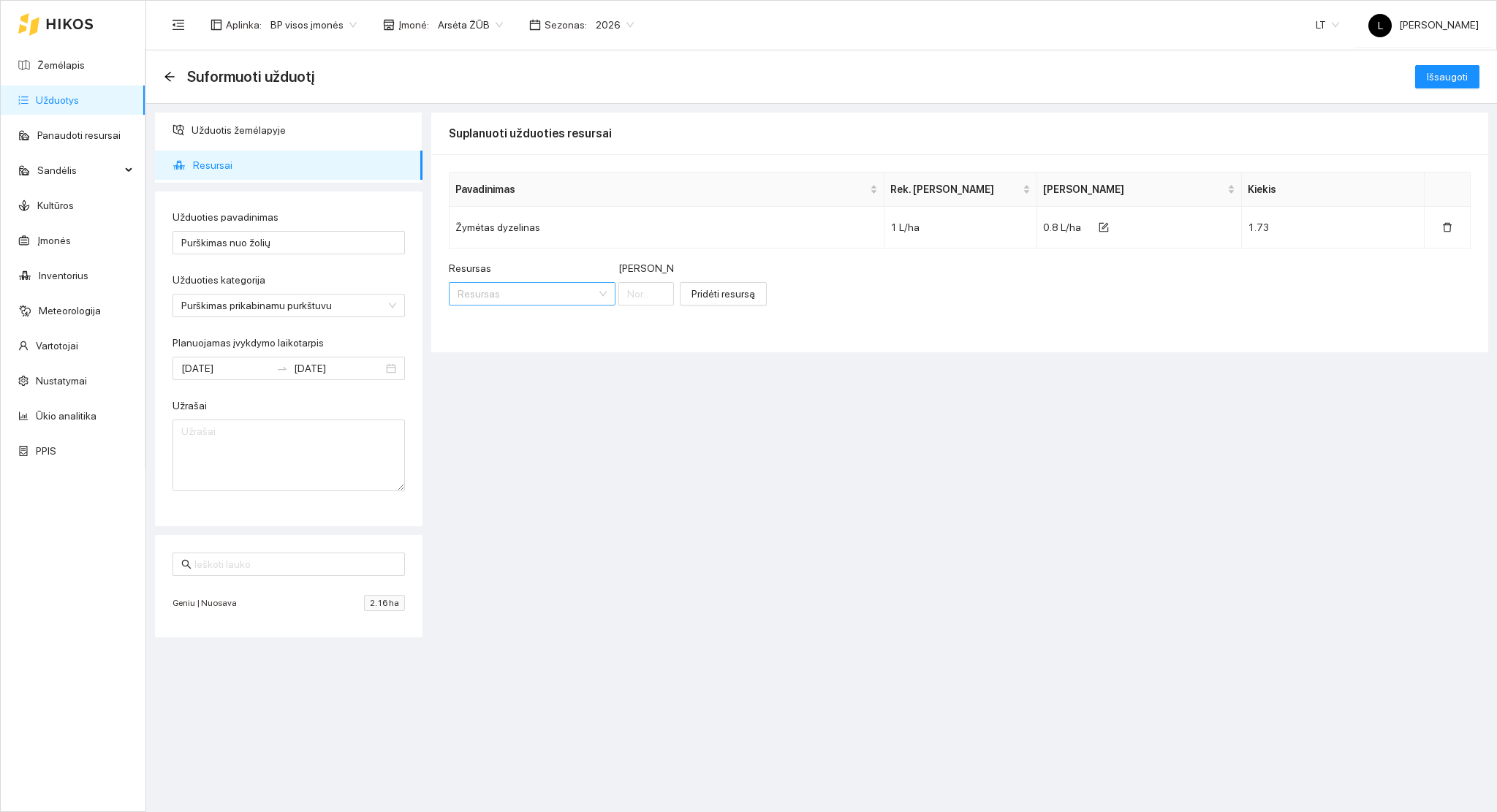
click at [497, 288] on input "Resursas" at bounding box center [527, 294] width 139 height 22
paste input "Rodeo Plus"
type input "Rodeo Plus"
drag, startPoint x: 527, startPoint y: 321, endPoint x: 628, endPoint y: 326, distance: 101.1
click at [527, 321] on span "Rodeo Plus" at bounding box center [533, 323] width 51 height 11
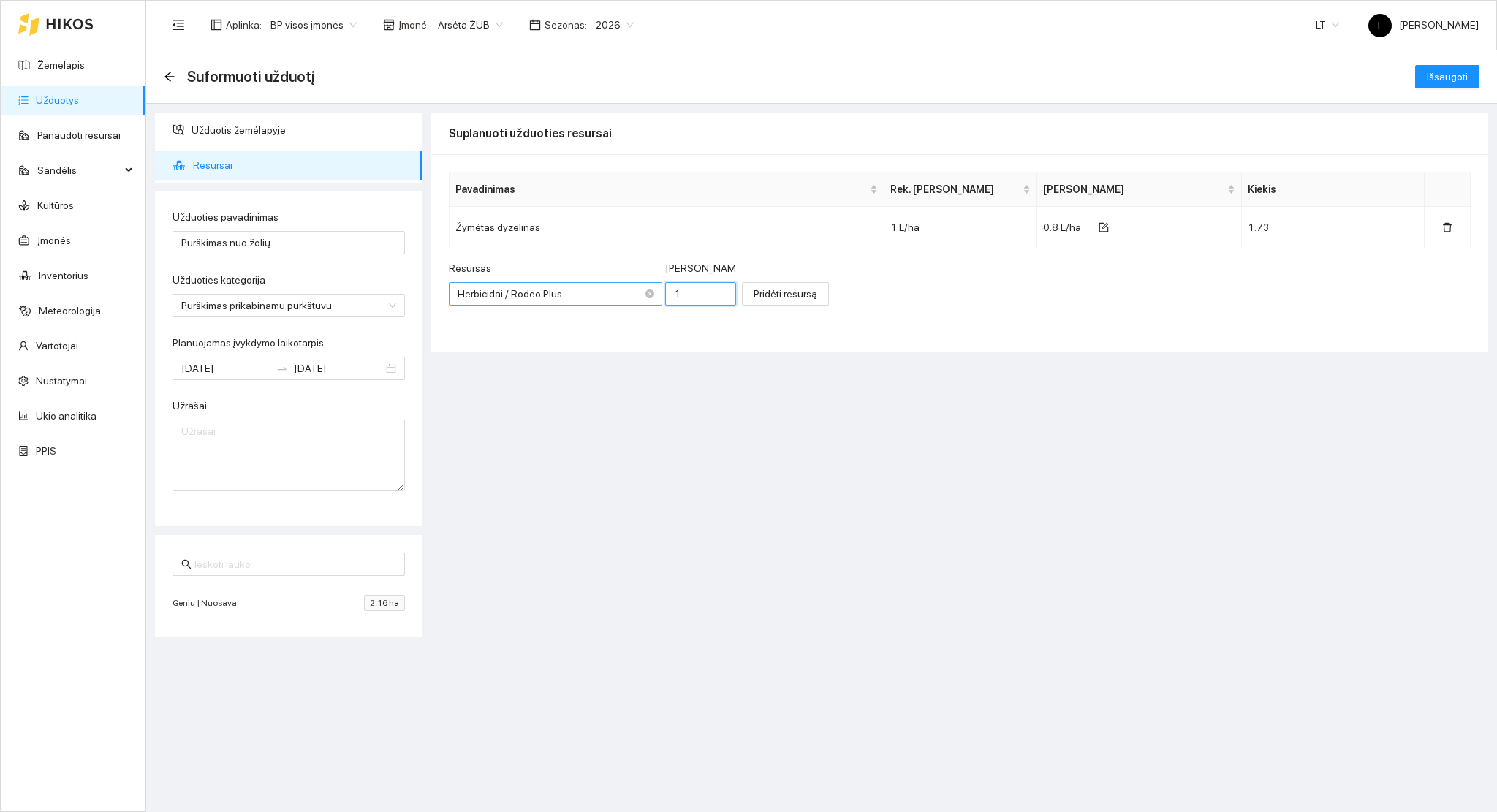
drag, startPoint x: 659, startPoint y: 290, endPoint x: 635, endPoint y: 294, distance: 24.3
click at [640, 291] on div "Resursas Herbicidai / Rodeo Plus Norma 1" at bounding box center [593, 291] width 288 height 63
type input "4"
click at [753, 290] on span "Pridėti resursą" at bounding box center [785, 294] width 63 height 16
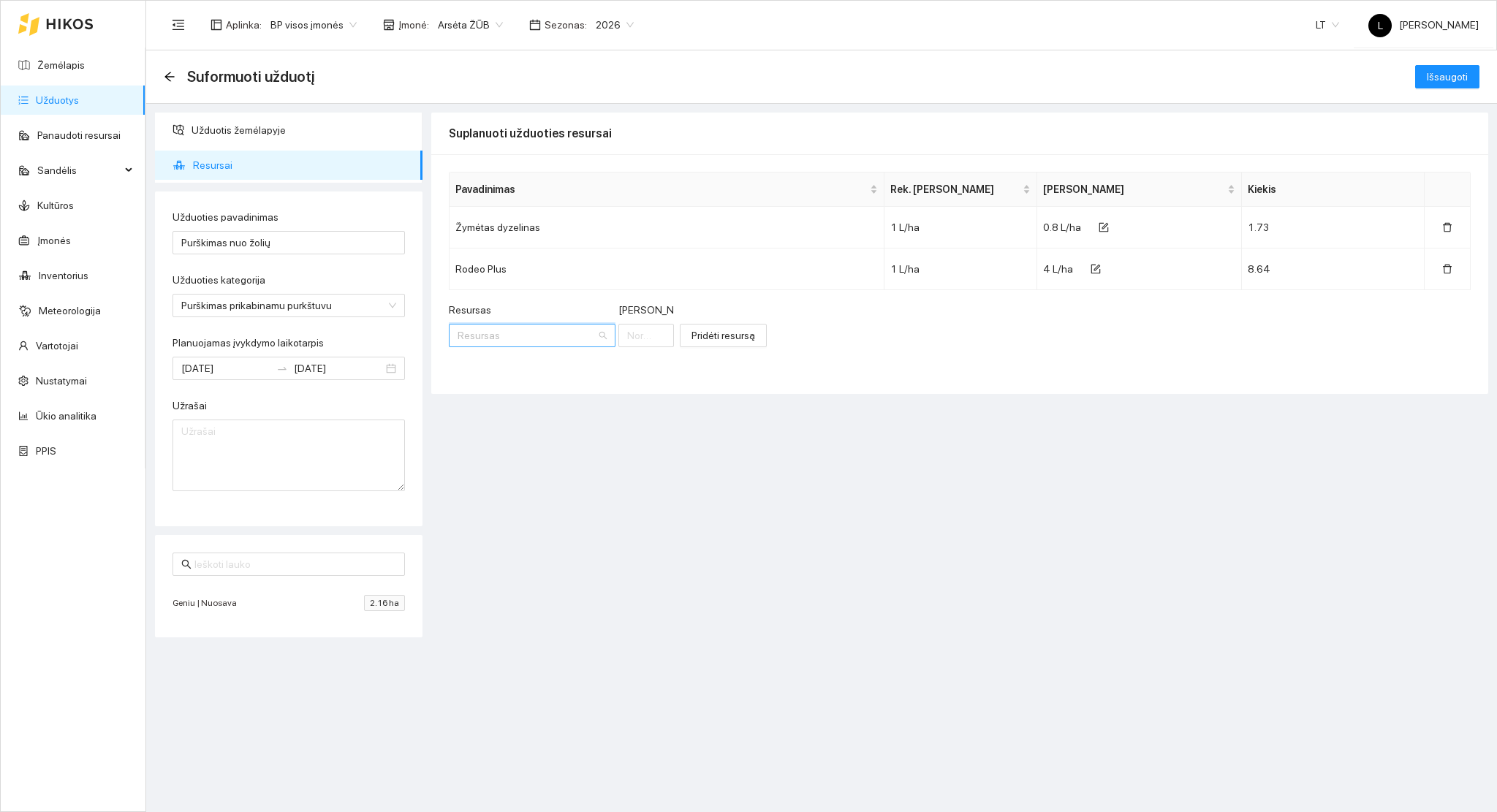
click at [498, 330] on input "Resursas" at bounding box center [527, 335] width 139 height 22
paste input "Stapler"
type input "Stapler"
click at [507, 364] on div "Herbicidai / Stapler" at bounding box center [499, 365] width 82 height 16
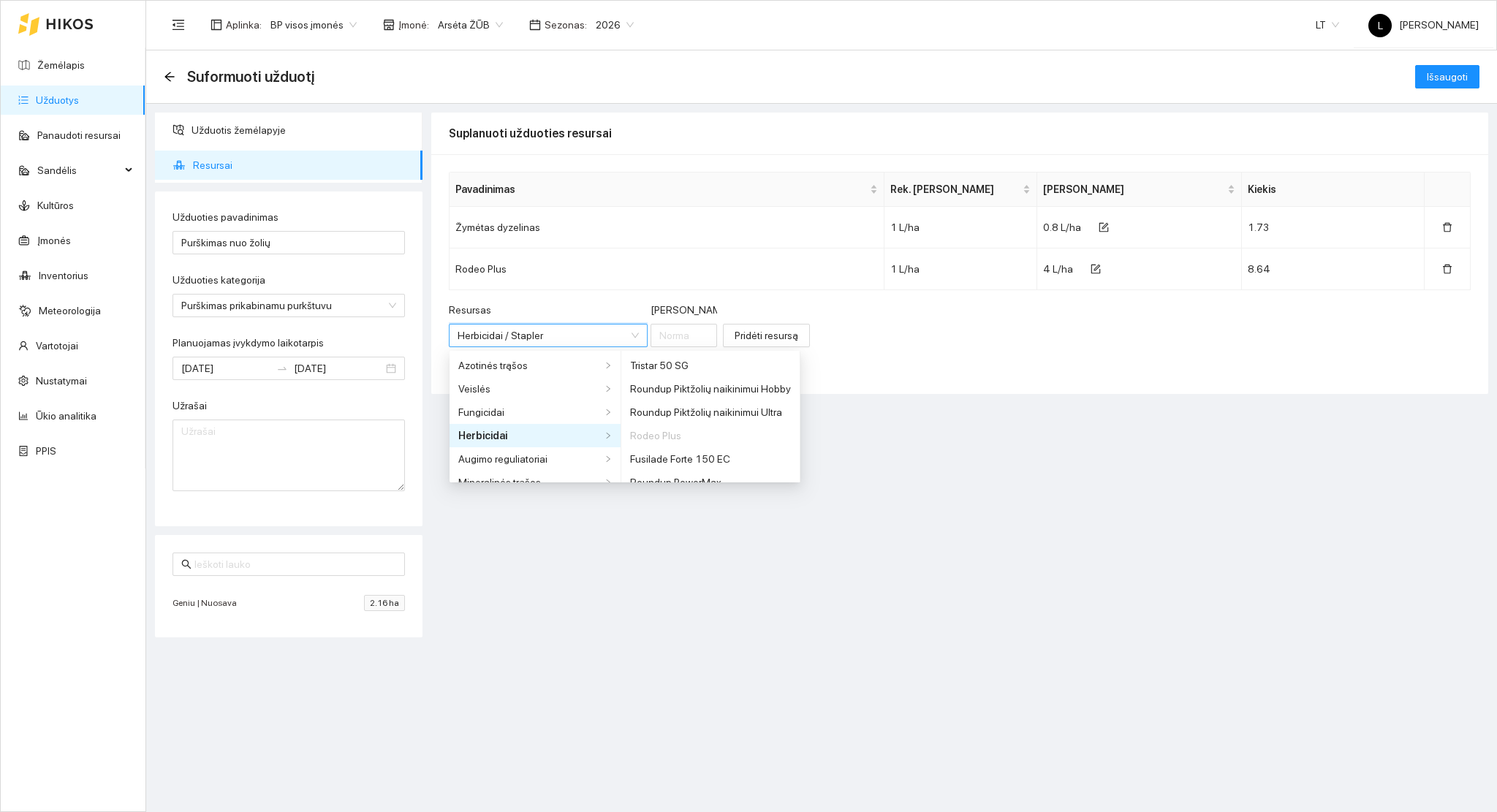
scroll to position [1719, 0]
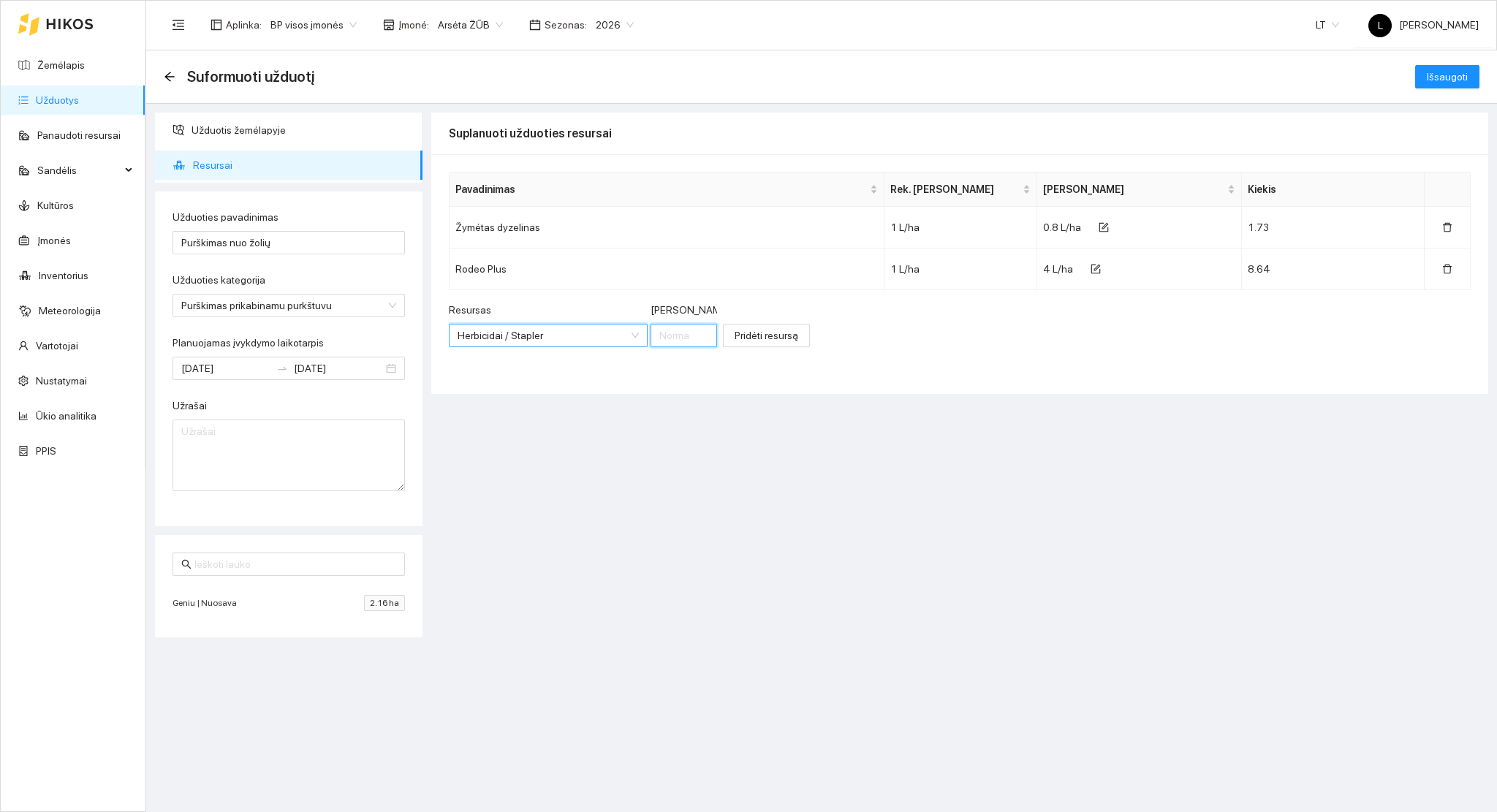
click at [651, 340] on input "Norma" at bounding box center [684, 335] width 66 height 23
type input "0.5"
click at [735, 334] on span "Pridėti resursą" at bounding box center [766, 335] width 63 height 16
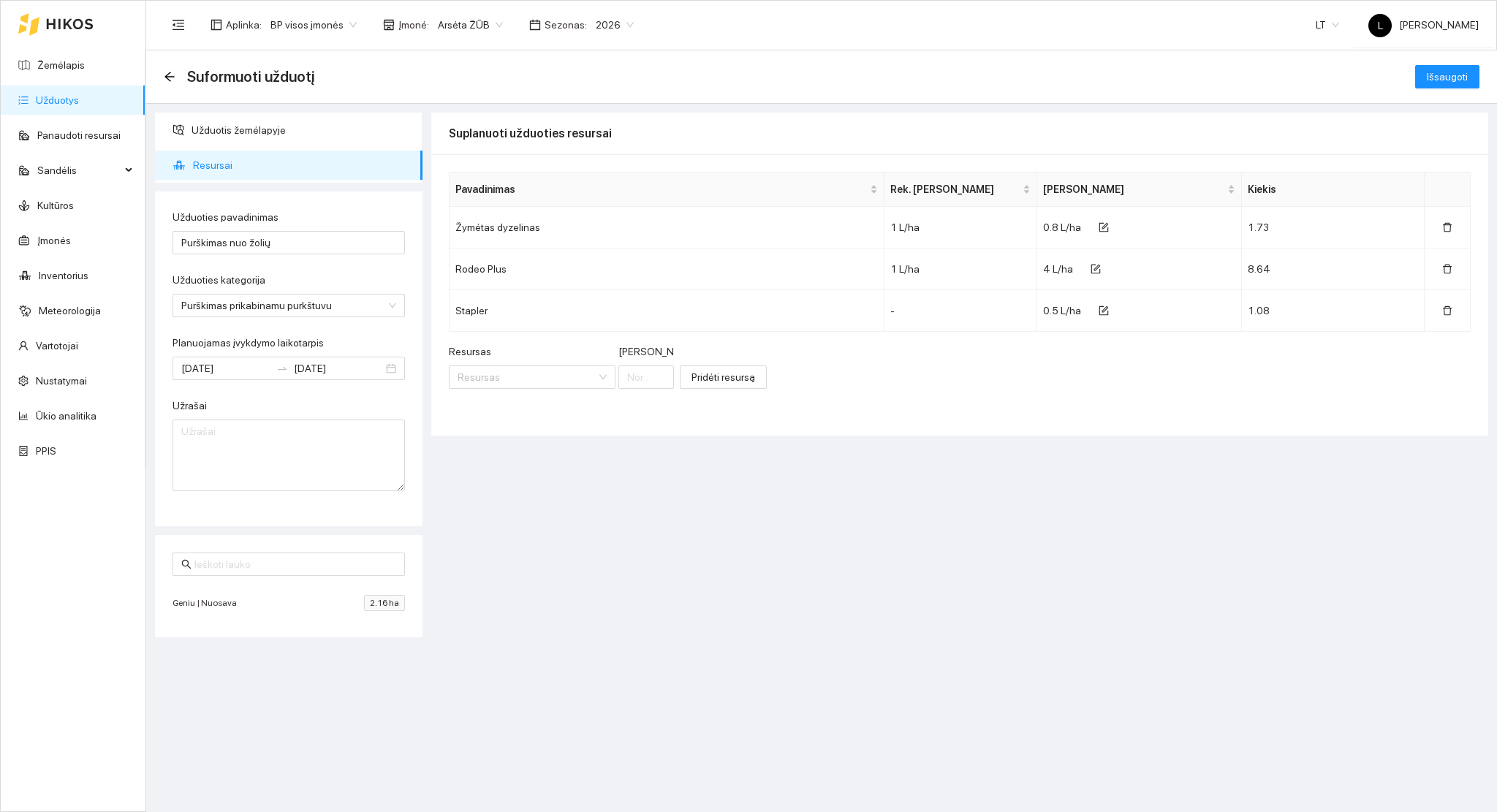
click at [504, 357] on div "Resursas" at bounding box center [532, 354] width 167 height 22
click at [503, 367] on input "Resursas" at bounding box center [527, 377] width 139 height 22
paste input "Pro Gold"
type input "Pro Gold"
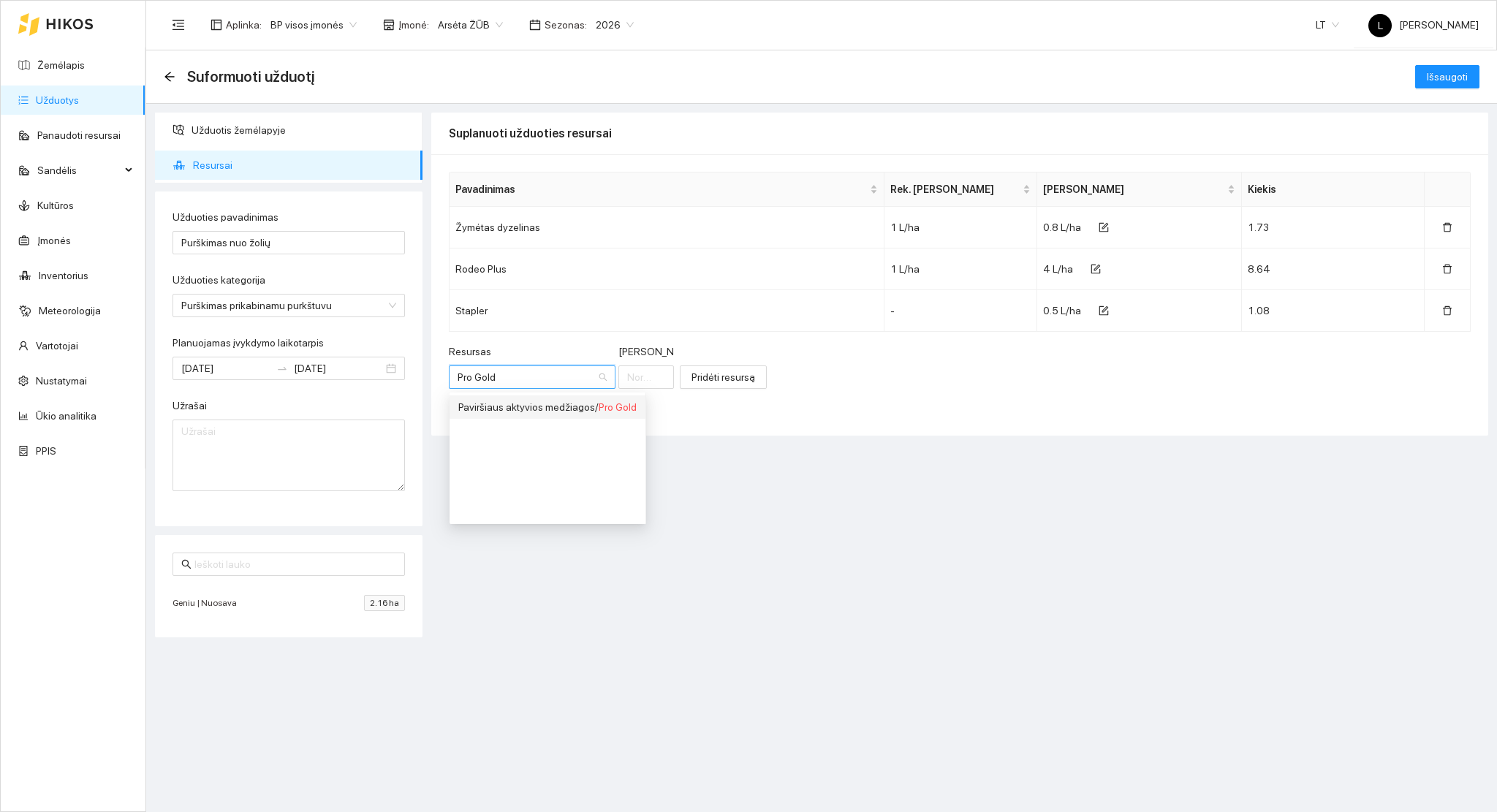
click at [516, 405] on div "Paviršiaus aktyvios medžiagos / Pro Gold" at bounding box center [547, 407] width 178 height 16
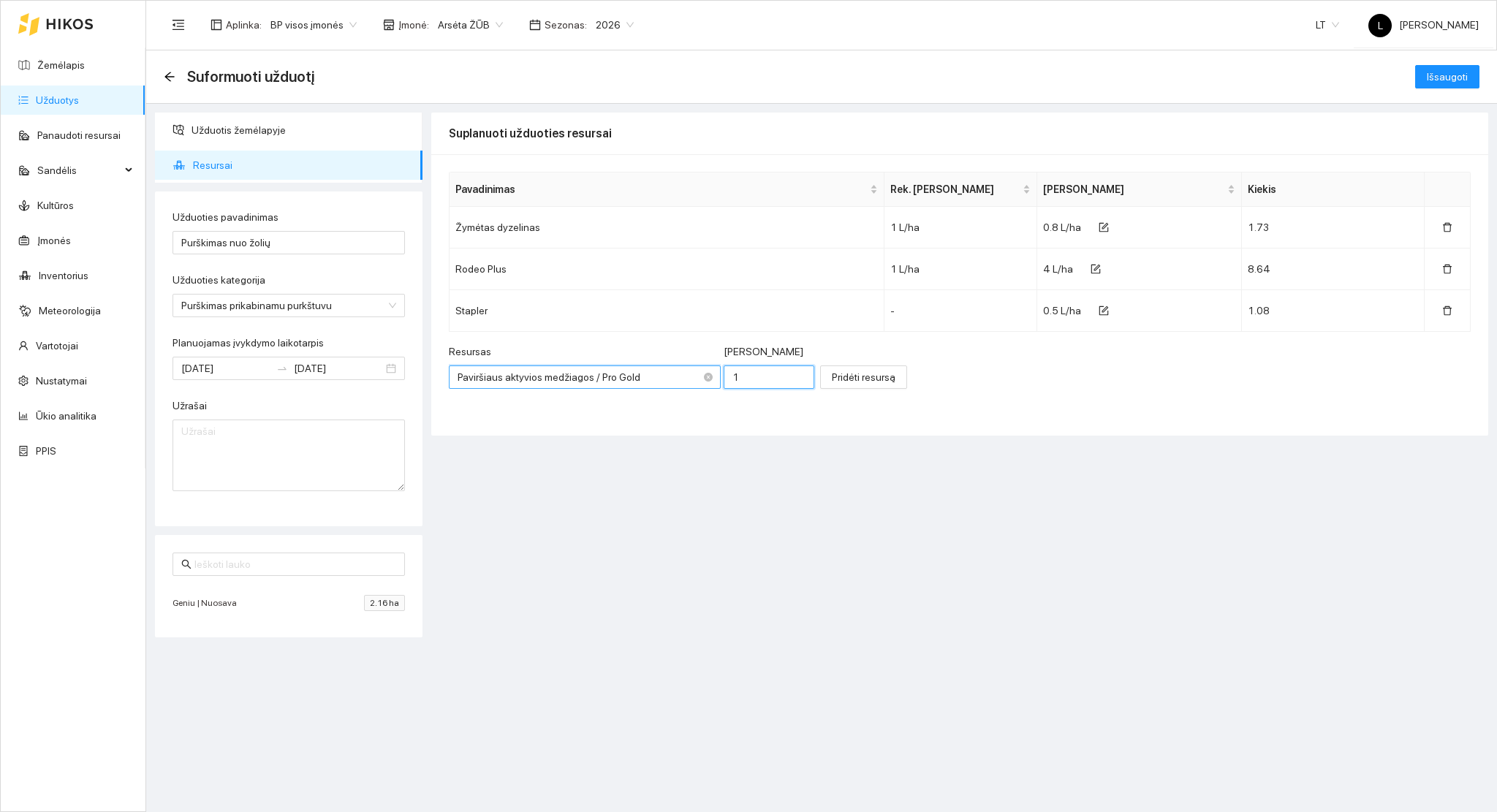
click at [681, 378] on div "Resursas Paviršiaus aktyvios medžiagos / Pro Gold Paviršiaus aktyvios medžiagos…" at bounding box center [632, 374] width 365 height 63
type input "0.1"
click at [832, 378] on span "Pridėti resursą" at bounding box center [864, 377] width 63 height 16
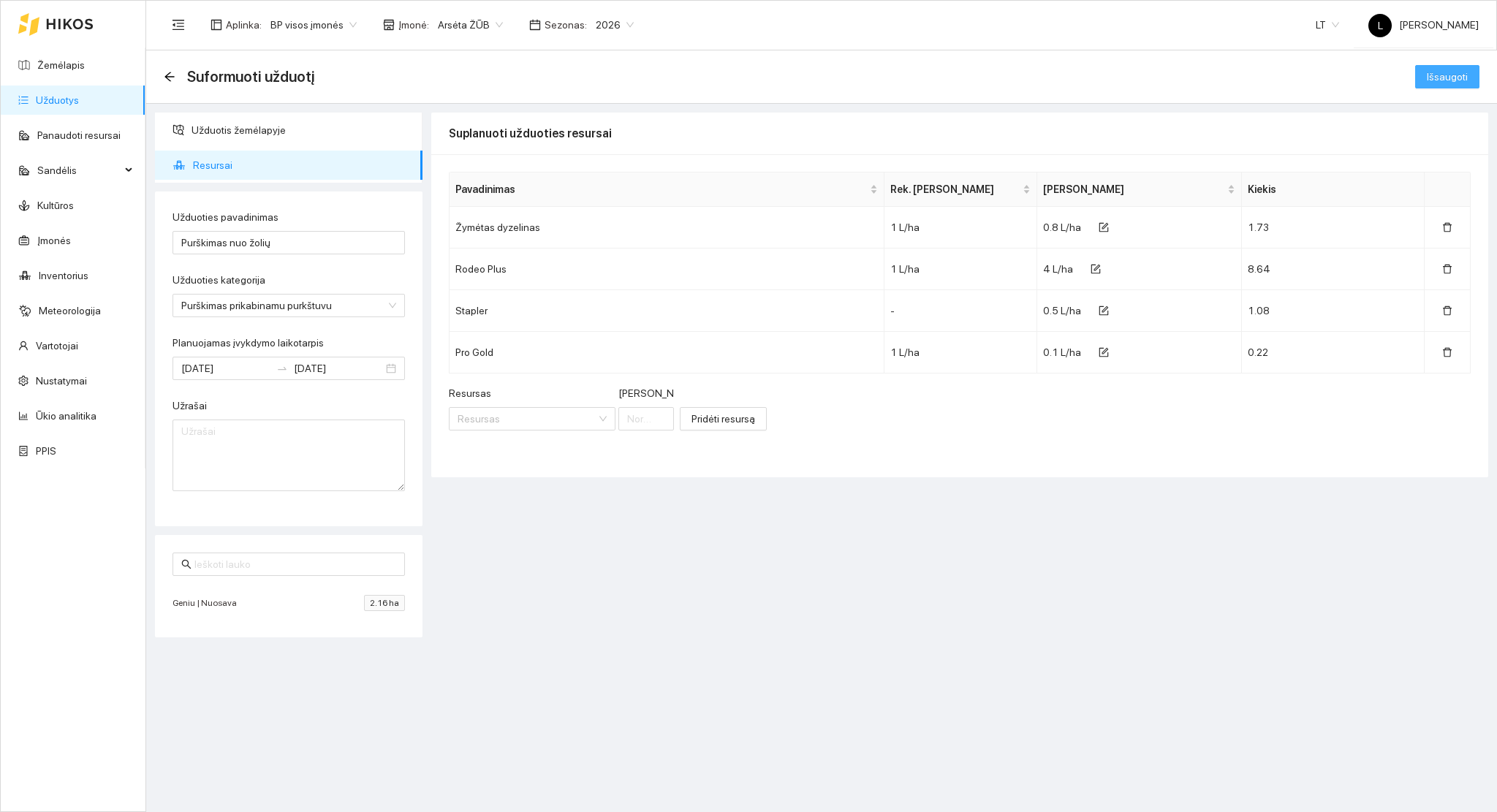
click at [1449, 80] on span "Išsaugoti" at bounding box center [1447, 76] width 41 height 16
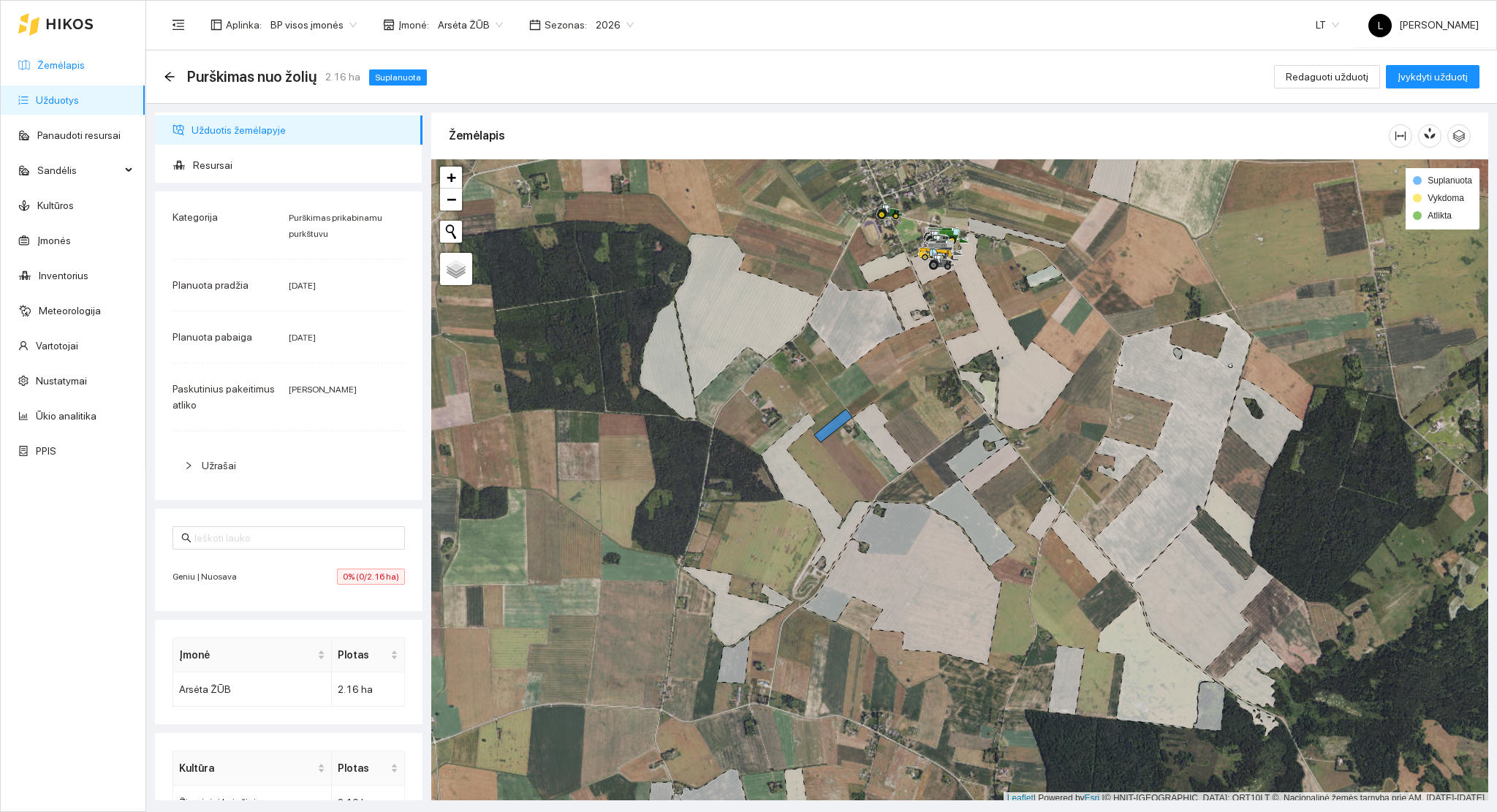
click at [62, 68] on link "Žemėlapis" at bounding box center [60, 64] width 48 height 11
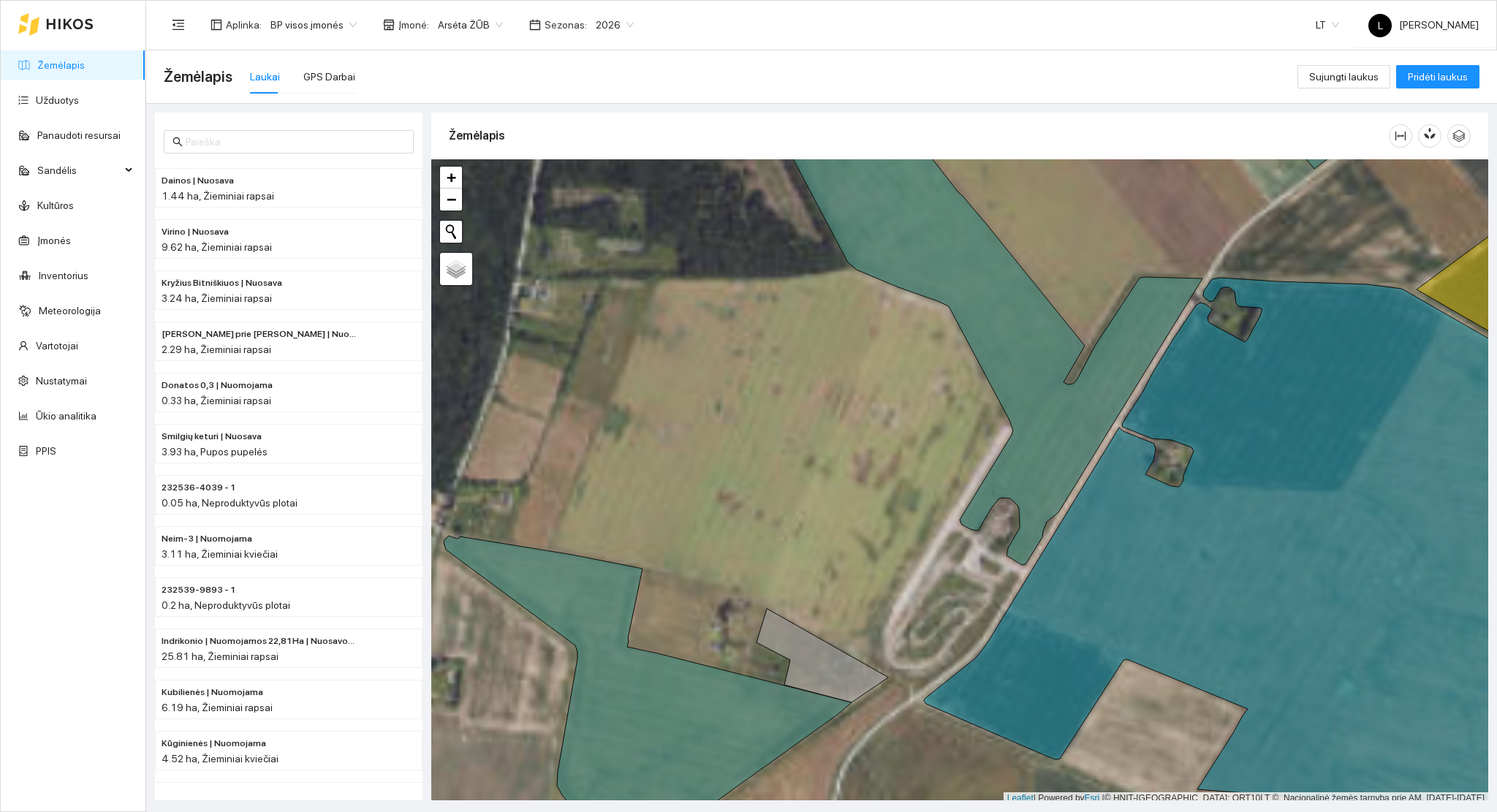
scroll to position [4, 0]
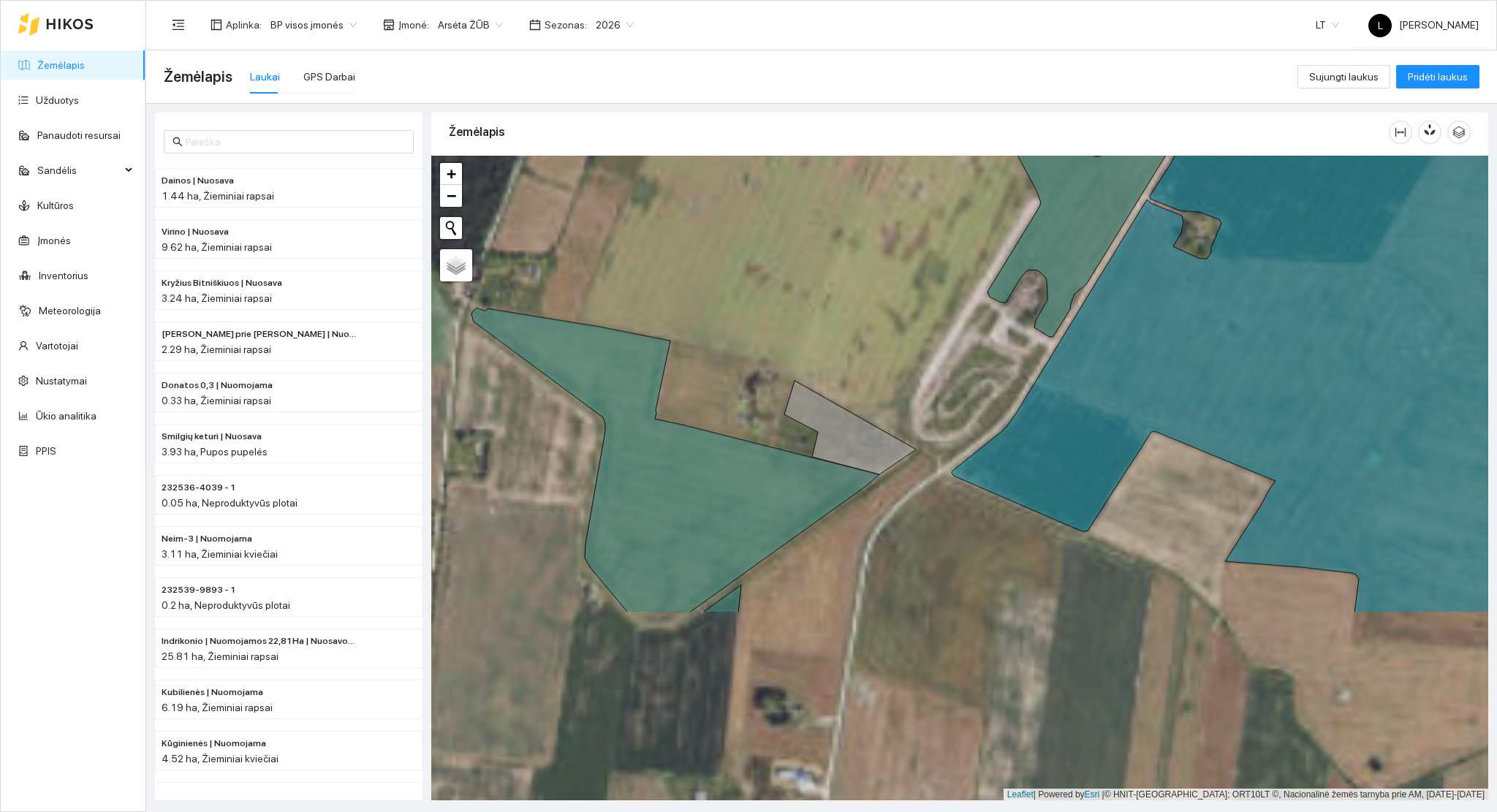
drag, startPoint x: 766, startPoint y: 557, endPoint x: 794, endPoint y: 326, distance: 232.7
click at [794, 332] on div at bounding box center [959, 478] width 1057 height 645
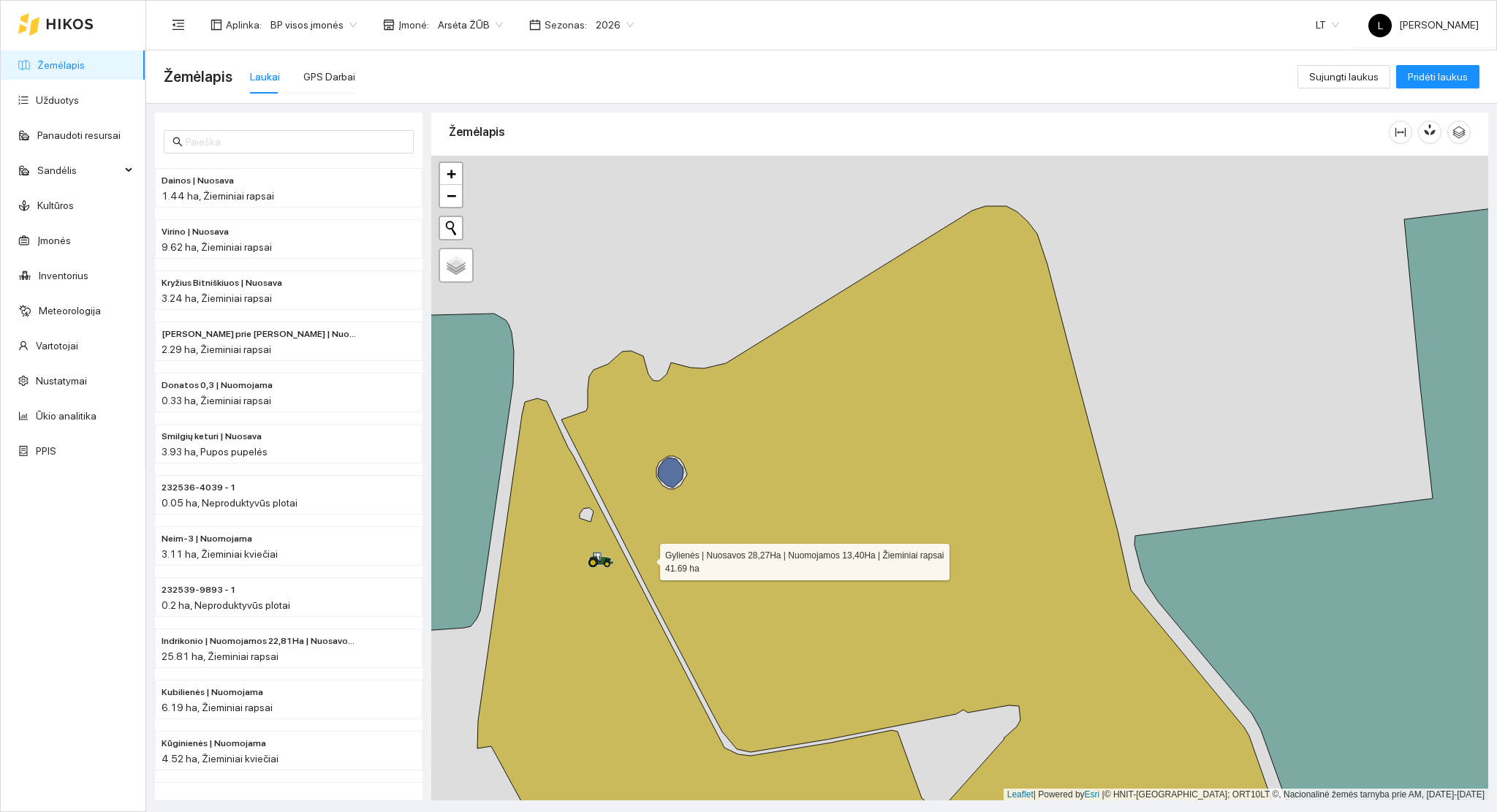
drag, startPoint x: 643, startPoint y: 580, endPoint x: 648, endPoint y: 513, distance: 67.2
click at [654, 515] on icon at bounding box center [879, 518] width 805 height 626
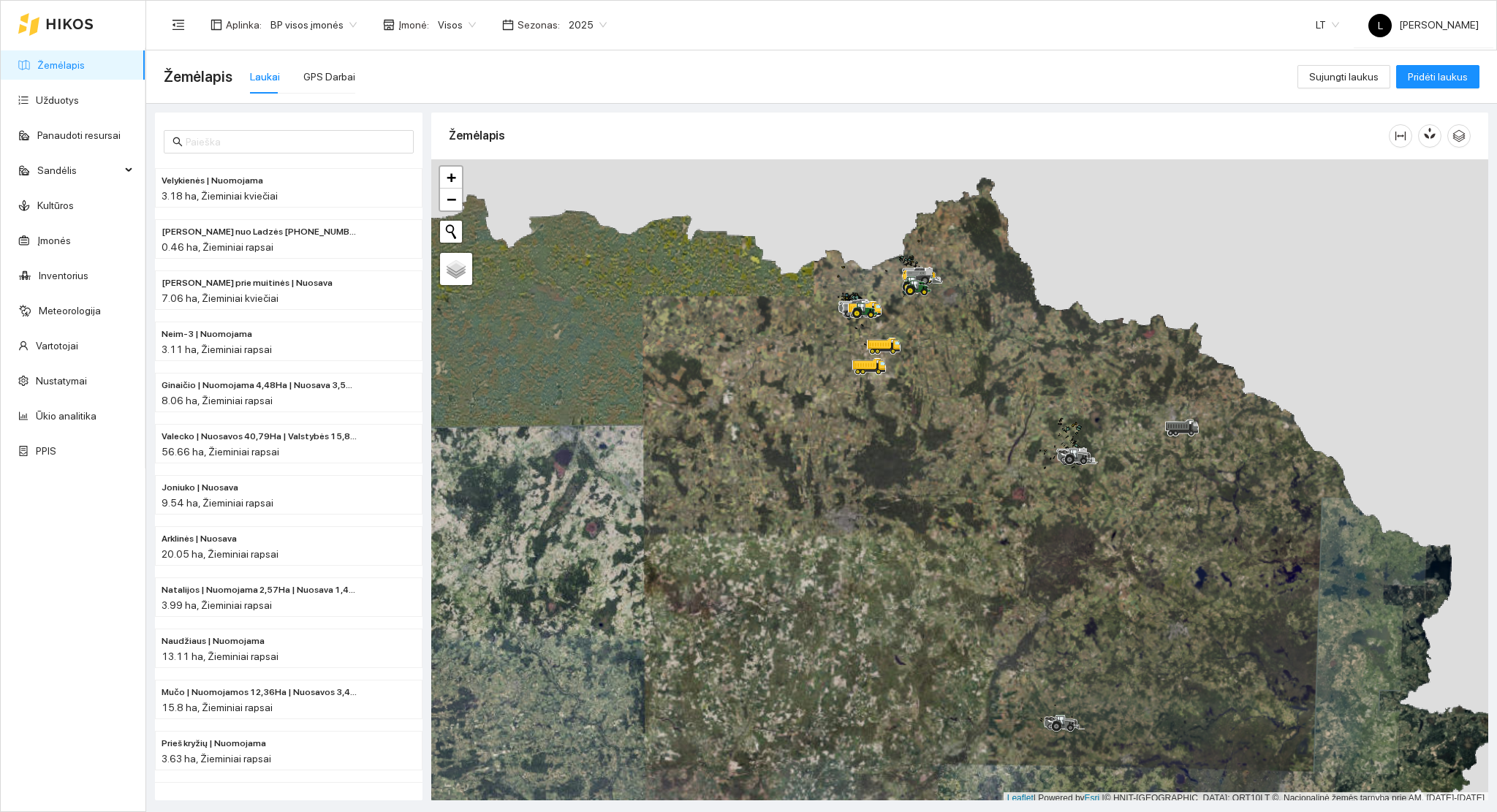
click at [438, 29] on span "Visos" at bounding box center [457, 24] width 38 height 22
click at [454, 78] on div "Arsėta ŽŪB" at bounding box center [508, 77] width 153 height 16
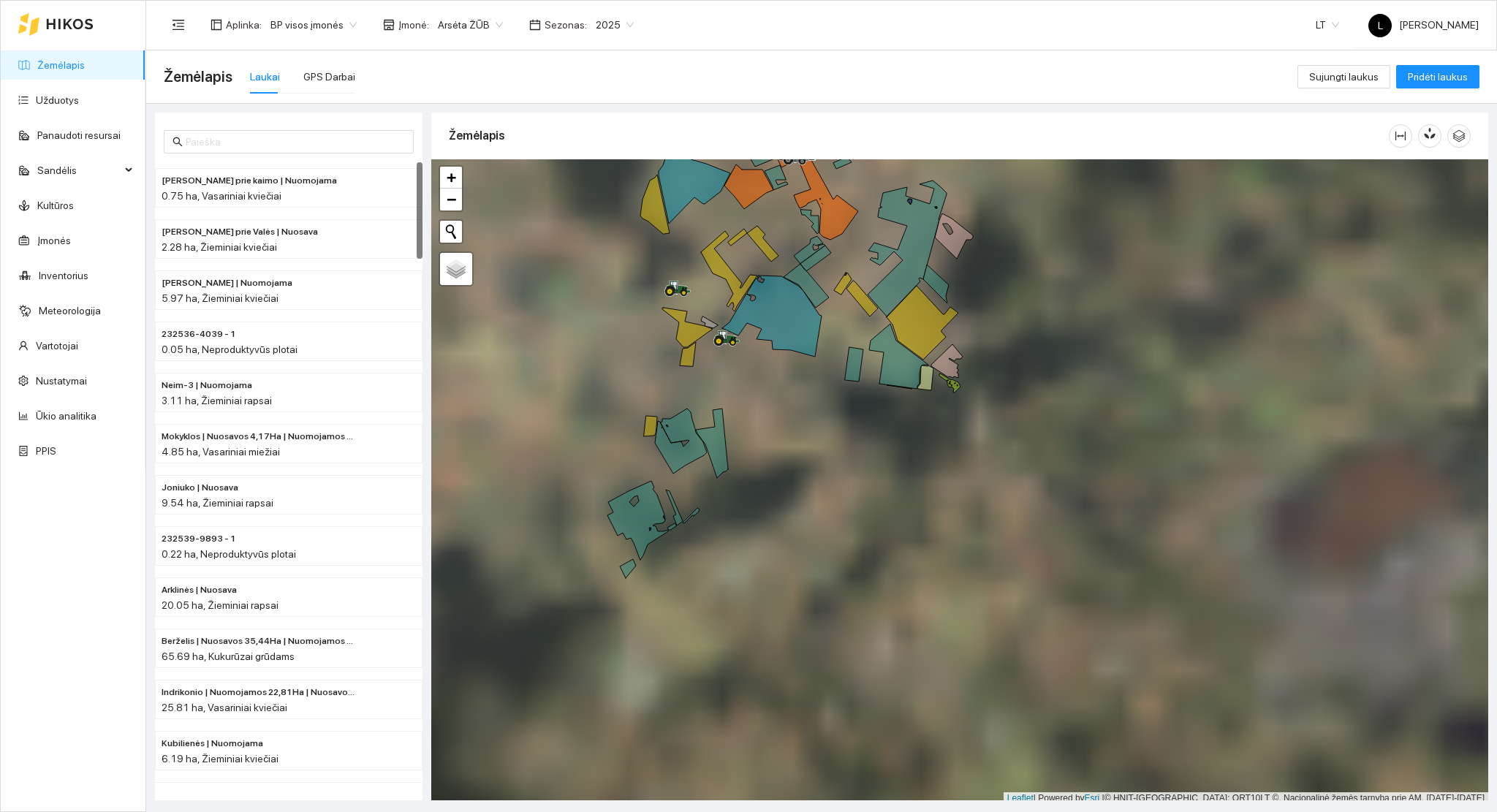
scroll to position [4, 0]
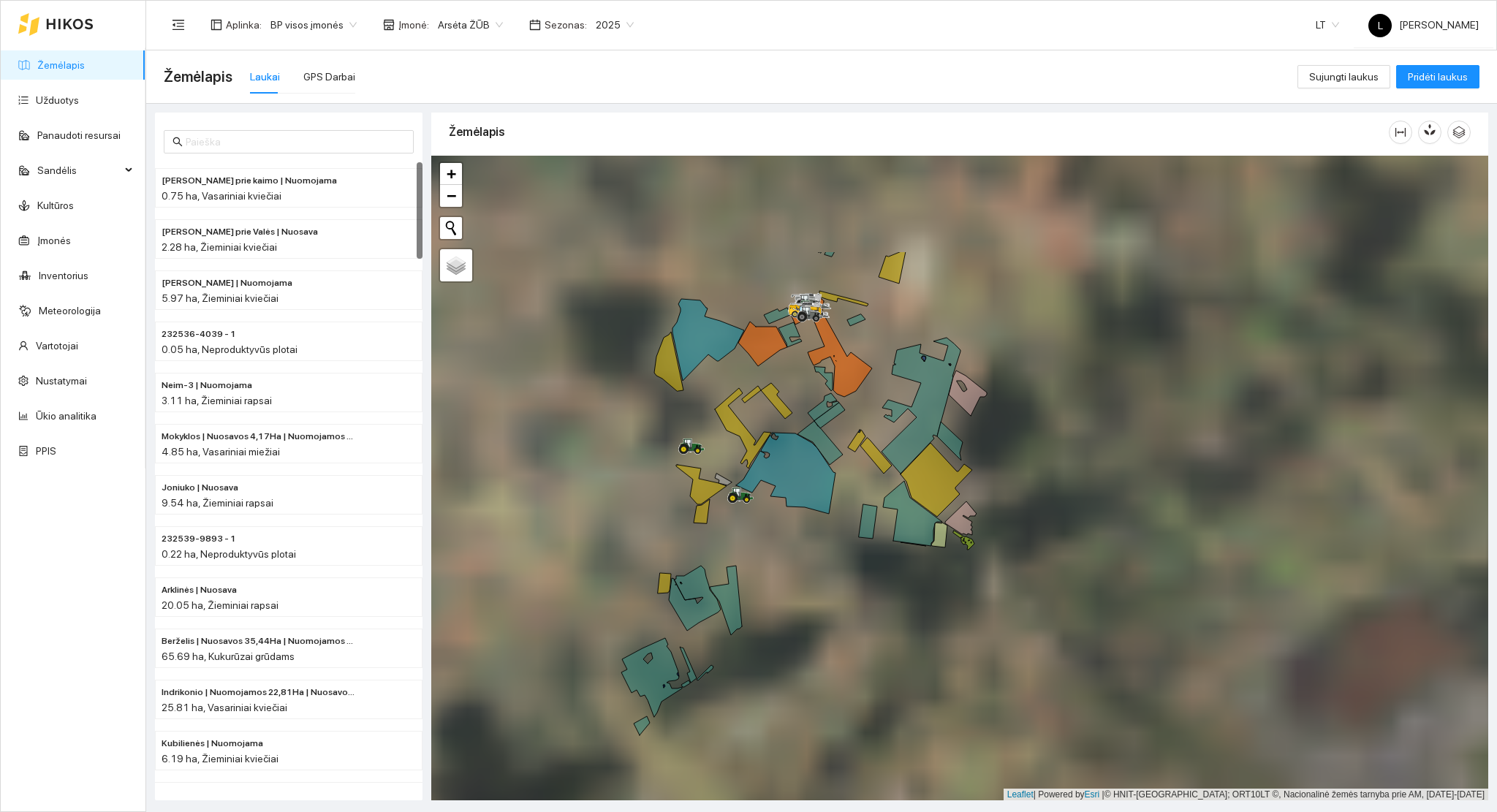
drag, startPoint x: 879, startPoint y: 377, endPoint x: 873, endPoint y: 442, distance: 65.3
click at [890, 434] on div at bounding box center [959, 478] width 1057 height 645
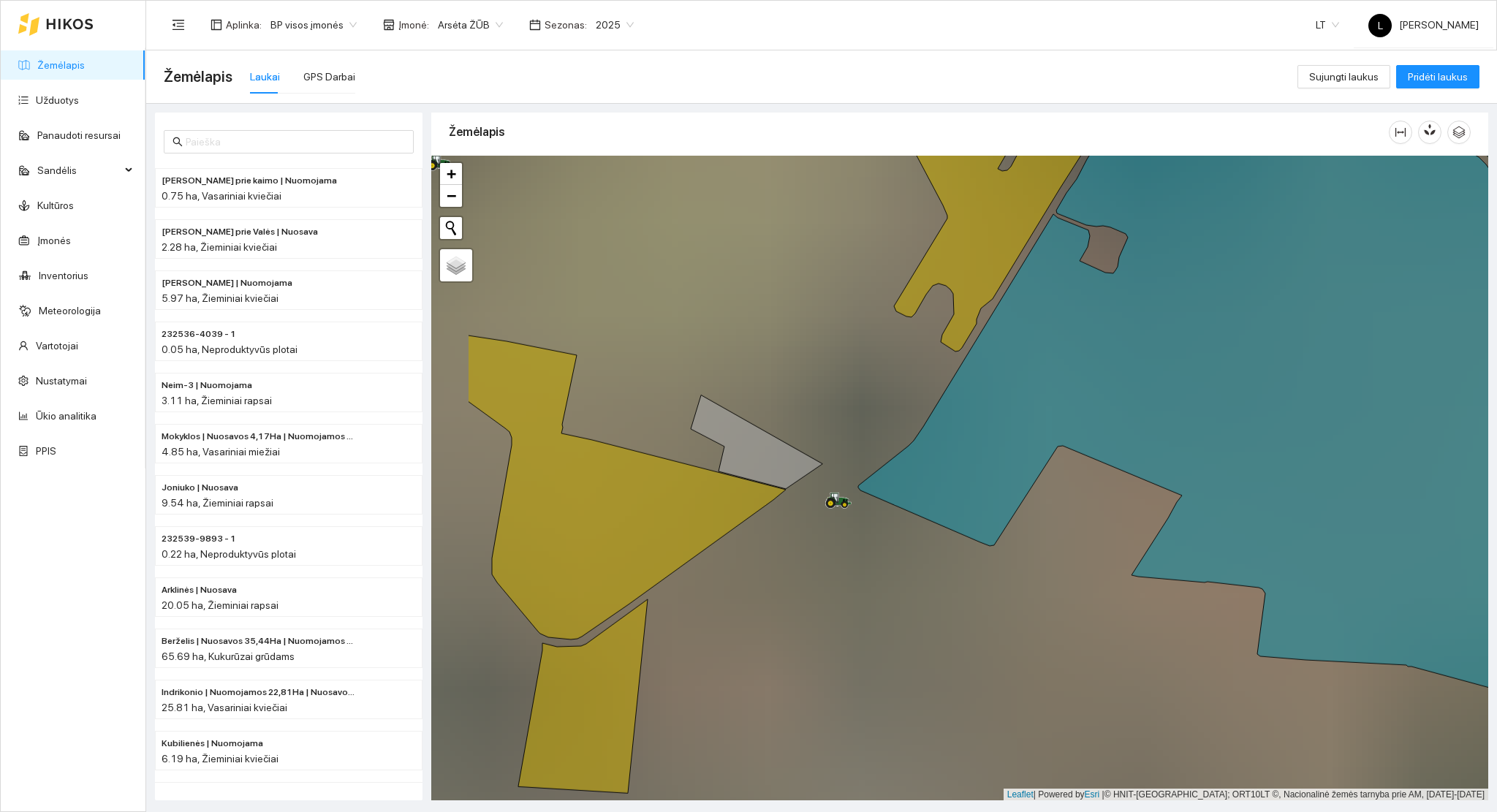
drag, startPoint x: 740, startPoint y: 524, endPoint x: 886, endPoint y: 564, distance: 151.4
click at [890, 567] on div at bounding box center [959, 478] width 1057 height 645
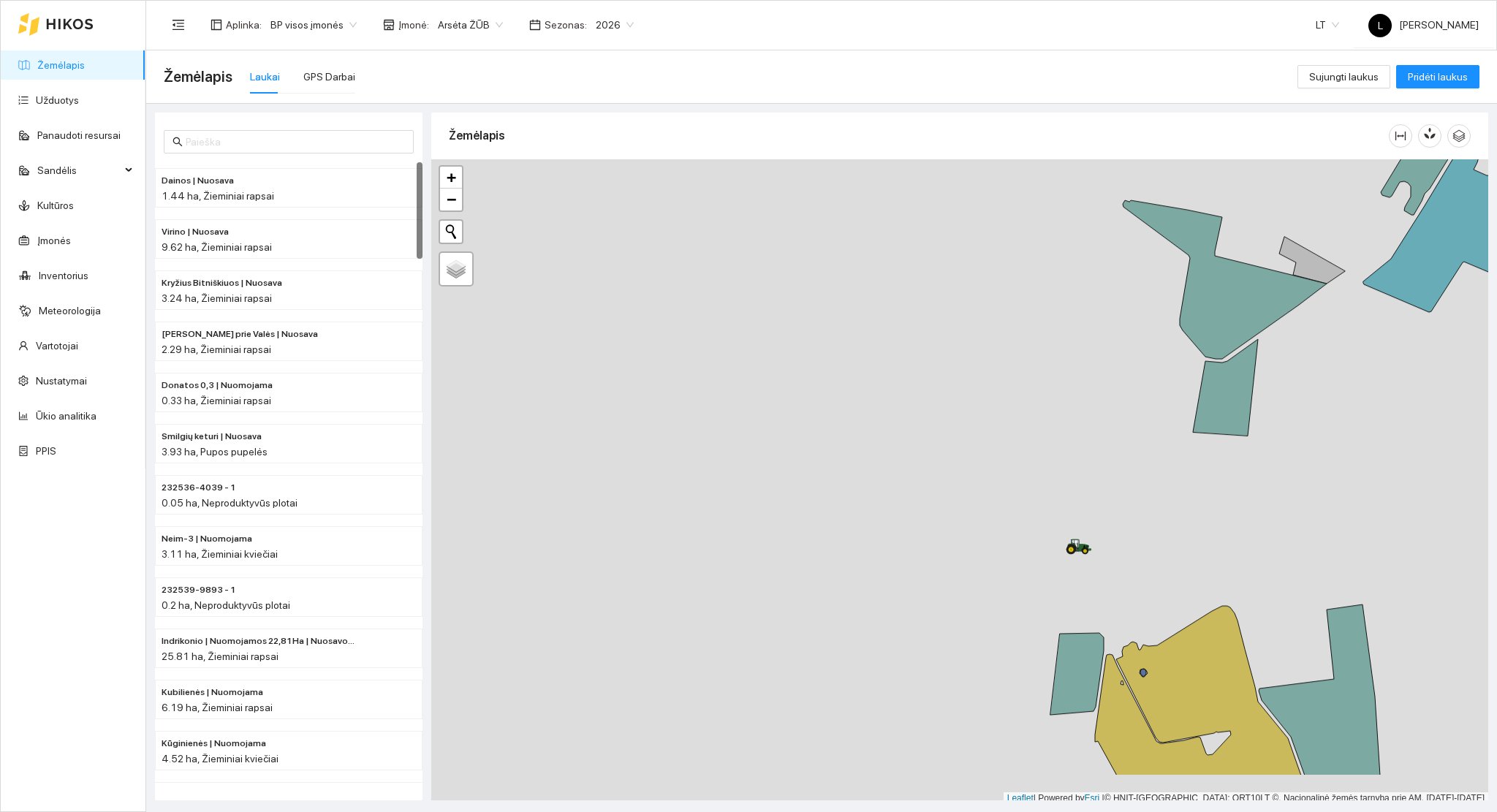
scroll to position [4, 0]
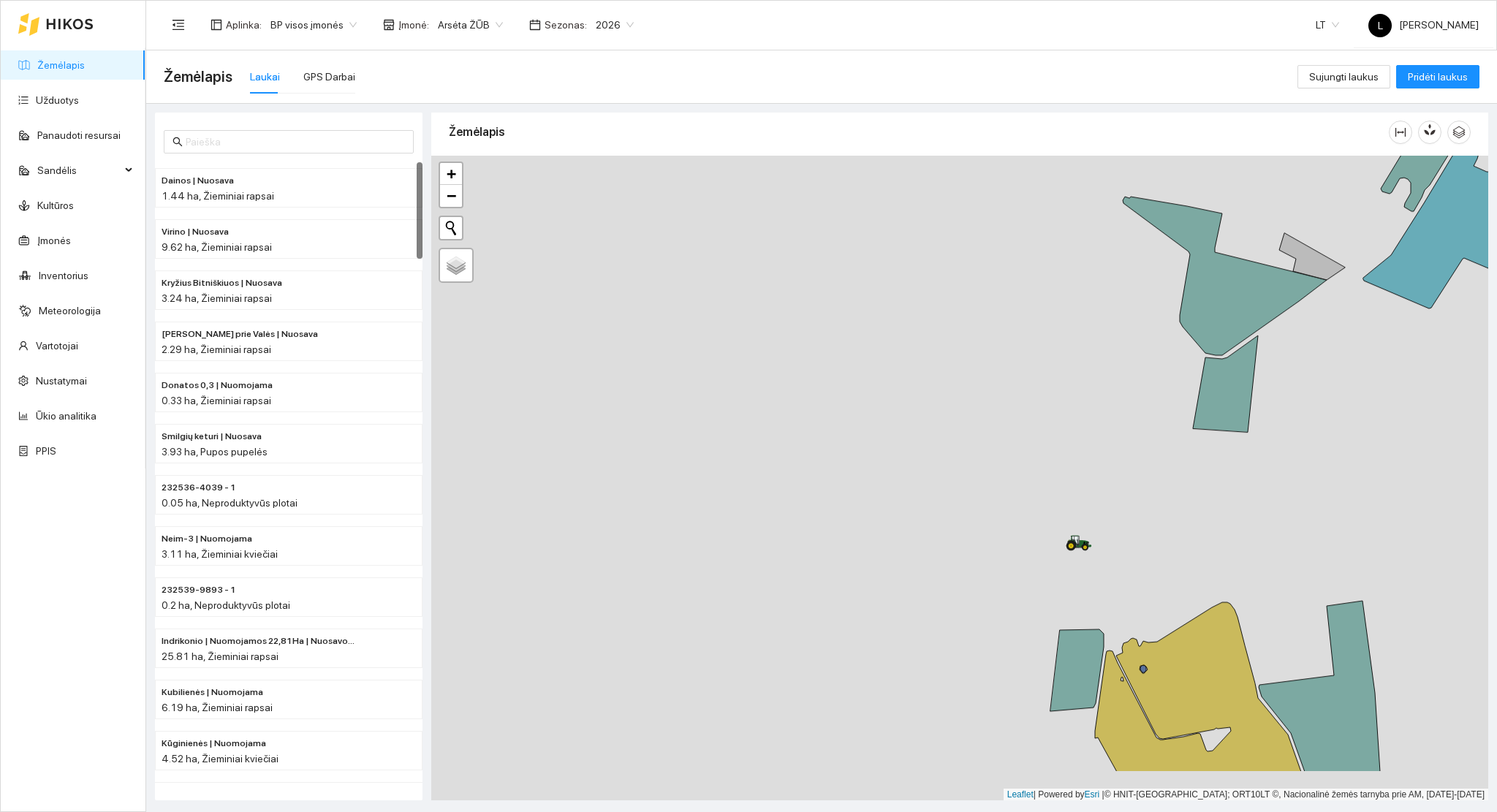
drag, startPoint x: 1065, startPoint y: 564, endPoint x: 885, endPoint y: 358, distance: 273.6
click at [1066, 532] on div at bounding box center [1070, 550] width 9 height 36
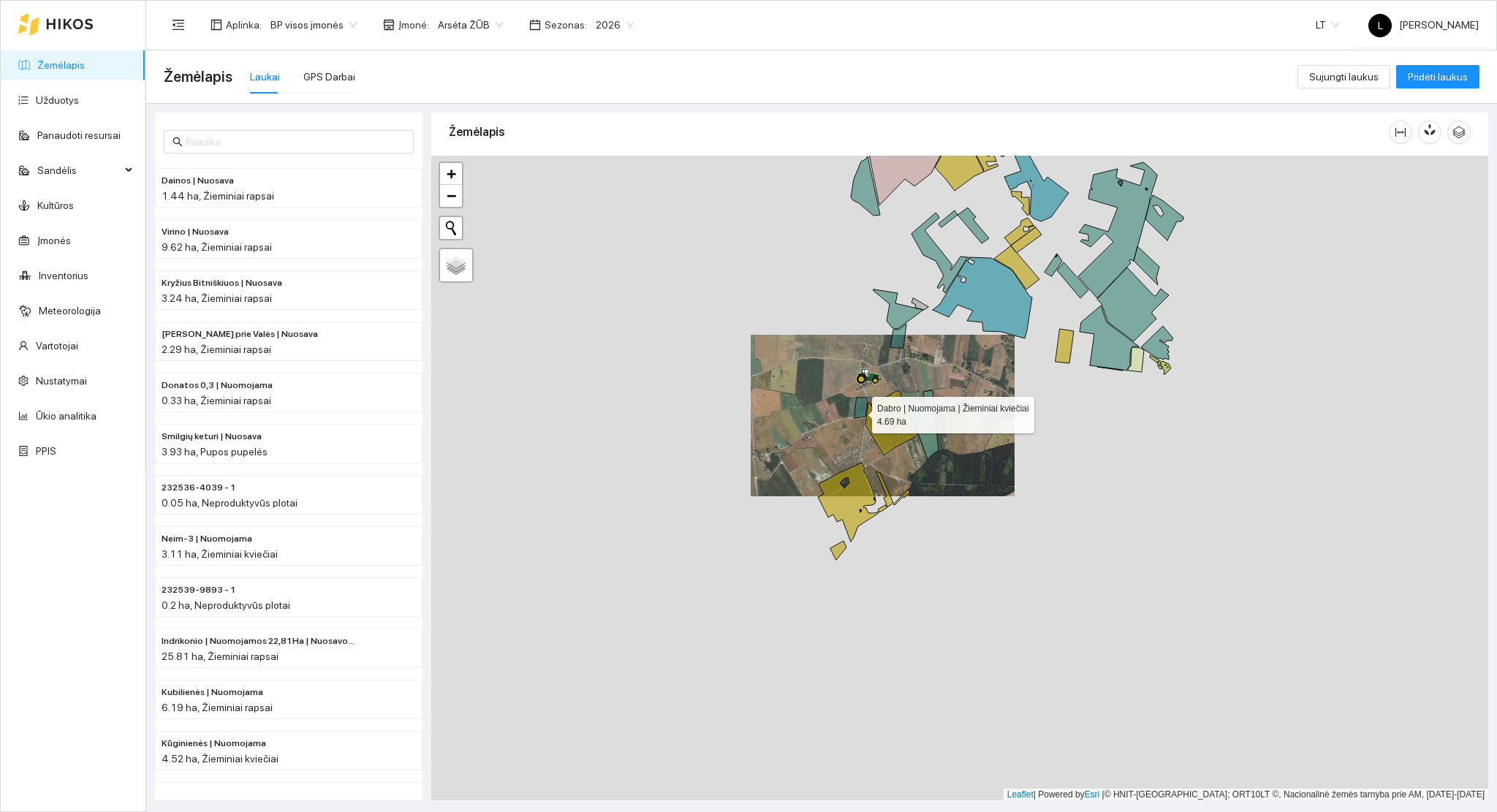
drag, startPoint x: 859, startPoint y: 411, endPoint x: 772, endPoint y: 368, distance: 97.0
click at [855, 398] on icon at bounding box center [861, 408] width 13 height 20
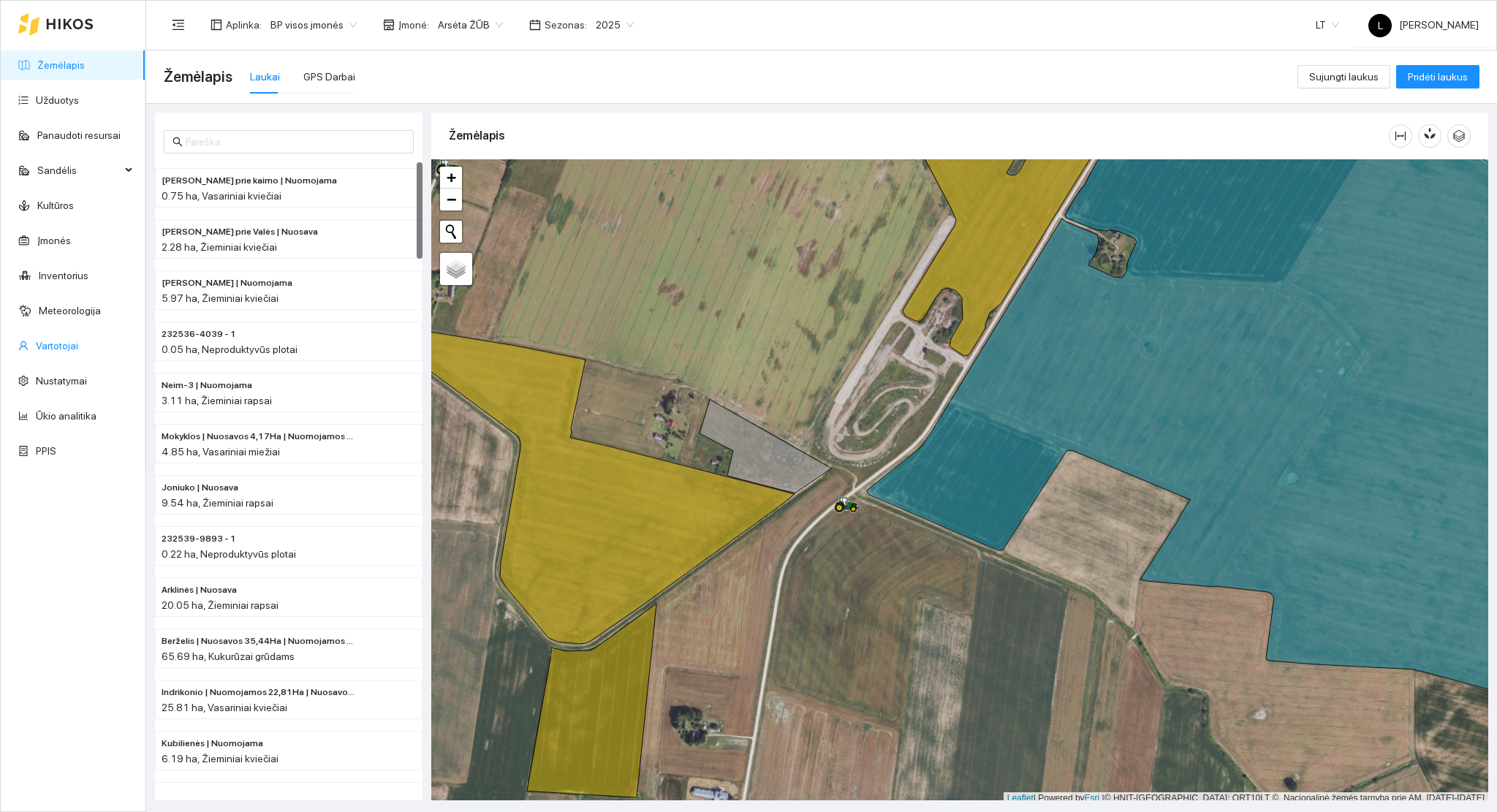
scroll to position [4, 0]
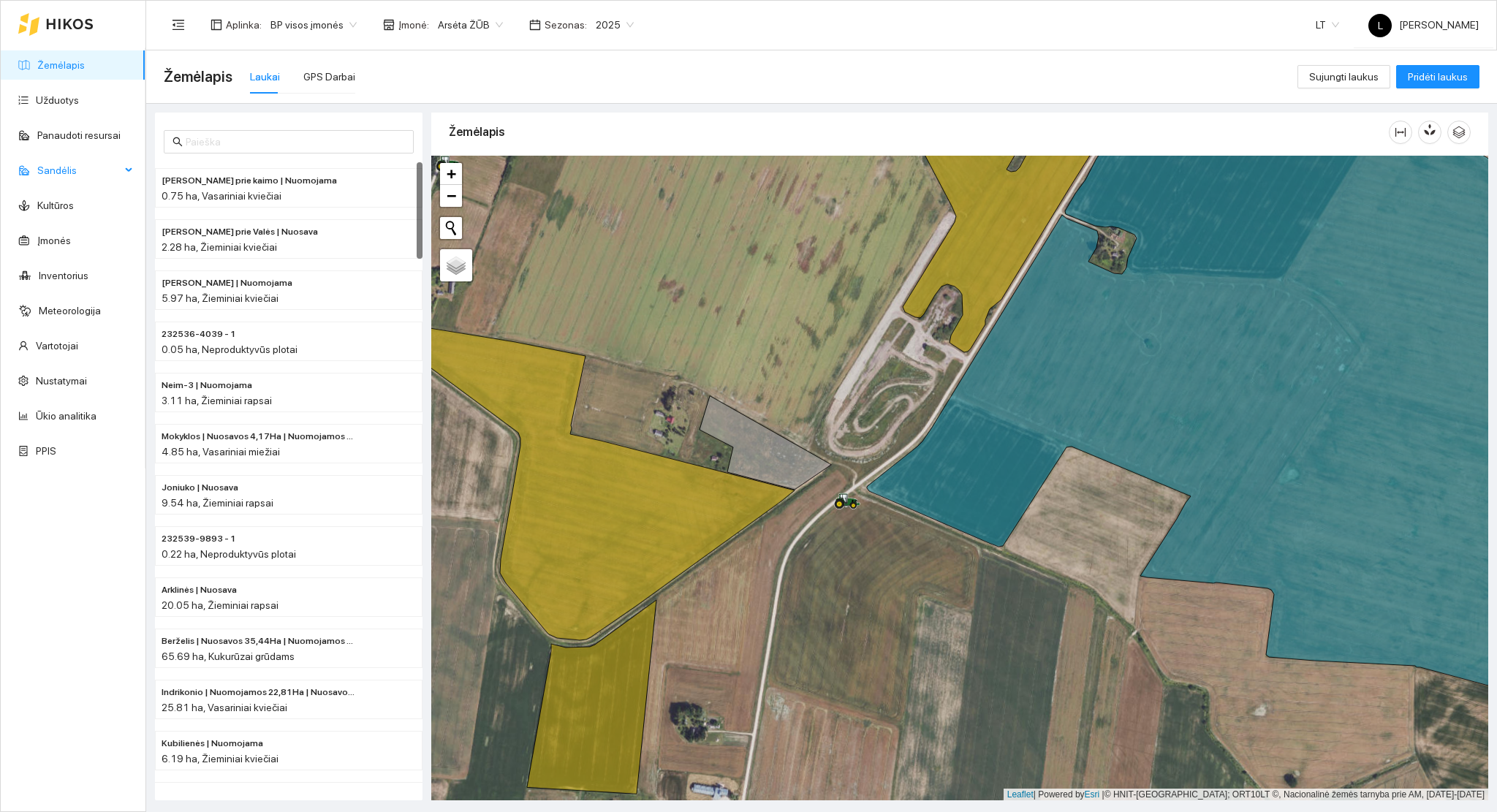
click at [74, 180] on span "Sandėlis" at bounding box center [79, 170] width 83 height 29
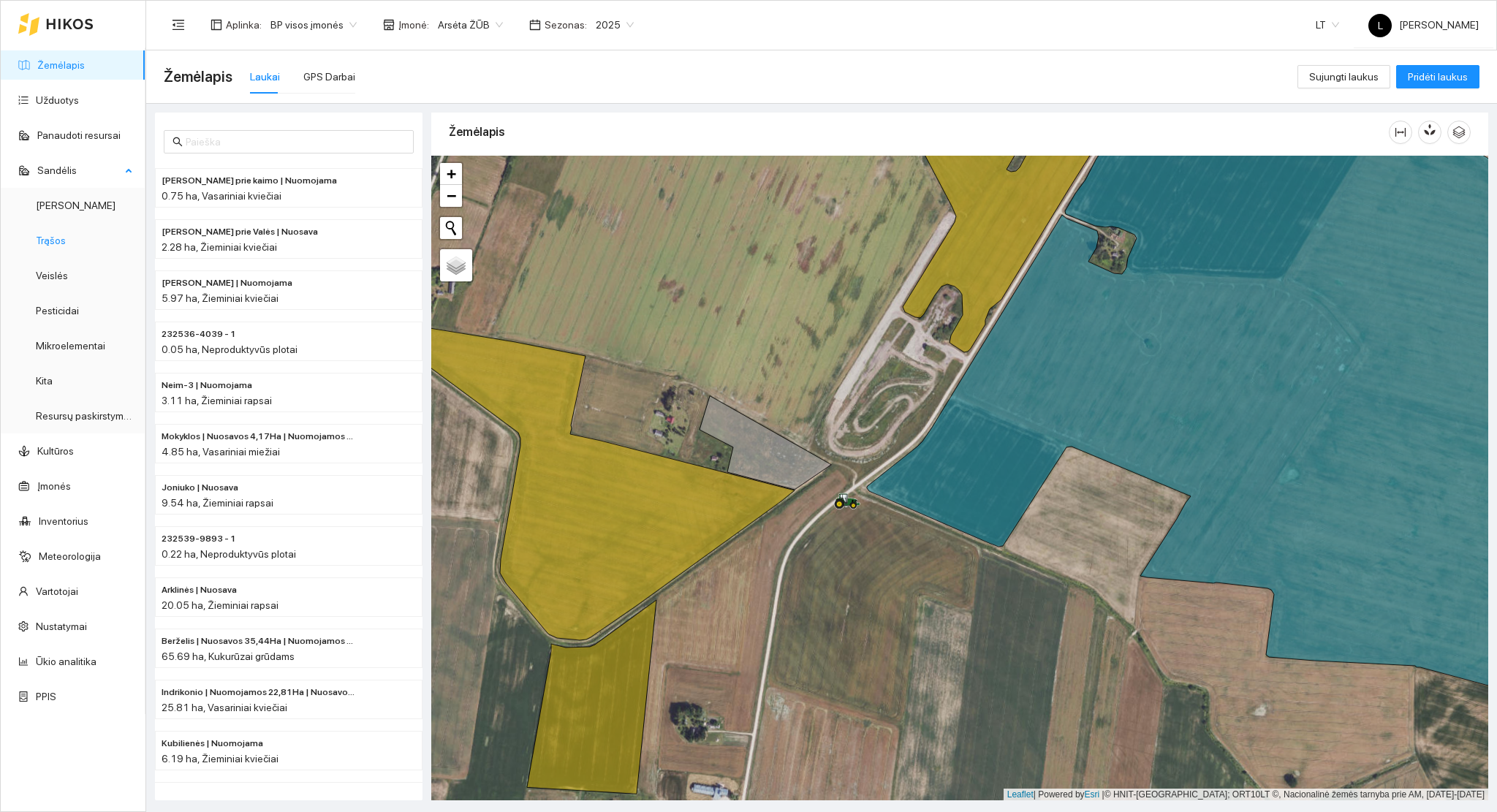
click at [64, 244] on link "Trąšos" at bounding box center [51, 240] width 30 height 11
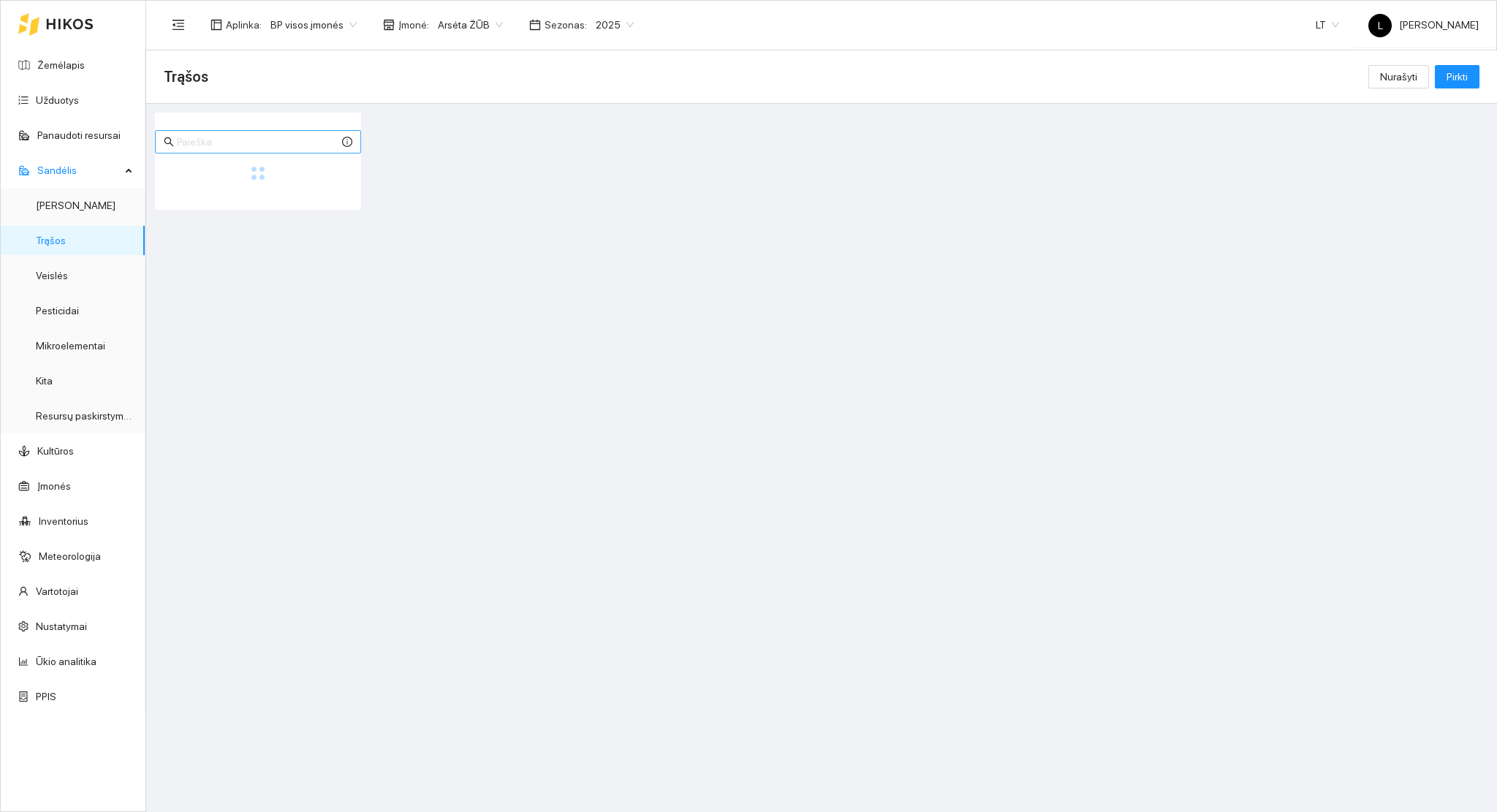
click at [211, 150] on span at bounding box center [257, 141] width 206 height 23
click at [223, 143] on input "sulta" at bounding box center [257, 141] width 162 height 16
drag, startPoint x: 223, startPoint y: 143, endPoint x: 14, endPoint y: 133, distance: 209.2
click at [14, 133] on section "Žemėlapis Užduotys Panaudoti resursai Sandėlis Derlius Trąšos Veislės Pesticida…" at bounding box center [748, 406] width 1497 height 812
type input "sulta"
